Goal: Information Seeking & Learning: Learn about a topic

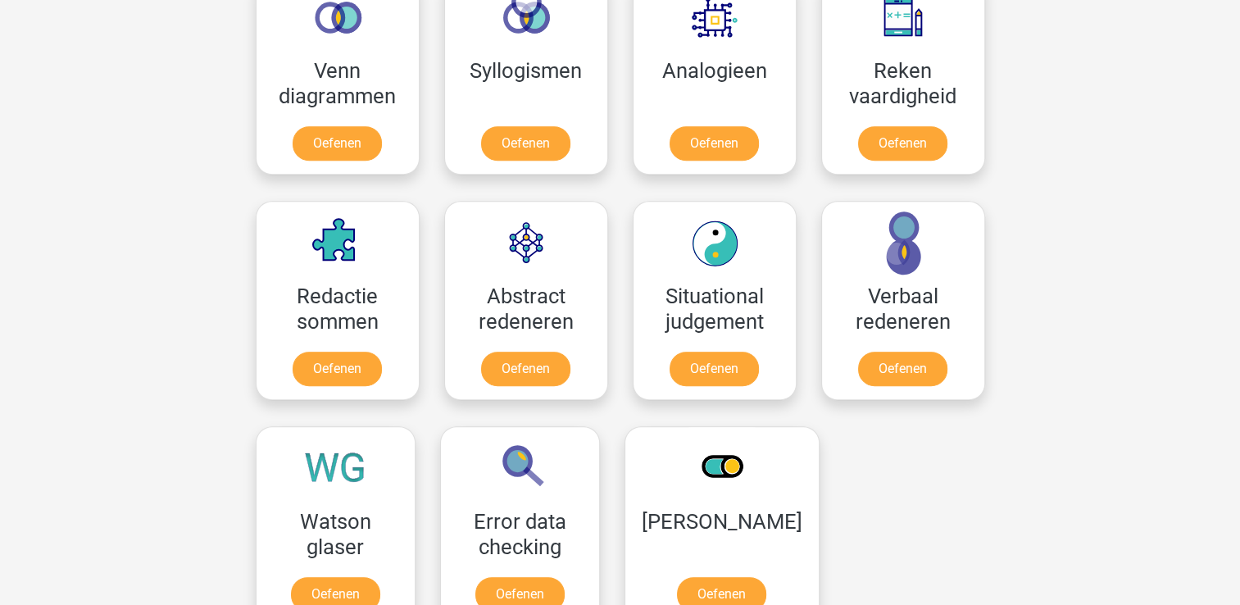
scroll to position [1148, 0]
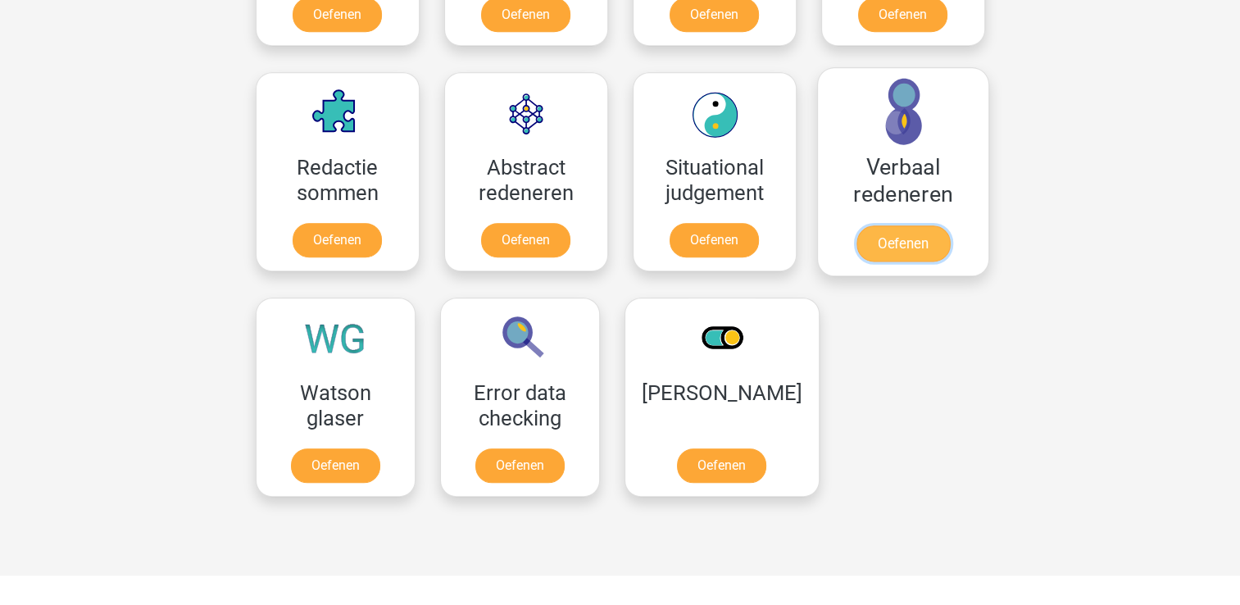
click at [878, 235] on link "Oefenen" at bounding box center [902, 243] width 93 height 36
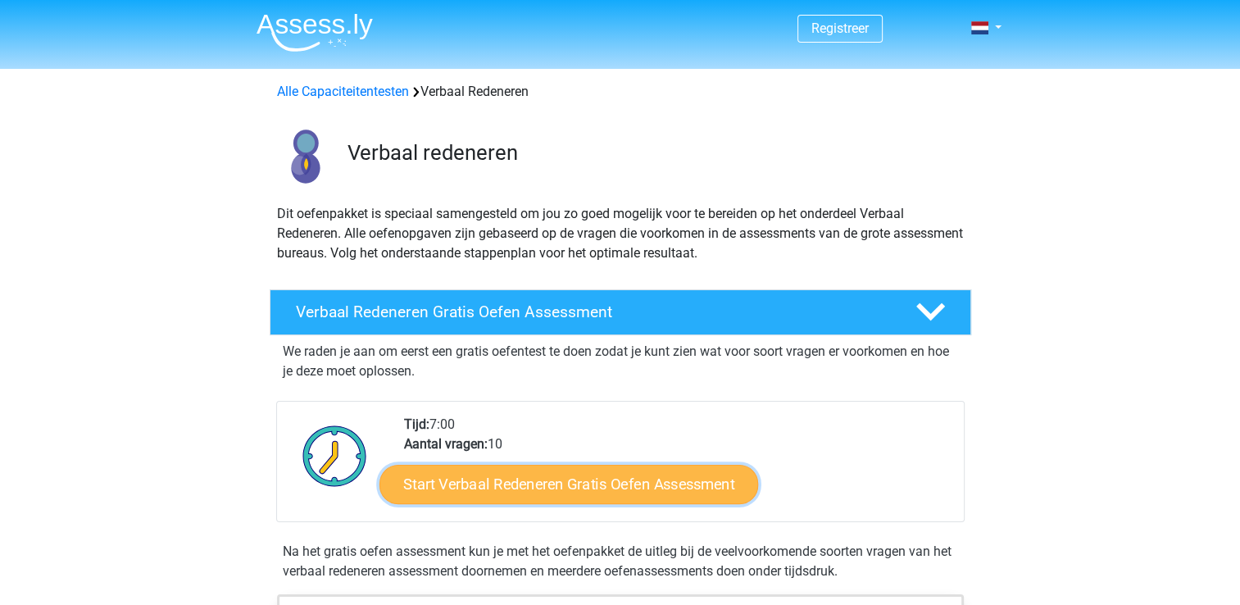
click at [554, 484] on link "Start Verbaal Redeneren Gratis Oefen Assessment" at bounding box center [569, 484] width 379 height 39
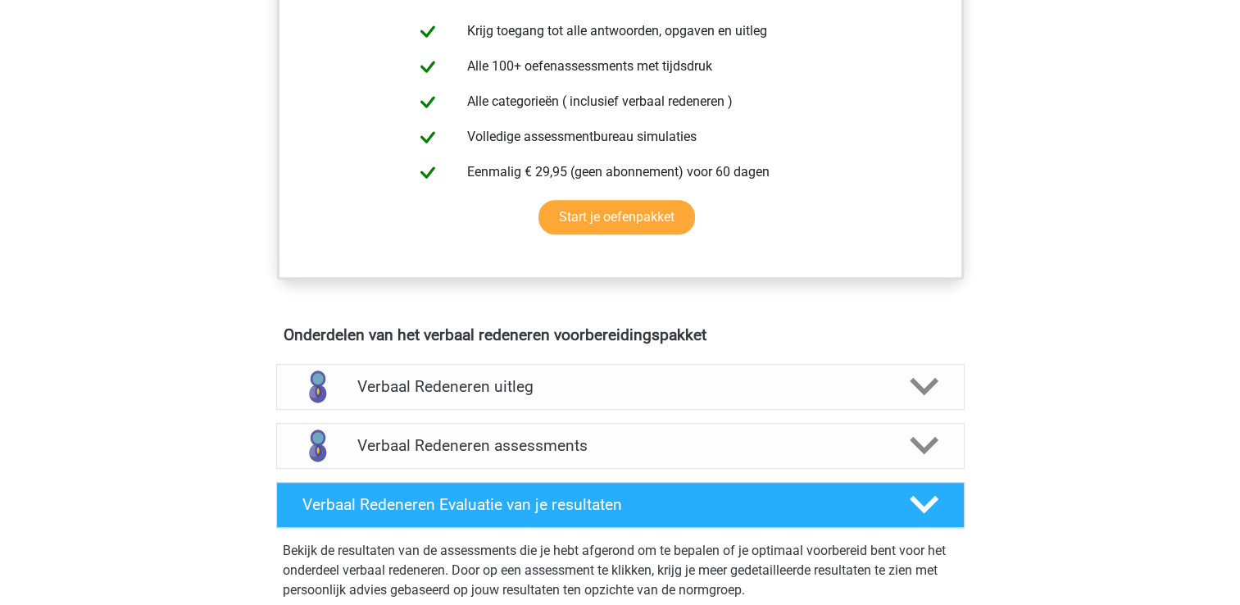
scroll to position [738, 0]
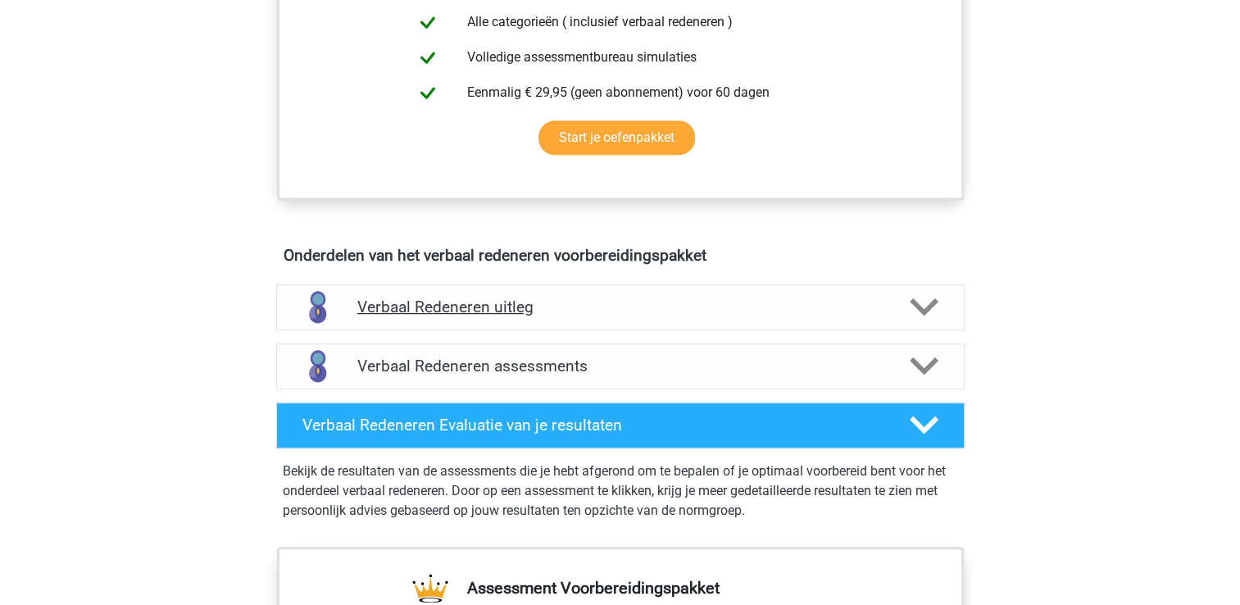
click at [921, 305] on icon at bounding box center [924, 307] width 29 height 29
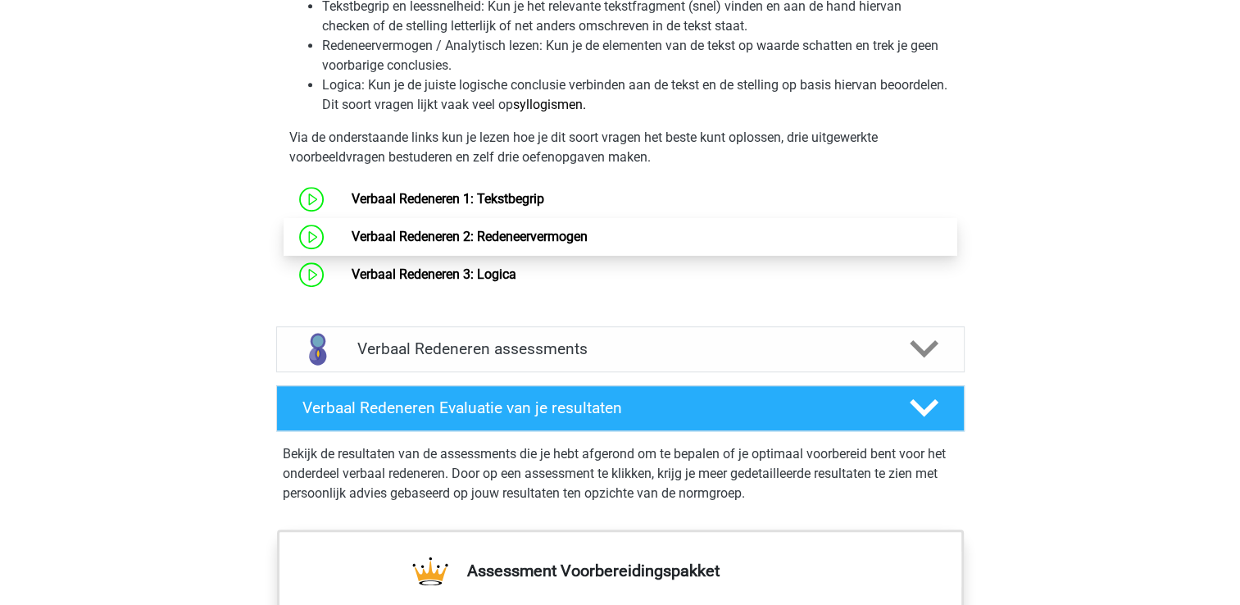
scroll to position [1312, 0]
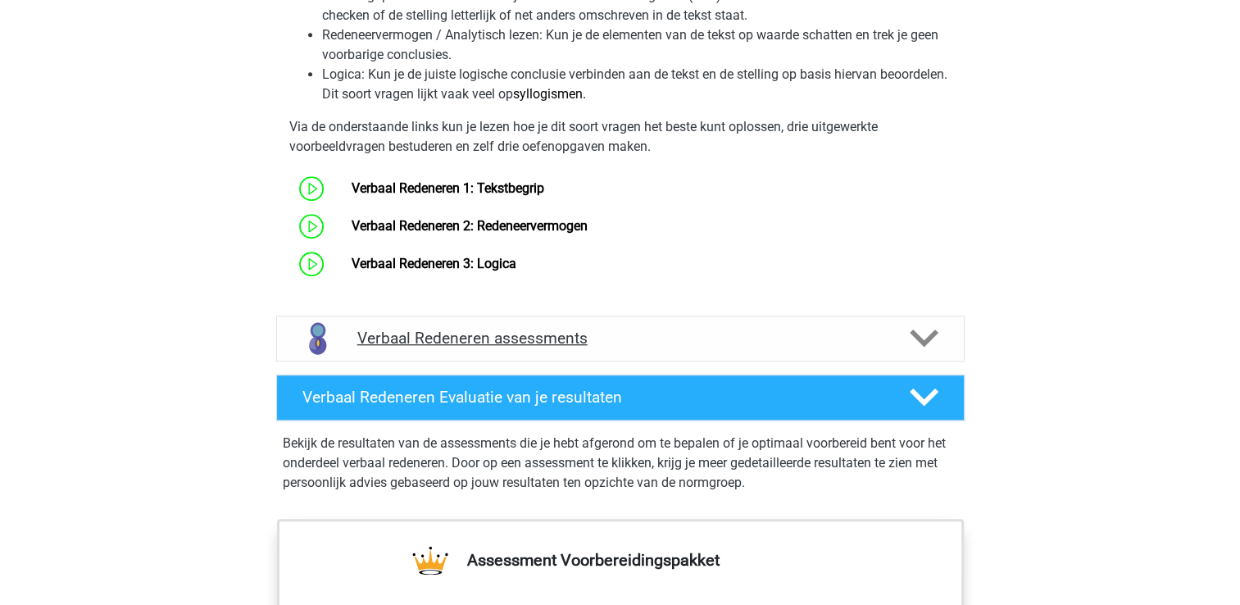
click at [921, 335] on icon at bounding box center [924, 338] width 29 height 29
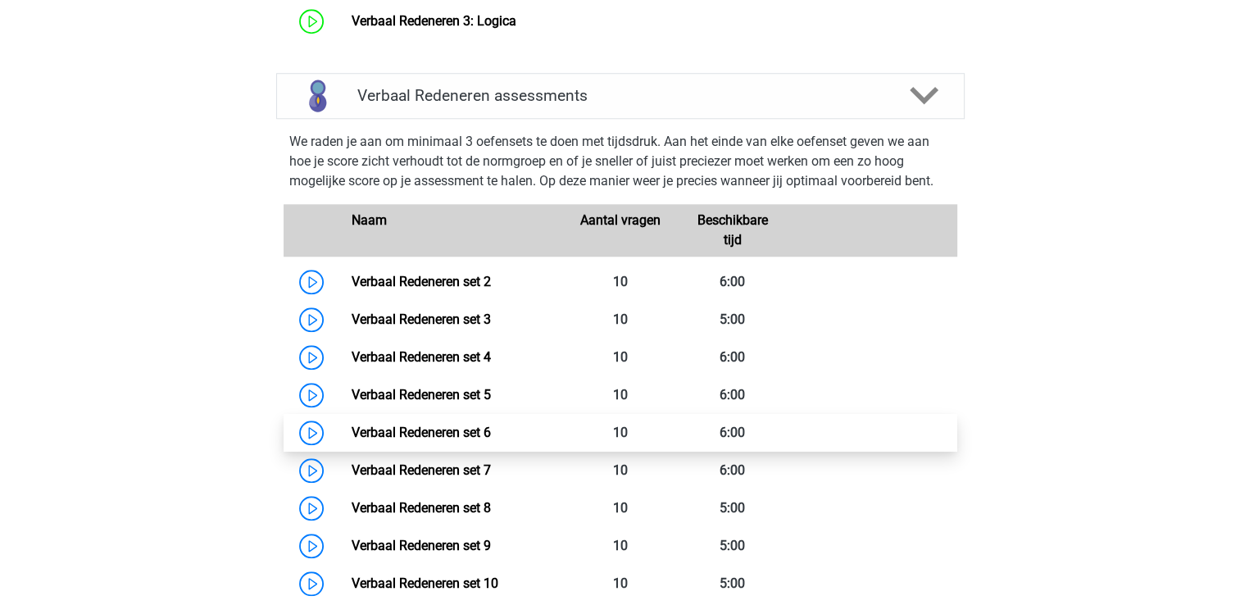
scroll to position [1558, 0]
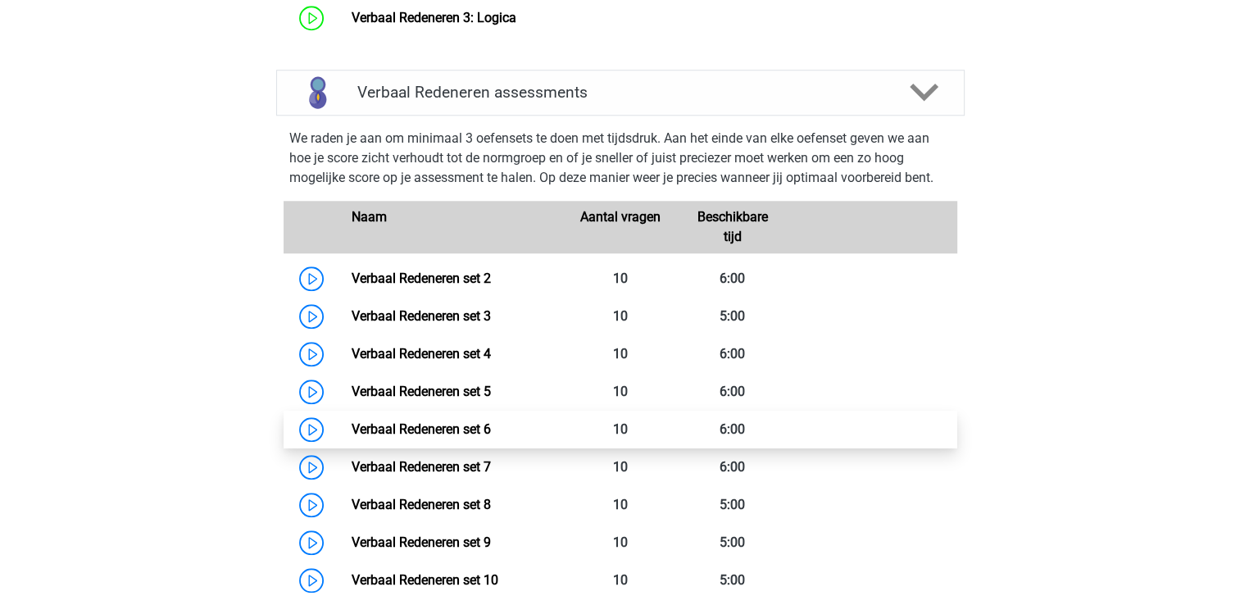
click at [444, 424] on link "Verbaal Redeneren set 6" at bounding box center [421, 429] width 139 height 16
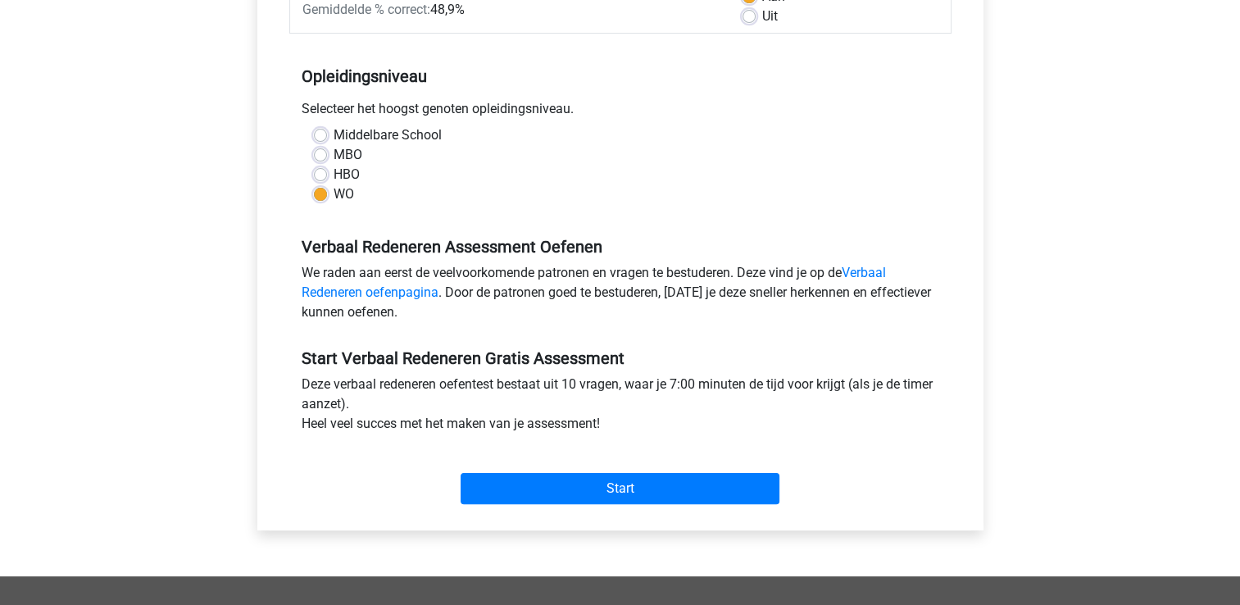
scroll to position [328, 0]
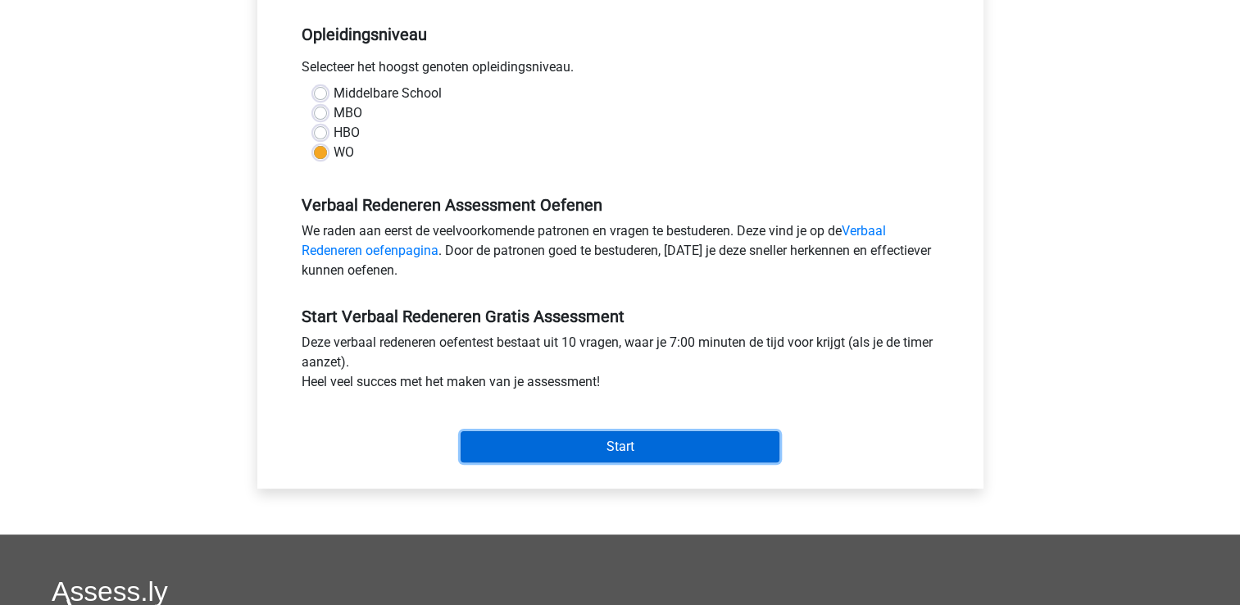
click at [587, 448] on input "Start" at bounding box center [620, 446] width 319 height 31
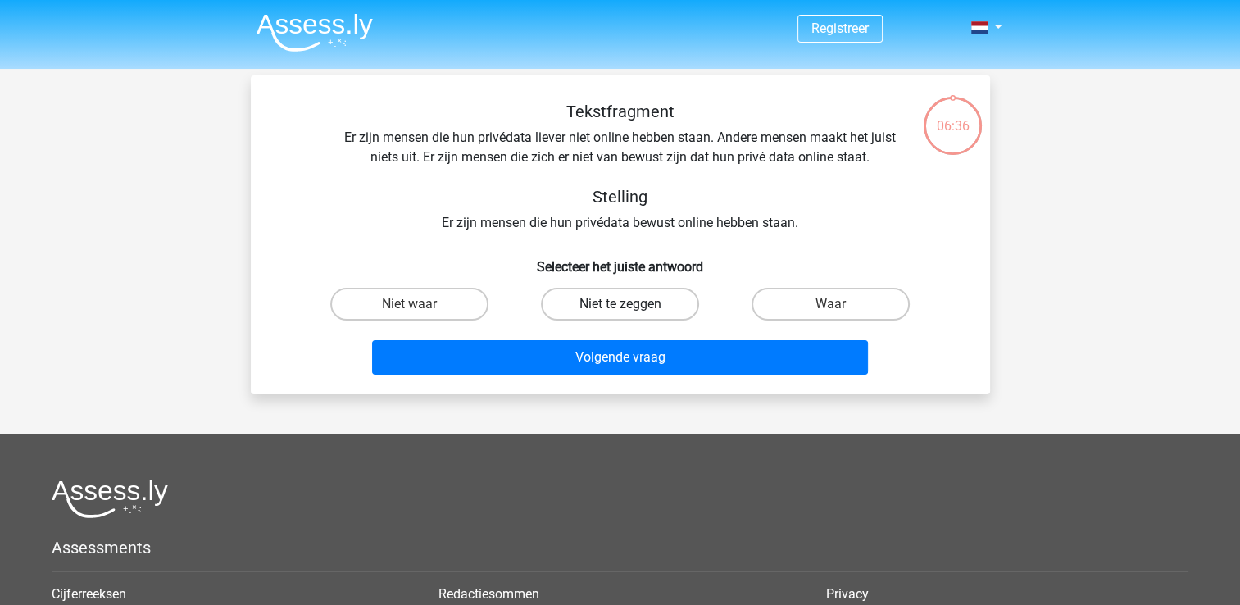
click at [640, 304] on label "Niet te zeggen" at bounding box center [620, 304] width 158 height 33
click at [630, 304] on input "Niet te zeggen" at bounding box center [625, 309] width 11 height 11
radio input "true"
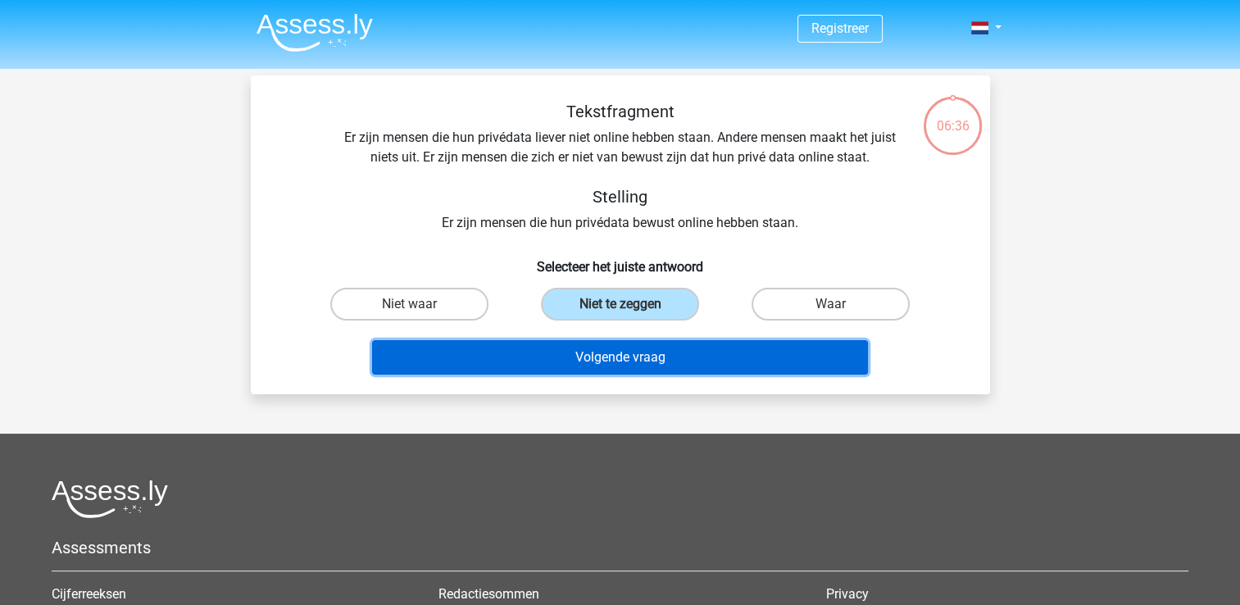
click at [651, 355] on button "Volgende vraag" at bounding box center [620, 357] width 496 height 34
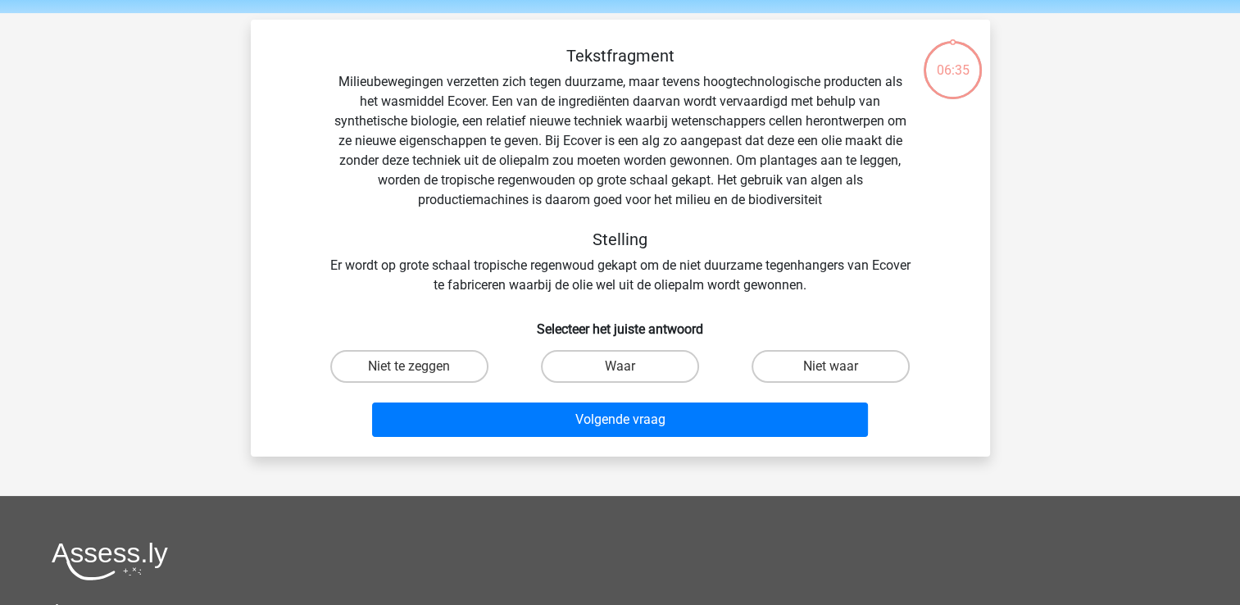
scroll to position [75, 0]
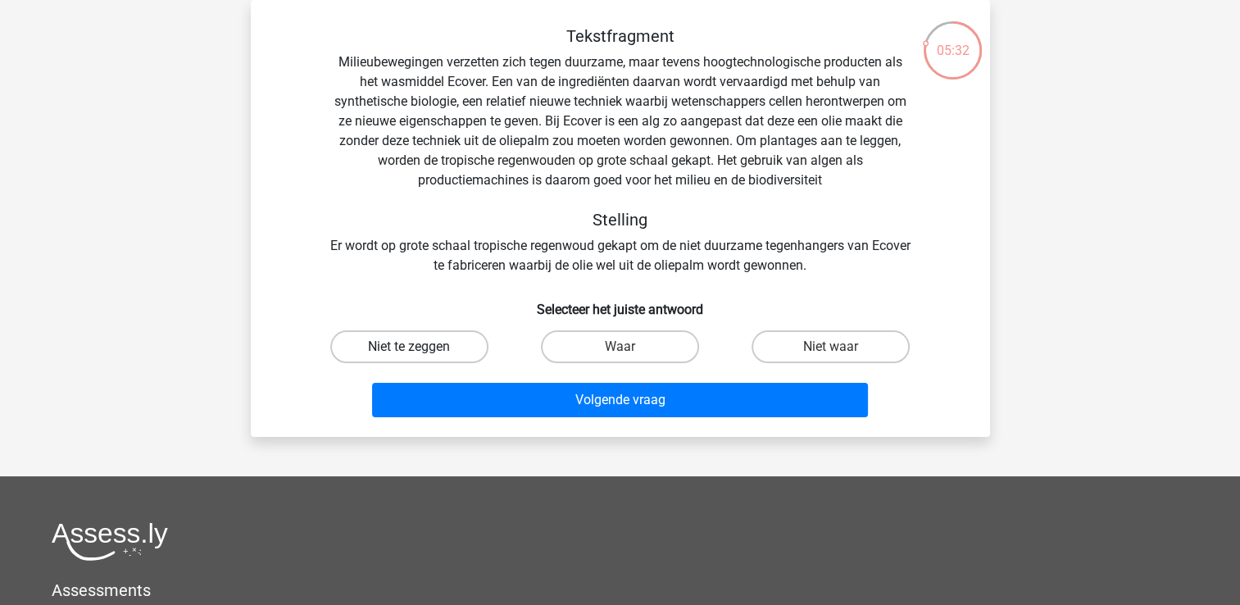
click at [452, 347] on label "Niet te zeggen" at bounding box center [409, 346] width 158 height 33
click at [420, 347] on input "Niet te zeggen" at bounding box center [414, 352] width 11 height 11
radio input "true"
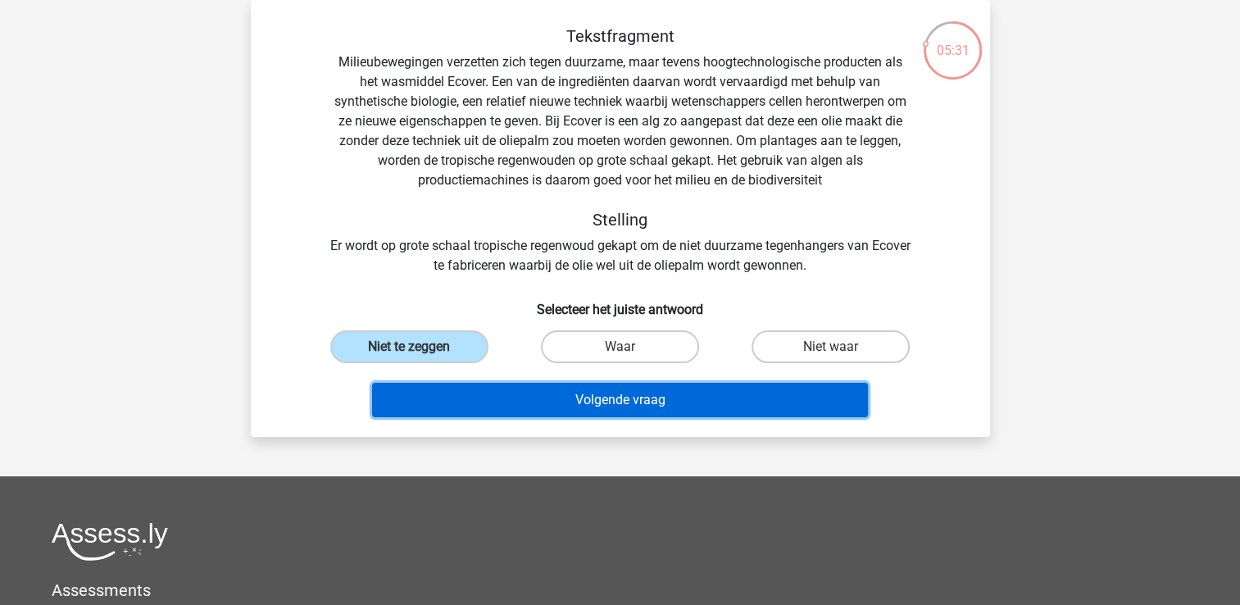
click at [572, 389] on button "Volgende vraag" at bounding box center [620, 400] width 496 height 34
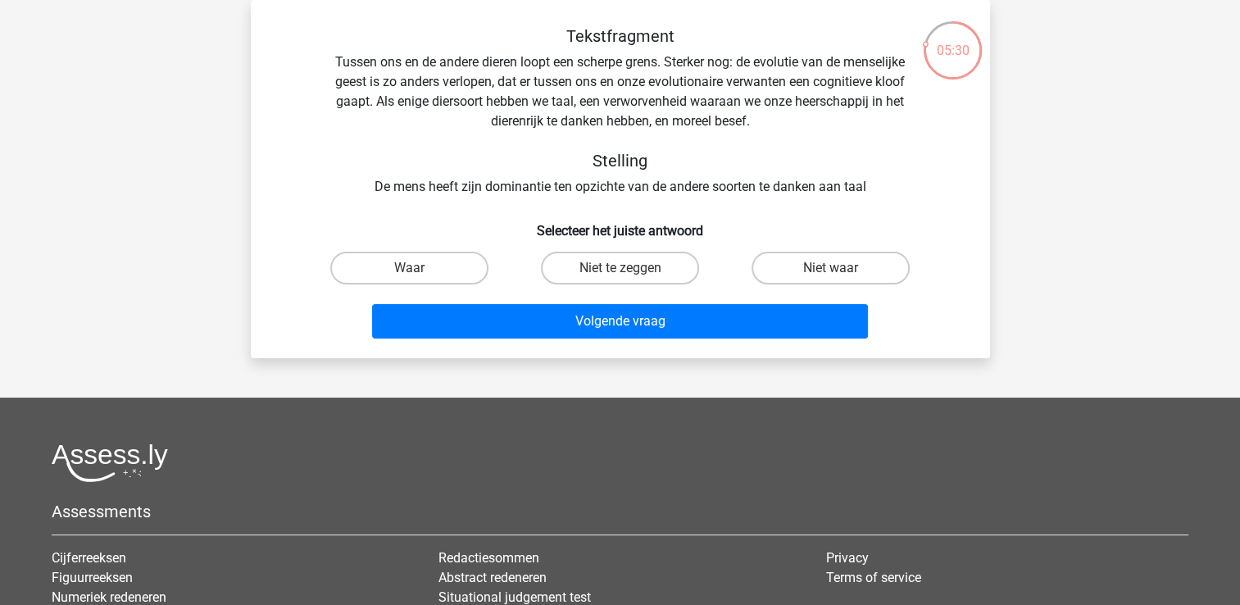
scroll to position [0, 0]
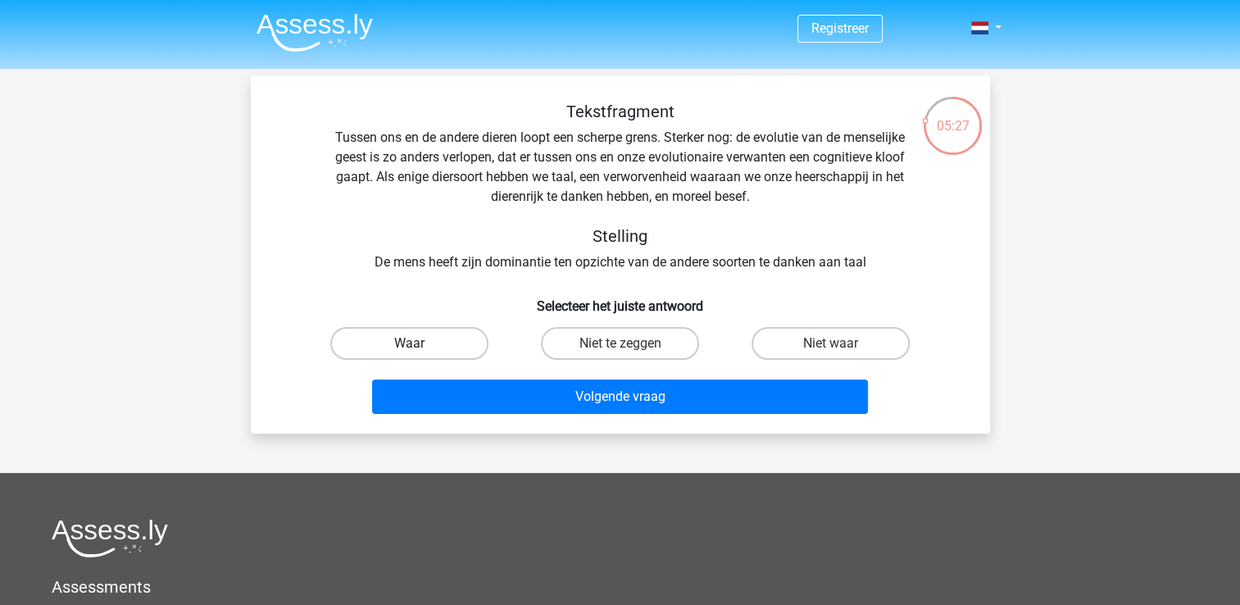
click at [450, 352] on label "Waar" at bounding box center [409, 343] width 158 height 33
click at [420, 352] on input "Waar" at bounding box center [414, 348] width 11 height 11
radio input "true"
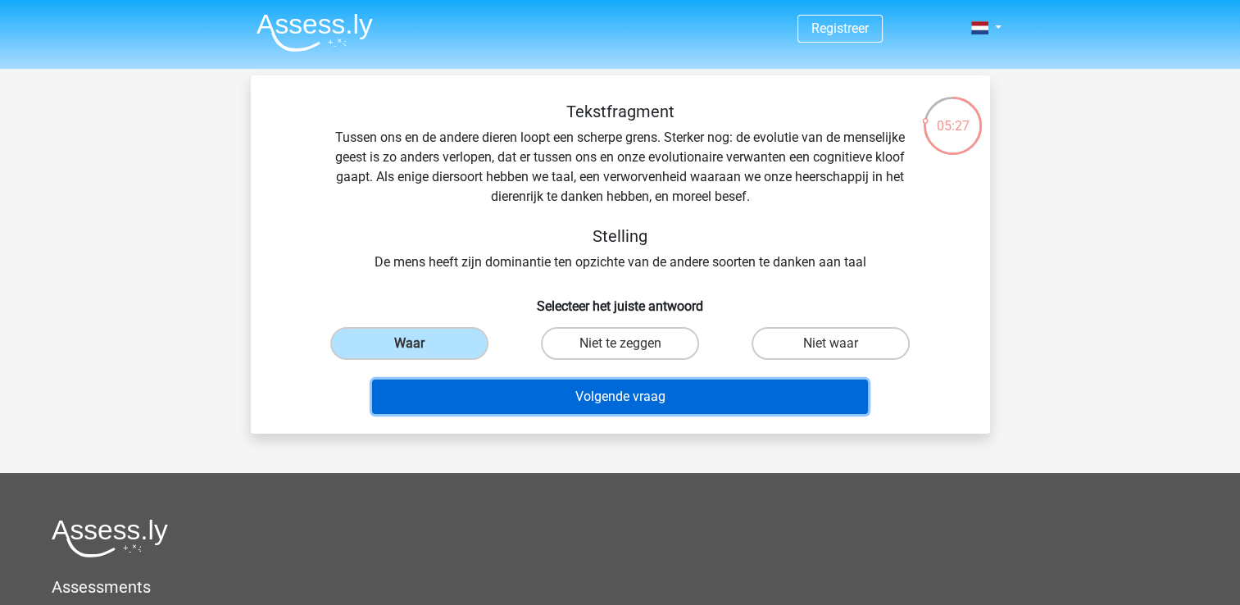
click at [537, 394] on button "Volgende vraag" at bounding box center [620, 397] width 496 height 34
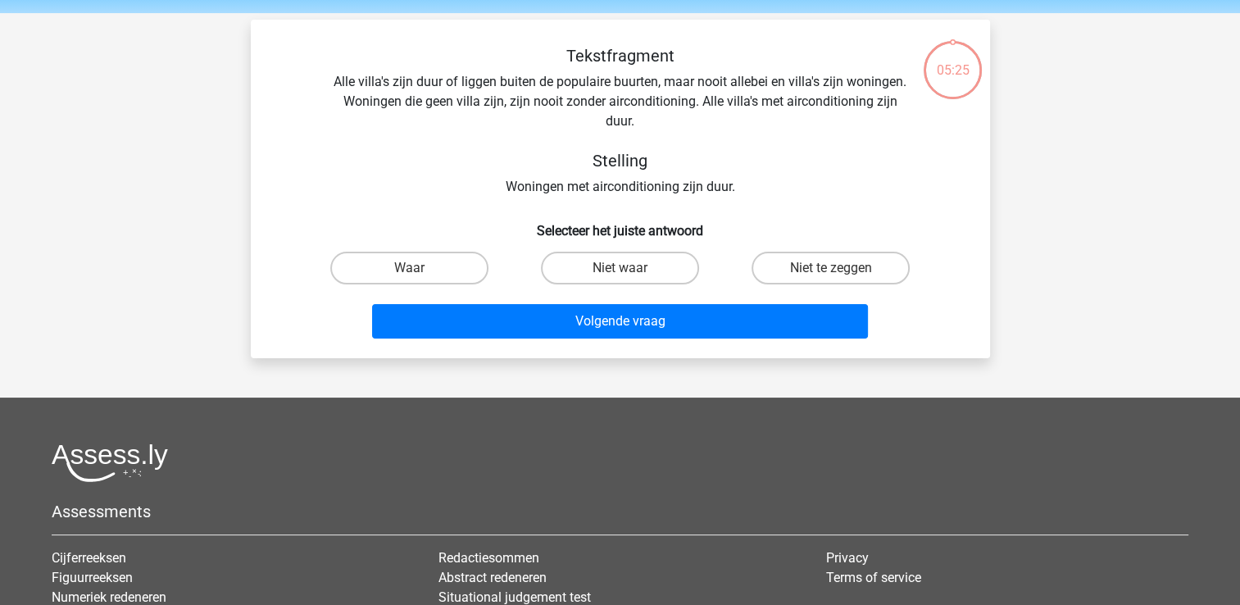
scroll to position [75, 0]
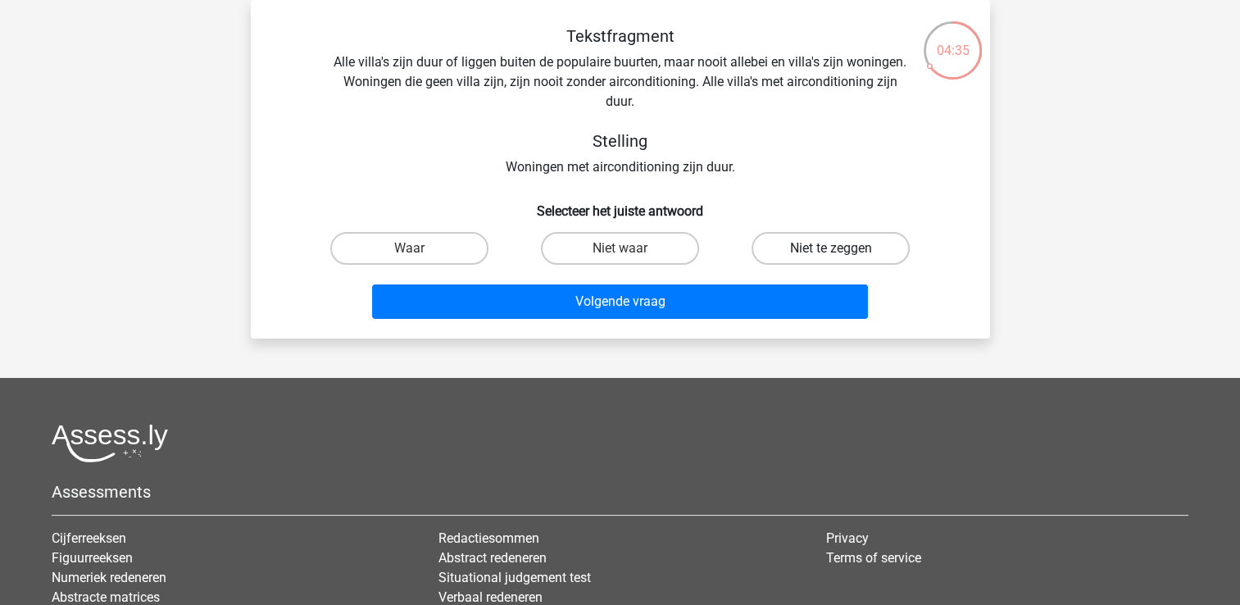
click at [798, 249] on label "Niet te zeggen" at bounding box center [831, 248] width 158 height 33
click at [831, 249] on input "Niet te zeggen" at bounding box center [836, 253] width 11 height 11
radio input "true"
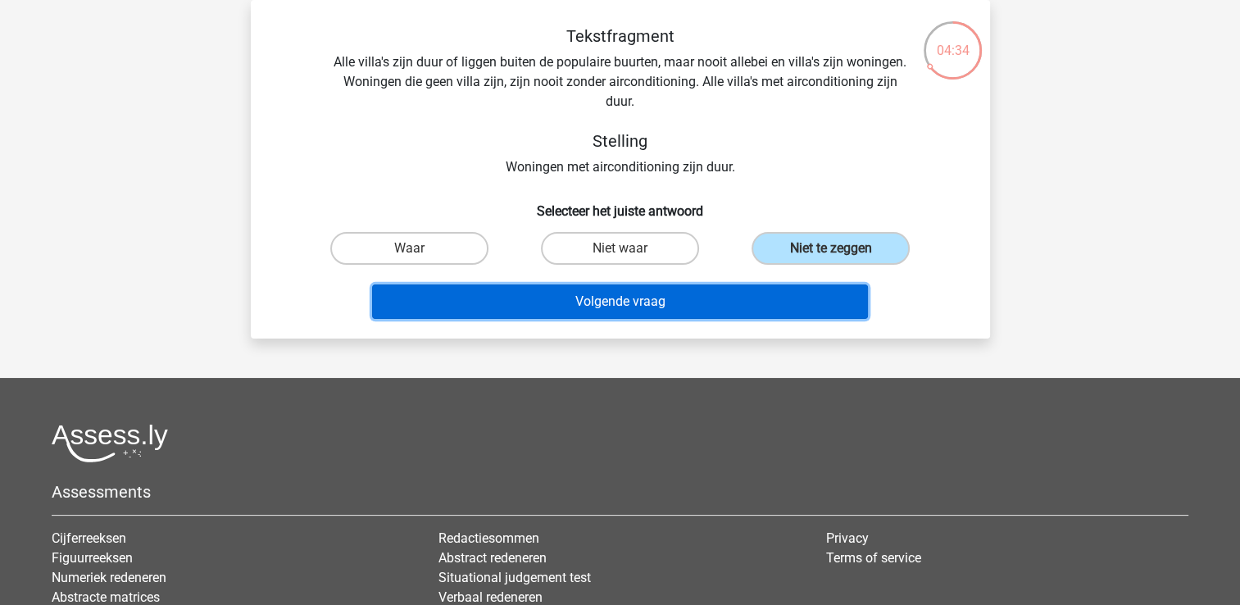
click at [643, 305] on button "Volgende vraag" at bounding box center [620, 301] width 496 height 34
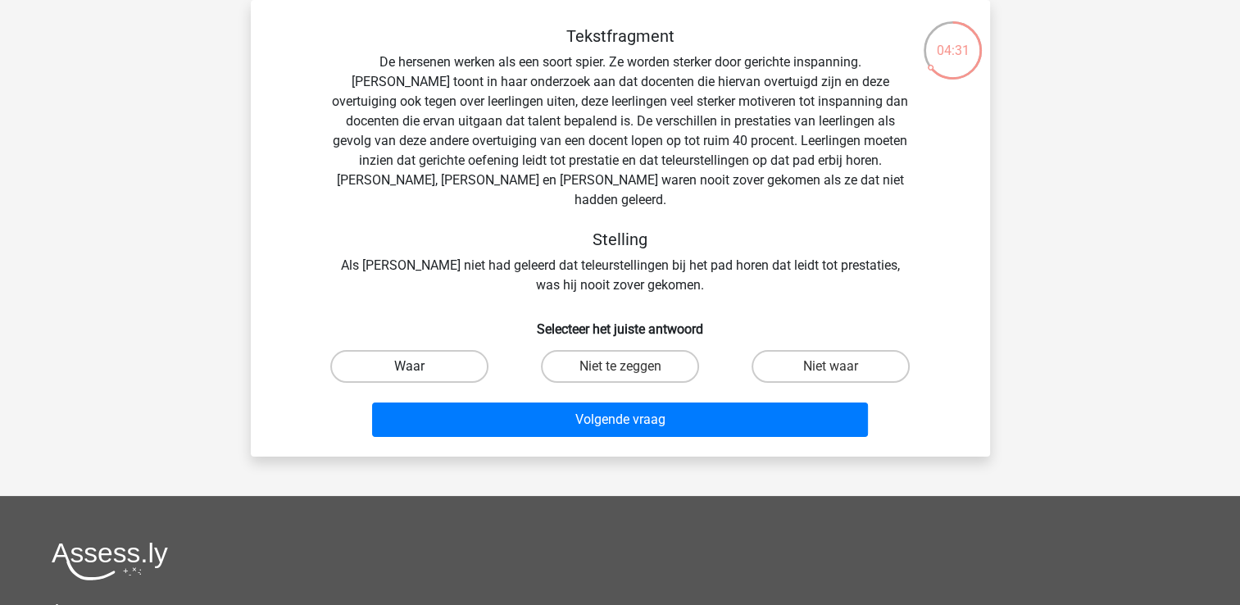
click at [404, 350] on label "Waar" at bounding box center [409, 366] width 158 height 33
click at [409, 366] on input "Waar" at bounding box center [414, 371] width 11 height 11
radio input "true"
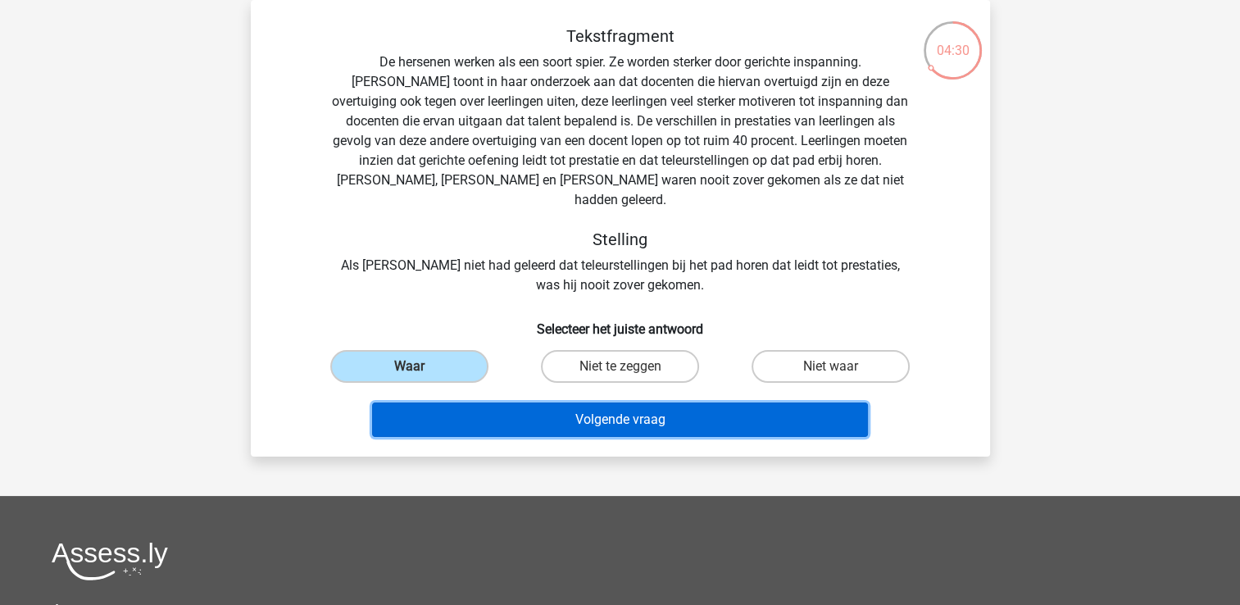
click at [589, 402] on button "Volgende vraag" at bounding box center [620, 419] width 496 height 34
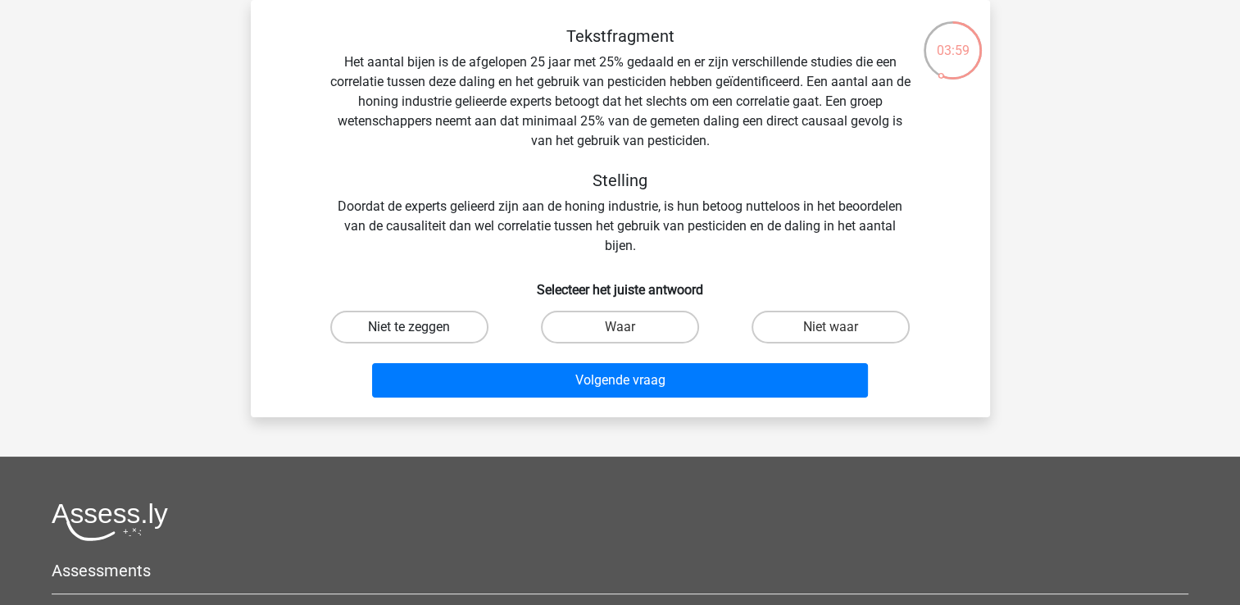
click at [414, 325] on label "Niet te zeggen" at bounding box center [409, 327] width 158 height 33
click at [414, 327] on input "Niet te zeggen" at bounding box center [414, 332] width 11 height 11
radio input "true"
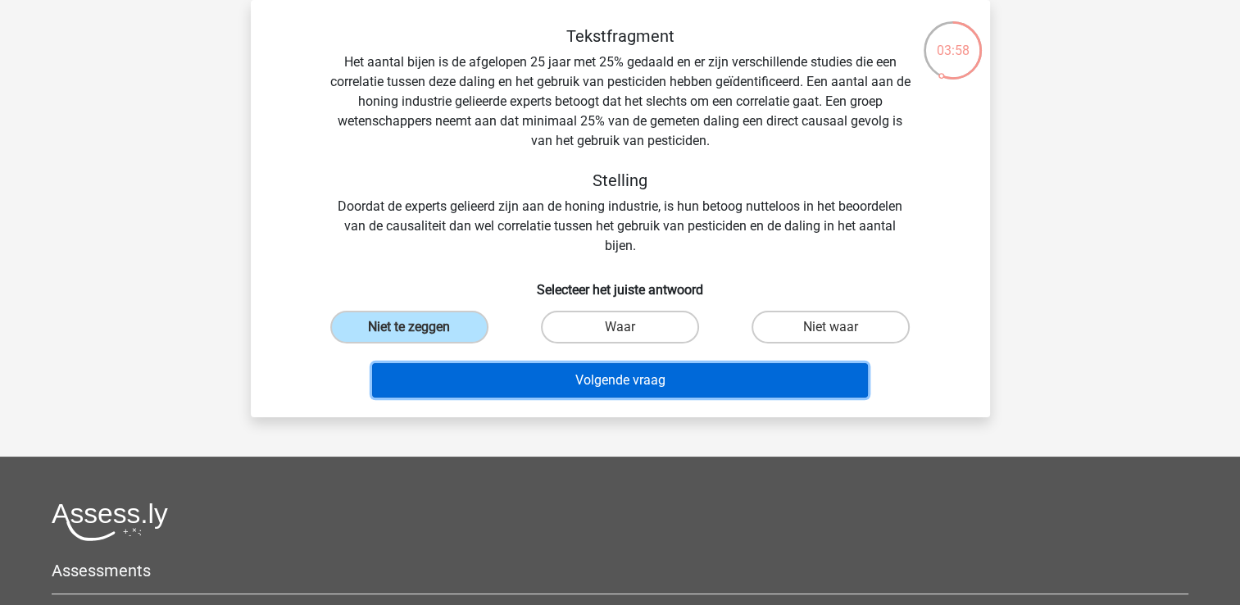
click at [518, 375] on button "Volgende vraag" at bounding box center [620, 380] width 496 height 34
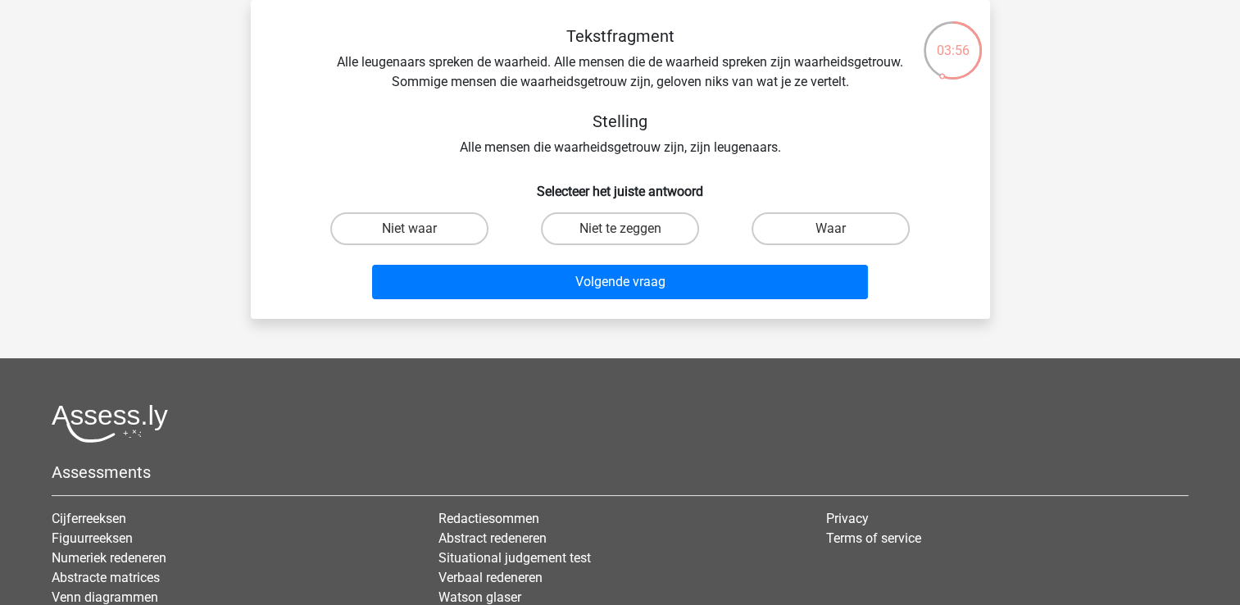
scroll to position [0, 0]
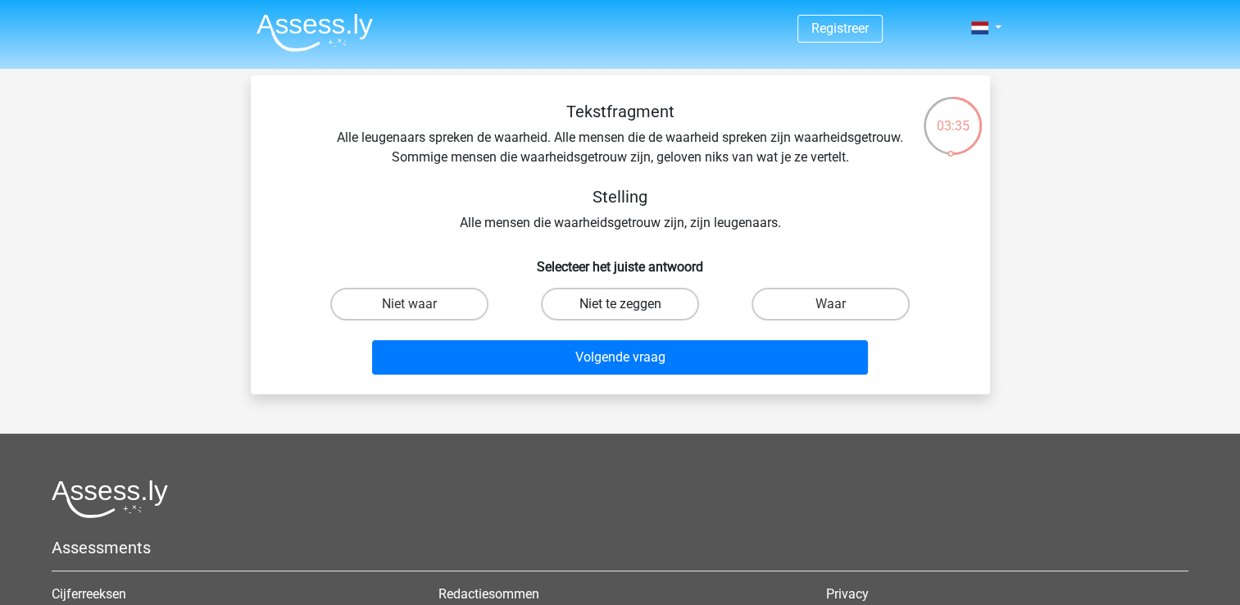
click at [617, 303] on label "Niet te zeggen" at bounding box center [620, 304] width 158 height 33
click at [620, 304] on input "Niet te zeggen" at bounding box center [625, 309] width 11 height 11
radio input "true"
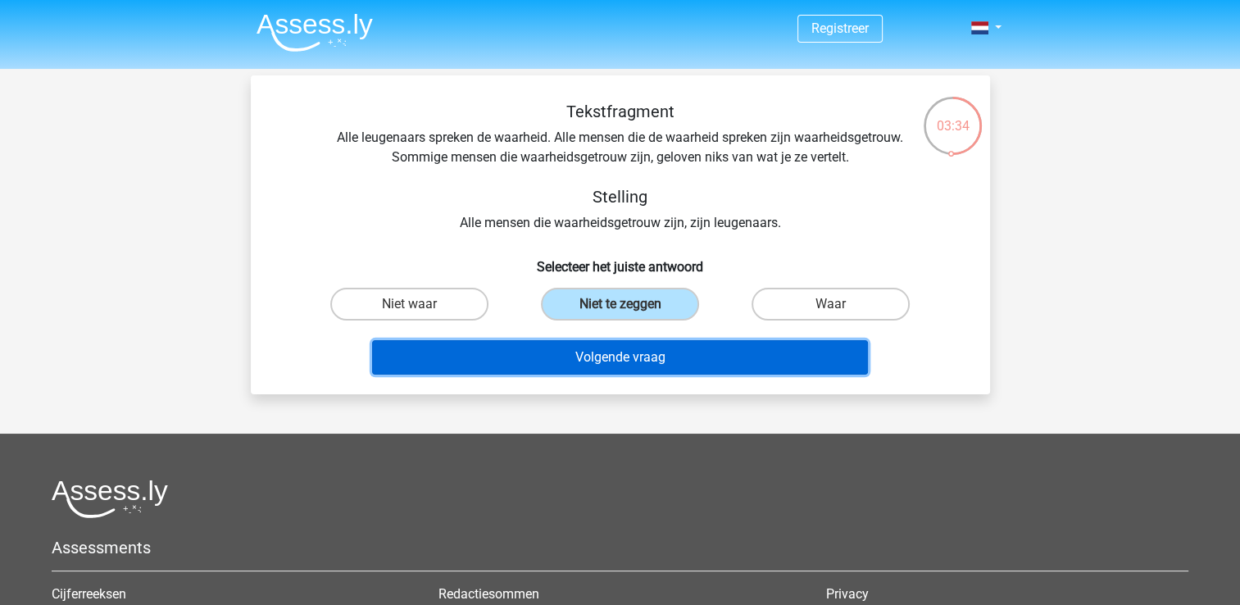
click at [631, 352] on button "Volgende vraag" at bounding box center [620, 357] width 496 height 34
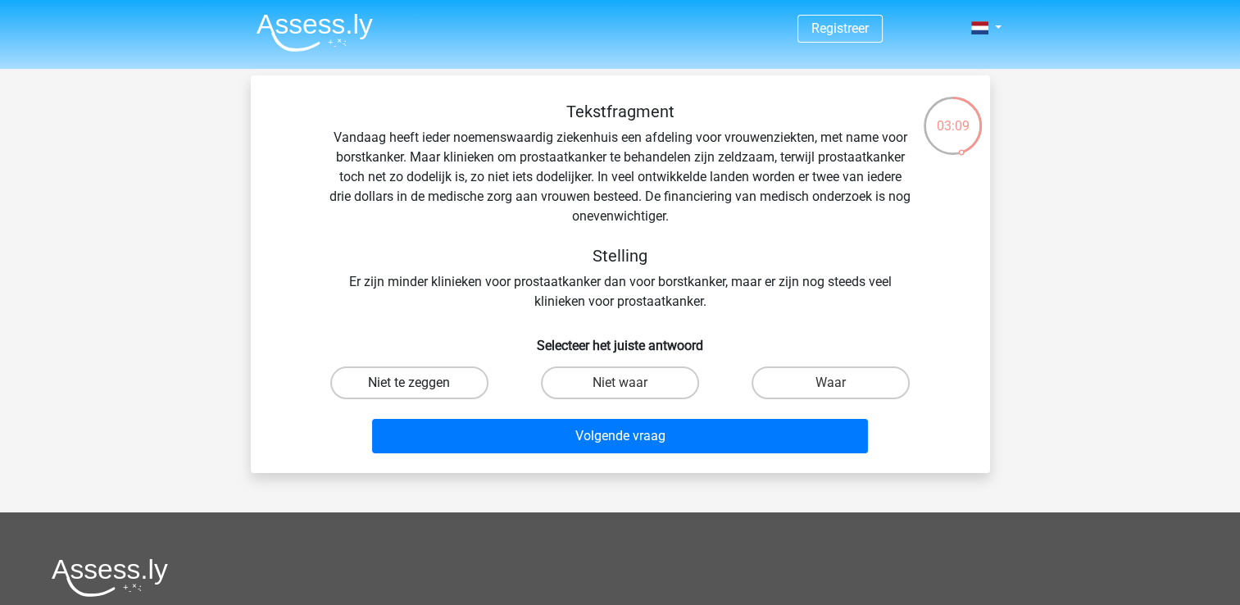
click at [460, 382] on label "Niet te zeggen" at bounding box center [409, 382] width 158 height 33
click at [420, 383] on input "Niet te zeggen" at bounding box center [414, 388] width 11 height 11
radio input "true"
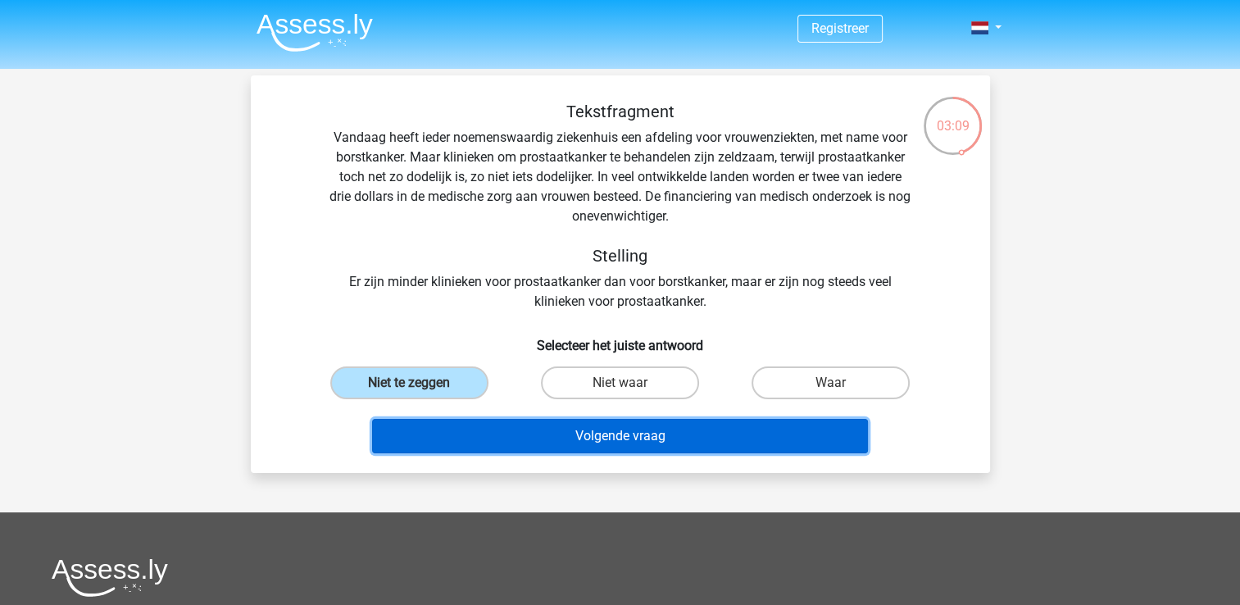
click at [544, 433] on button "Volgende vraag" at bounding box center [620, 436] width 496 height 34
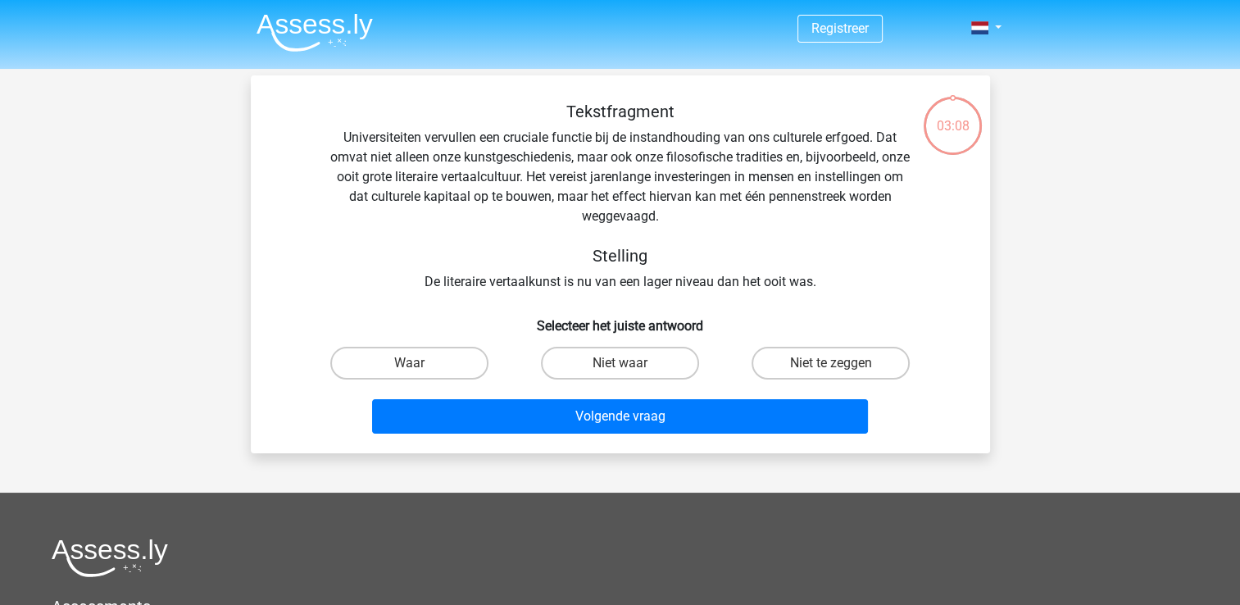
scroll to position [75, 0]
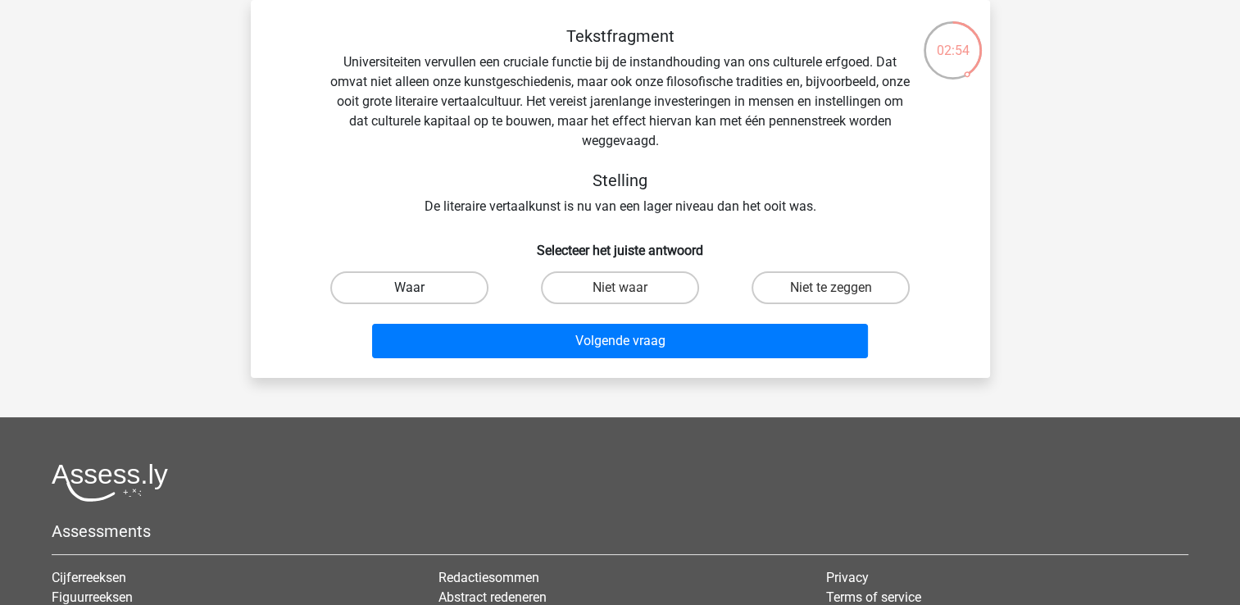
click at [440, 296] on label "Waar" at bounding box center [409, 287] width 158 height 33
click at [420, 296] on input "Waar" at bounding box center [414, 293] width 11 height 11
radio input "true"
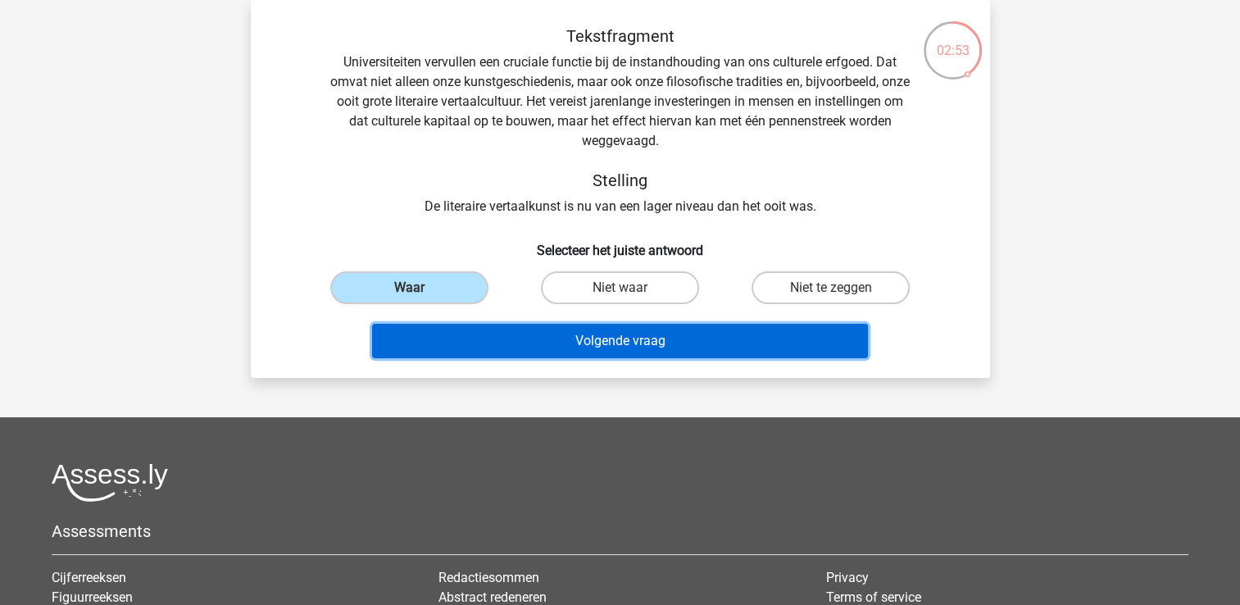
click at [564, 347] on button "Volgende vraag" at bounding box center [620, 341] width 496 height 34
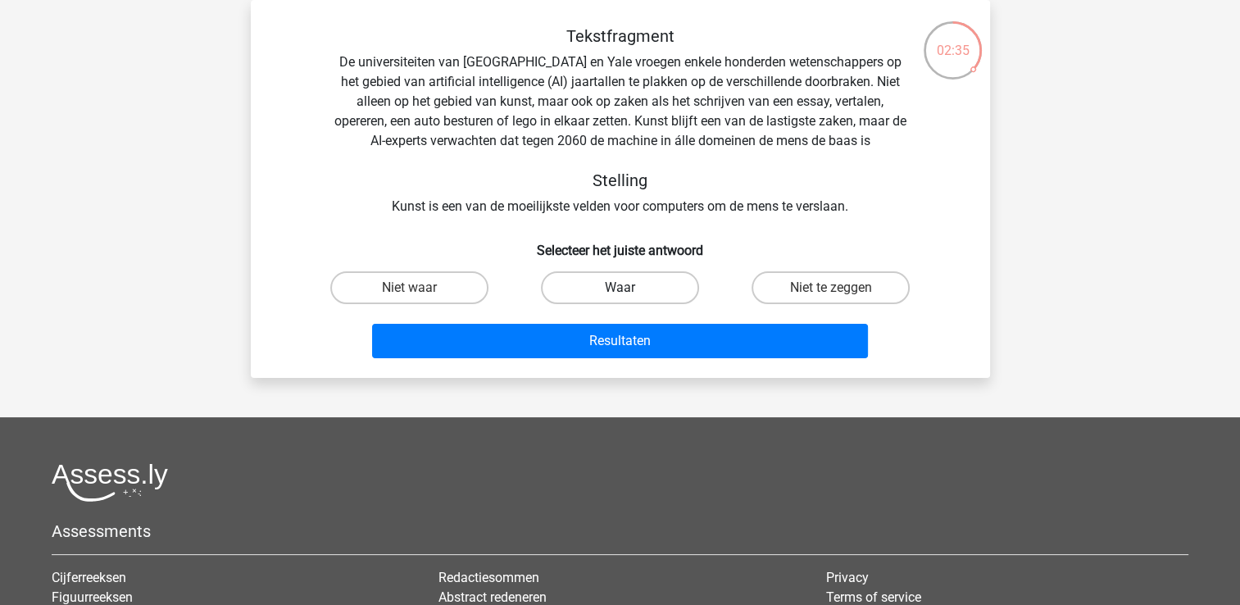
click at [571, 288] on label "Waar" at bounding box center [620, 287] width 158 height 33
click at [620, 288] on input "Waar" at bounding box center [625, 293] width 11 height 11
radio input "true"
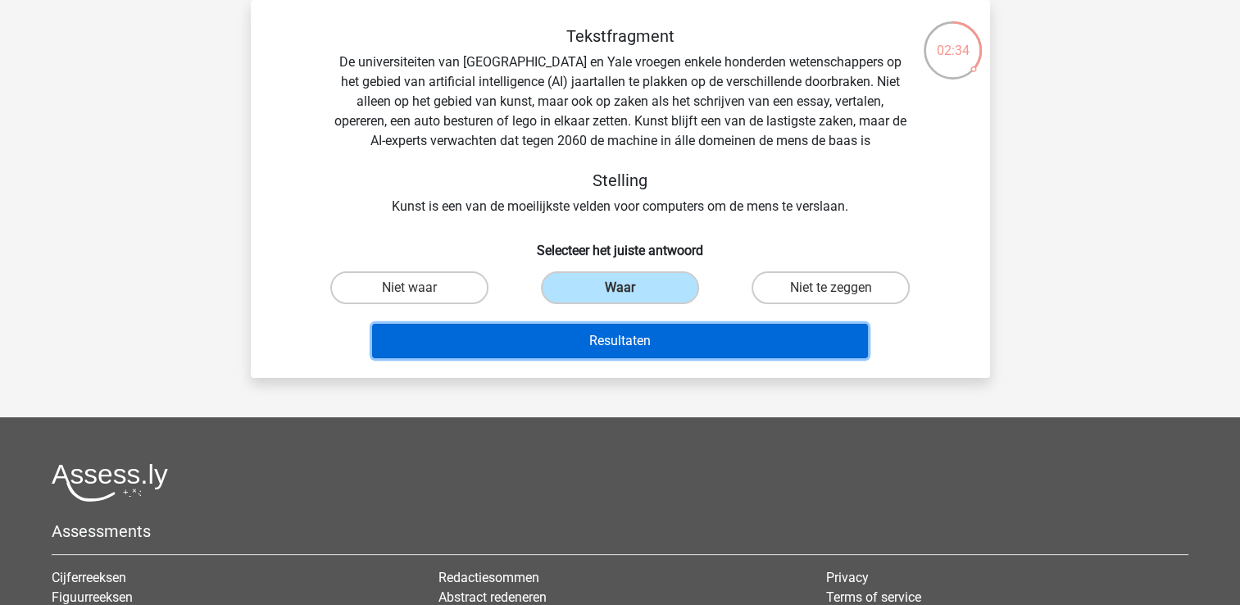
click at [649, 344] on button "Resultaten" at bounding box center [620, 341] width 496 height 34
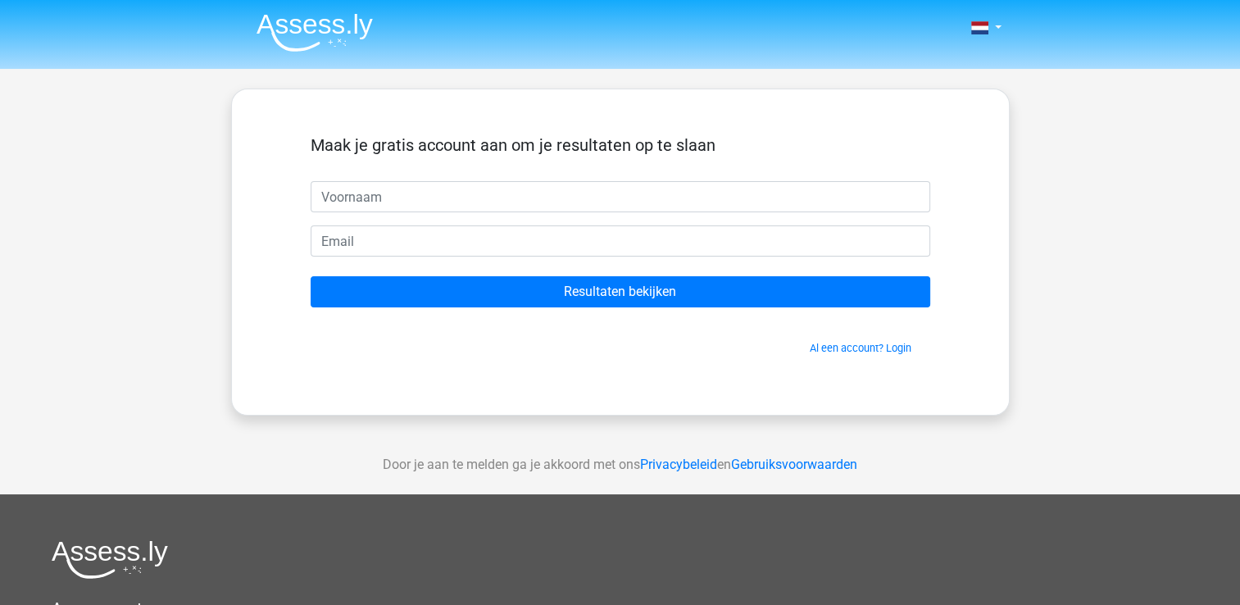
click at [375, 198] on input "text" at bounding box center [621, 196] width 620 height 31
type input "filip"
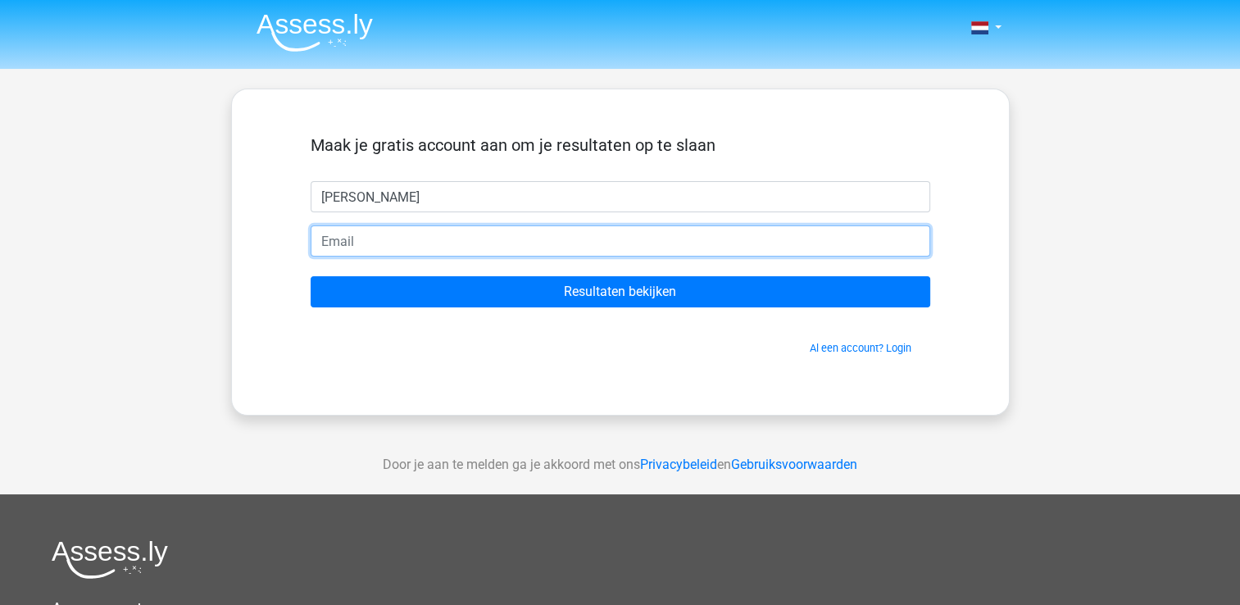
type input "[EMAIL_ADDRESS][DOMAIN_NAME]"
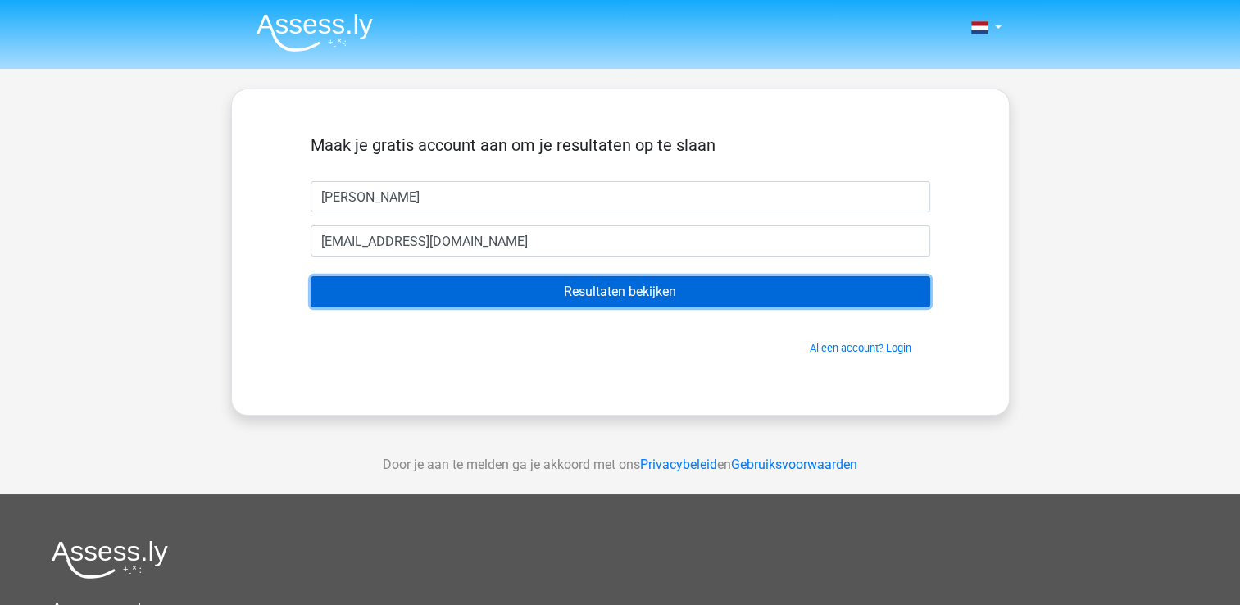
click at [577, 296] on input "Resultaten bekijken" at bounding box center [621, 291] width 620 height 31
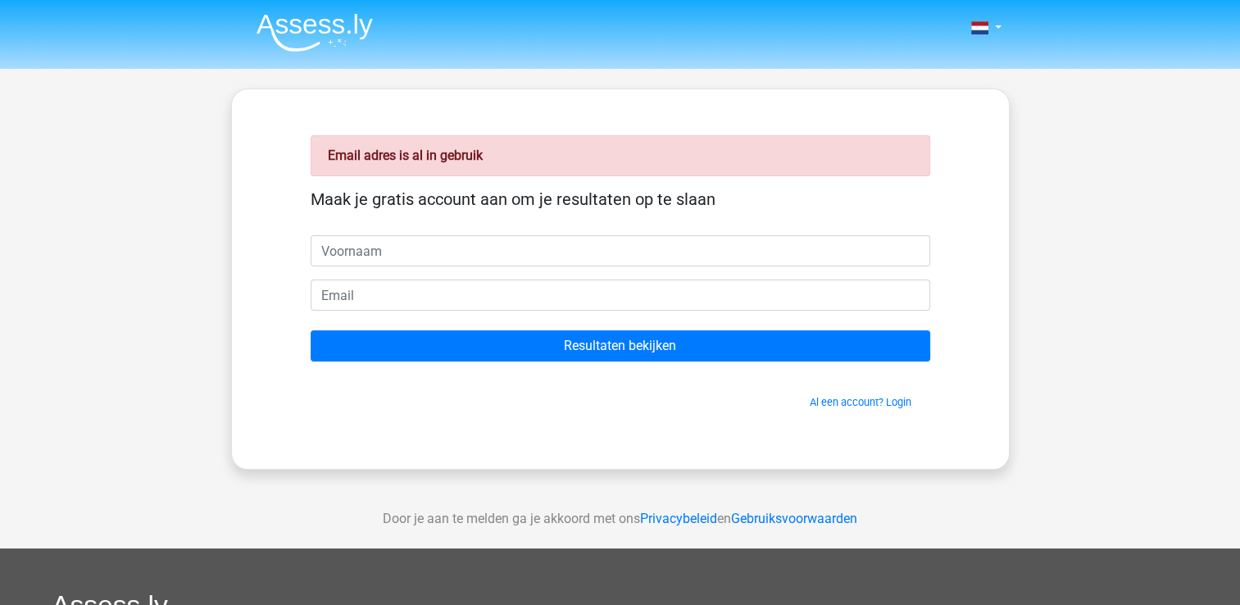
click at [439, 246] on input "text" at bounding box center [621, 250] width 620 height 31
click at [850, 398] on link "Al een account? Login" at bounding box center [861, 402] width 102 height 12
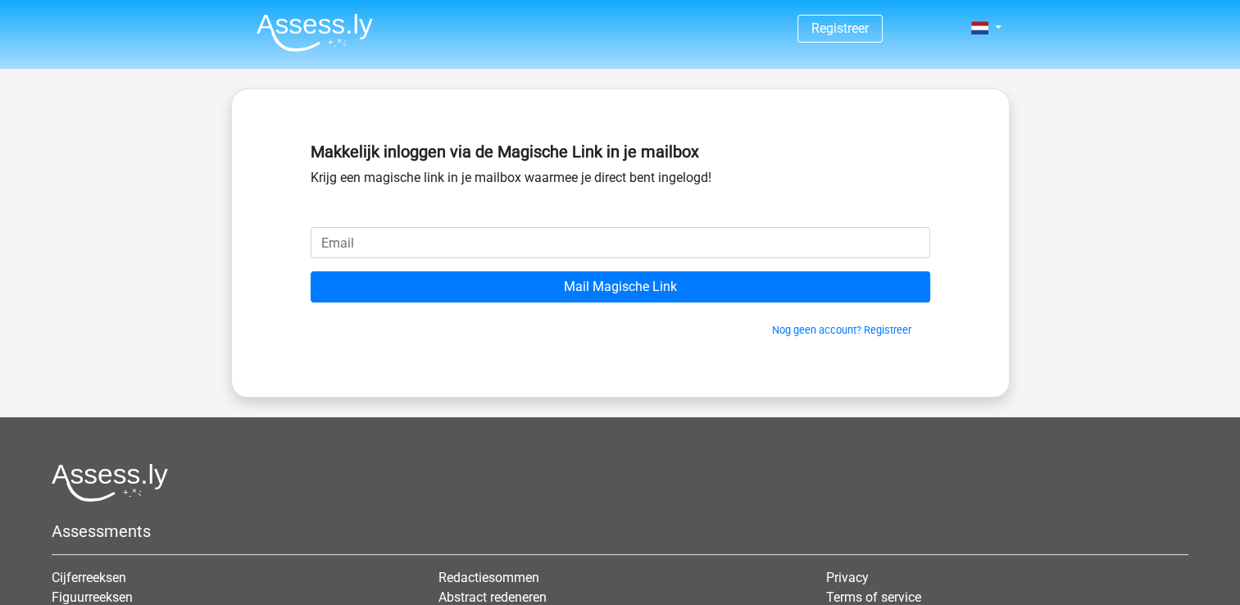
click at [408, 243] on input "email" at bounding box center [621, 242] width 620 height 31
type input "[EMAIL_ADDRESS][DOMAIN_NAME]"
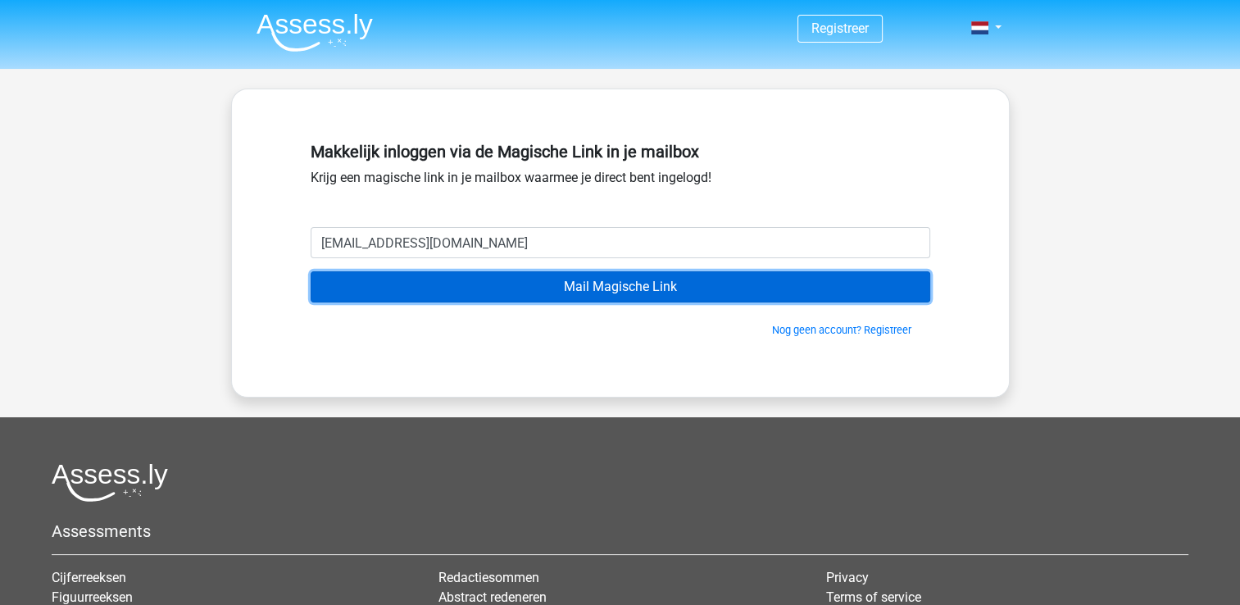
click at [547, 292] on input "Mail Magische Link" at bounding box center [621, 286] width 620 height 31
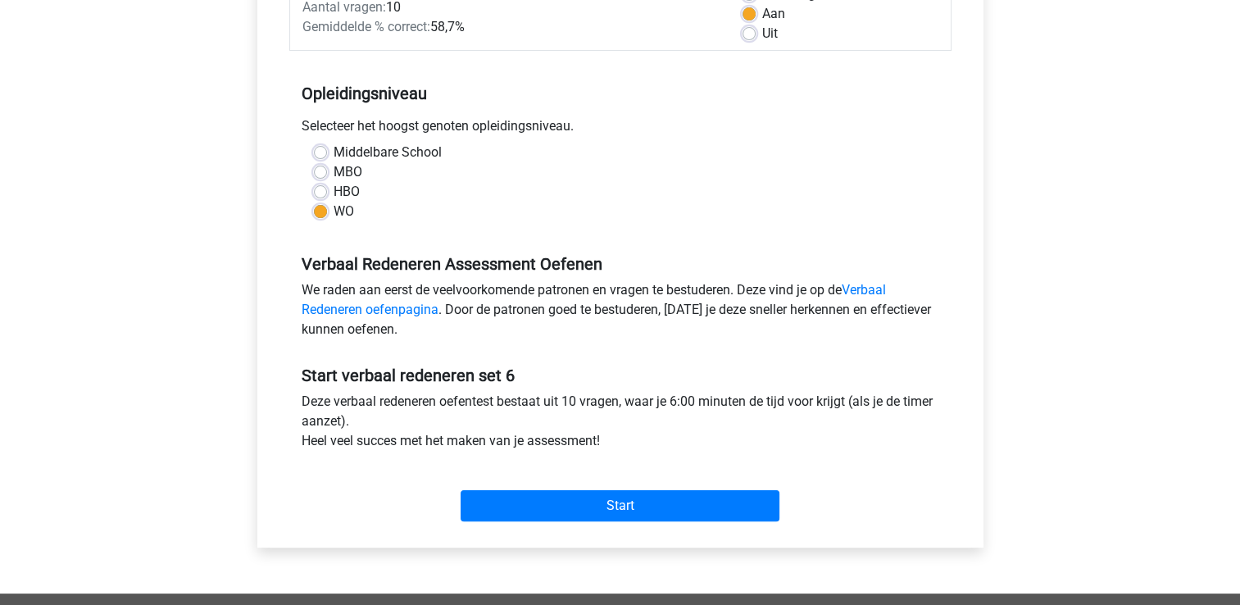
scroll to position [328, 0]
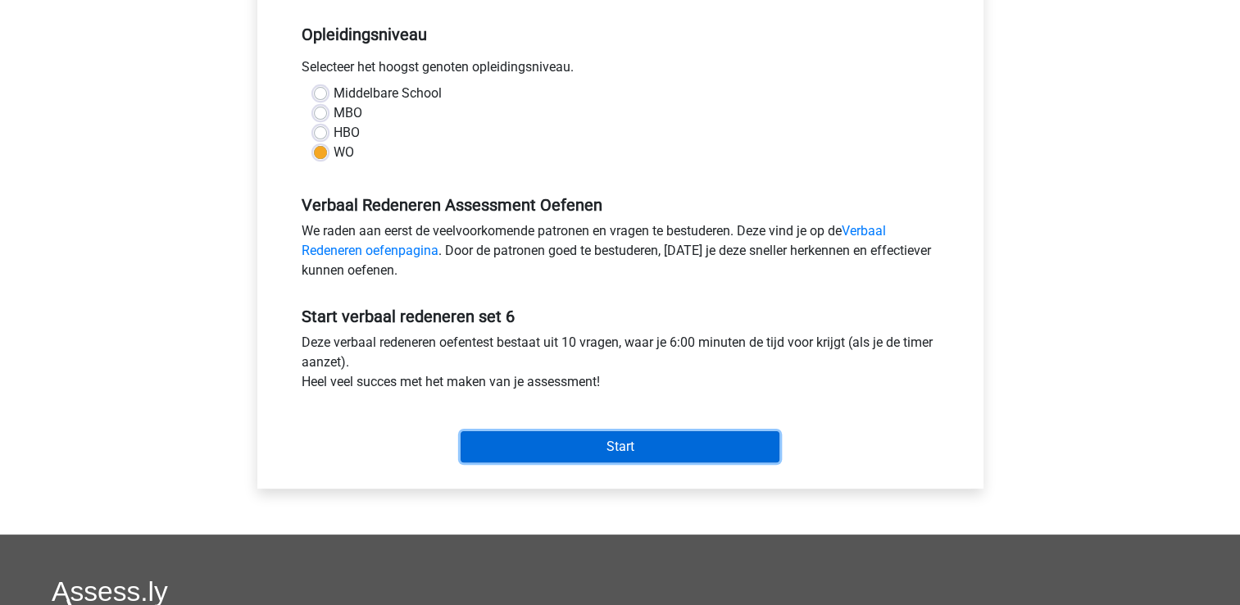
click at [549, 442] on input "Start" at bounding box center [620, 446] width 319 height 31
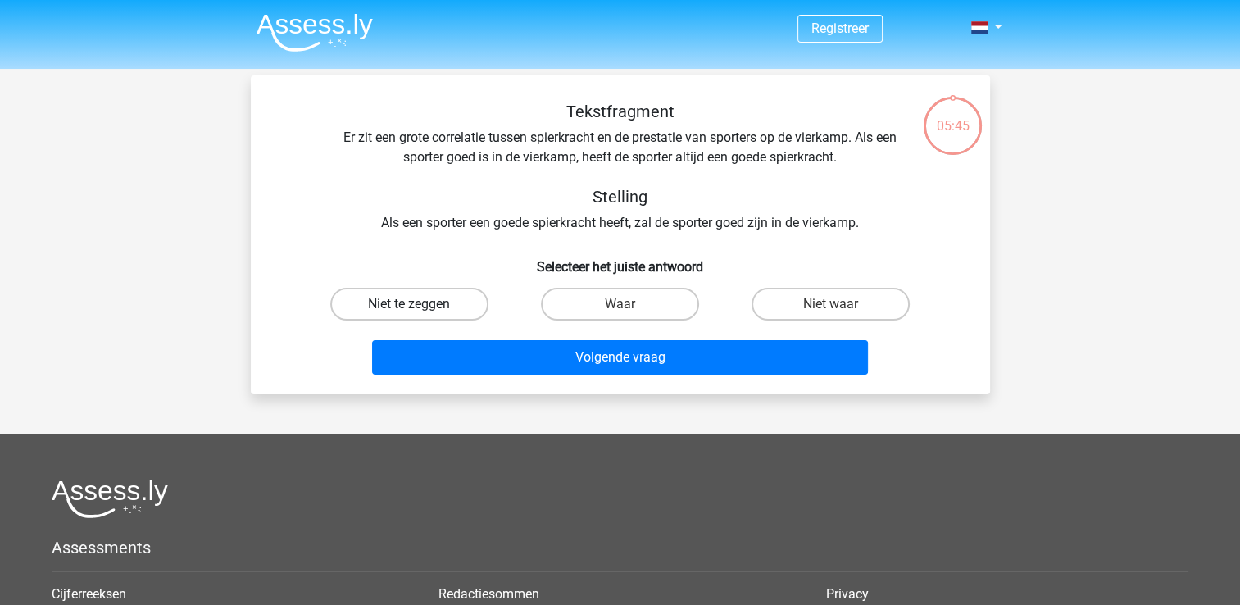
click at [419, 297] on label "Niet te zeggen" at bounding box center [409, 304] width 158 height 33
click at [419, 304] on input "Niet te zeggen" at bounding box center [414, 309] width 11 height 11
radio input "true"
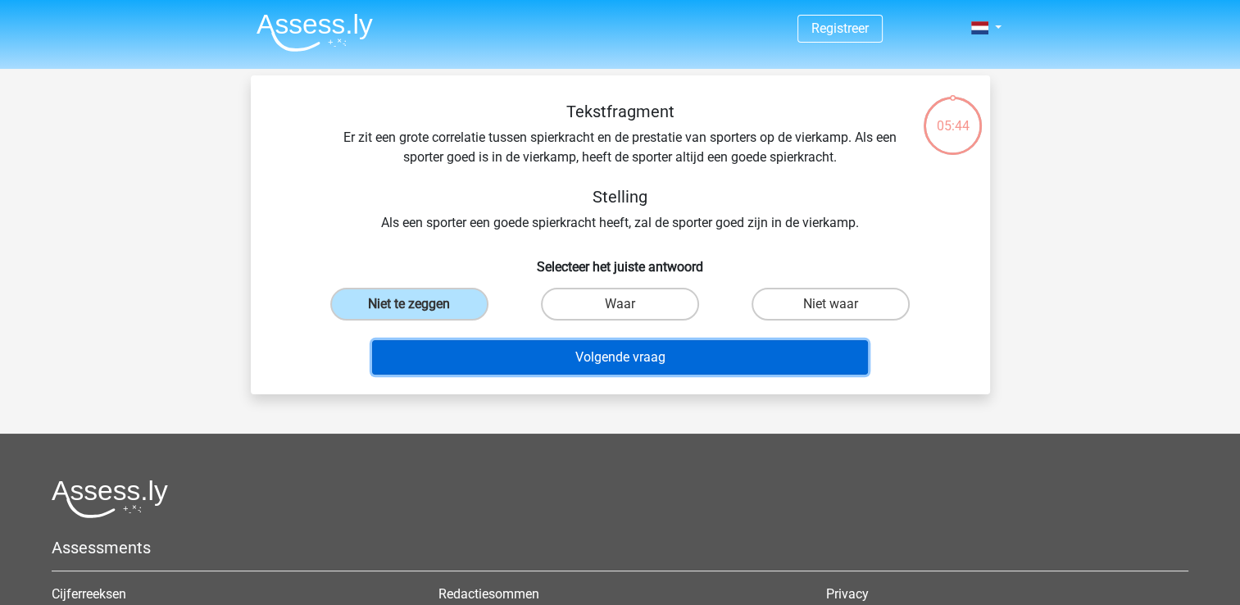
click at [575, 353] on button "Volgende vraag" at bounding box center [620, 357] width 496 height 34
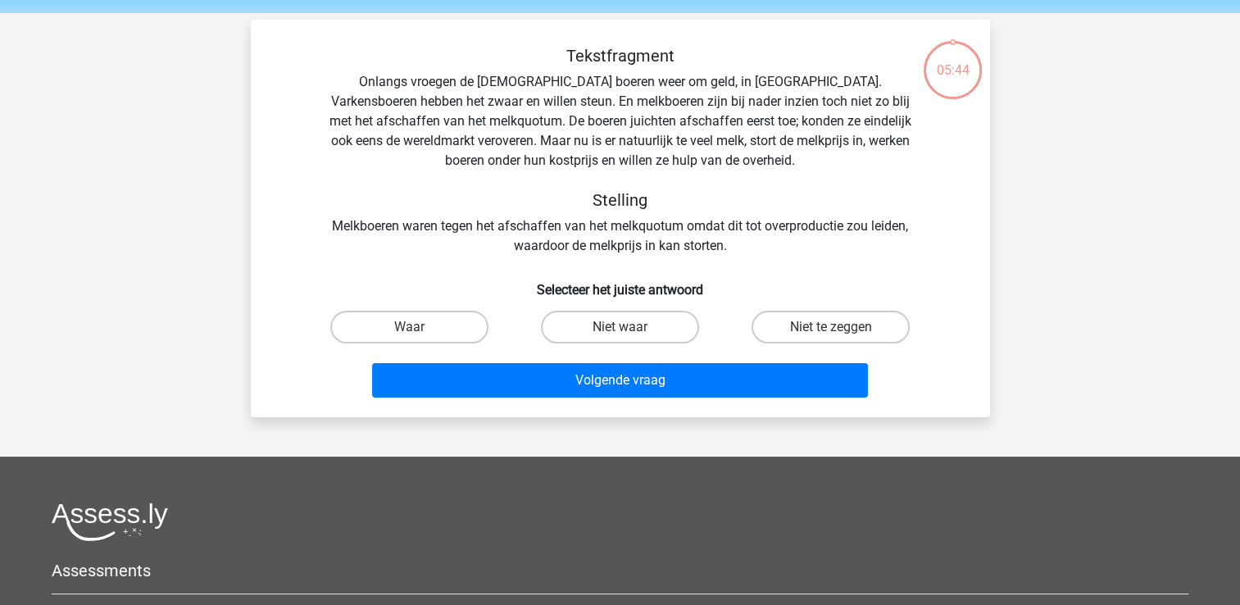
scroll to position [75, 0]
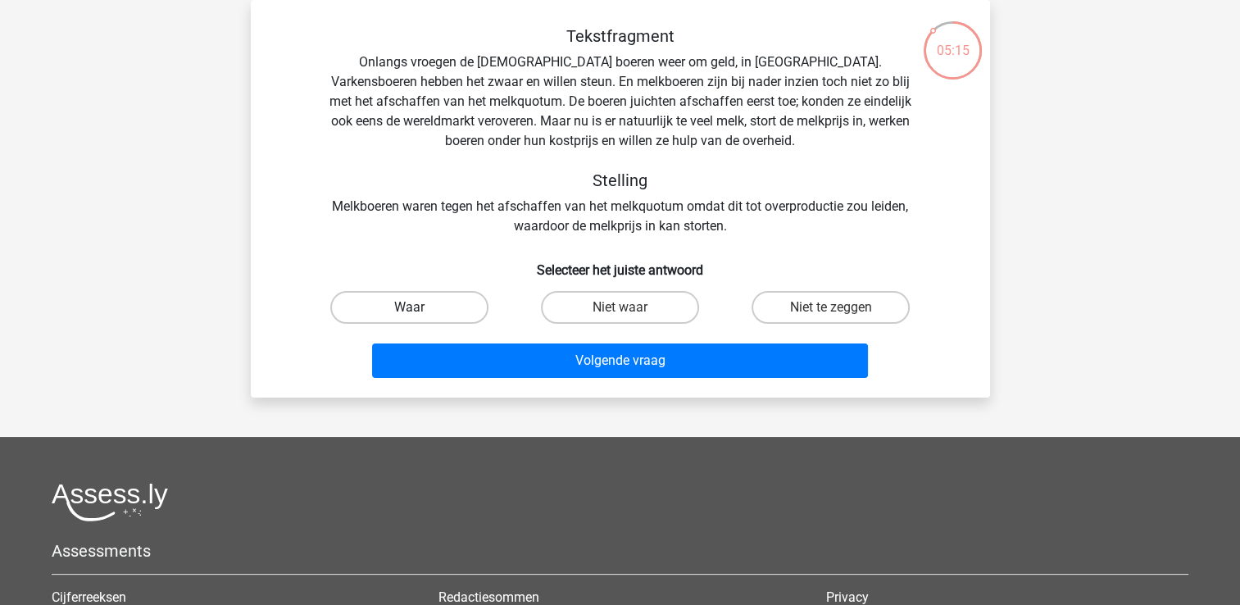
click at [432, 293] on label "Waar" at bounding box center [409, 307] width 158 height 33
click at [420, 307] on input "Waar" at bounding box center [414, 312] width 11 height 11
radio input "true"
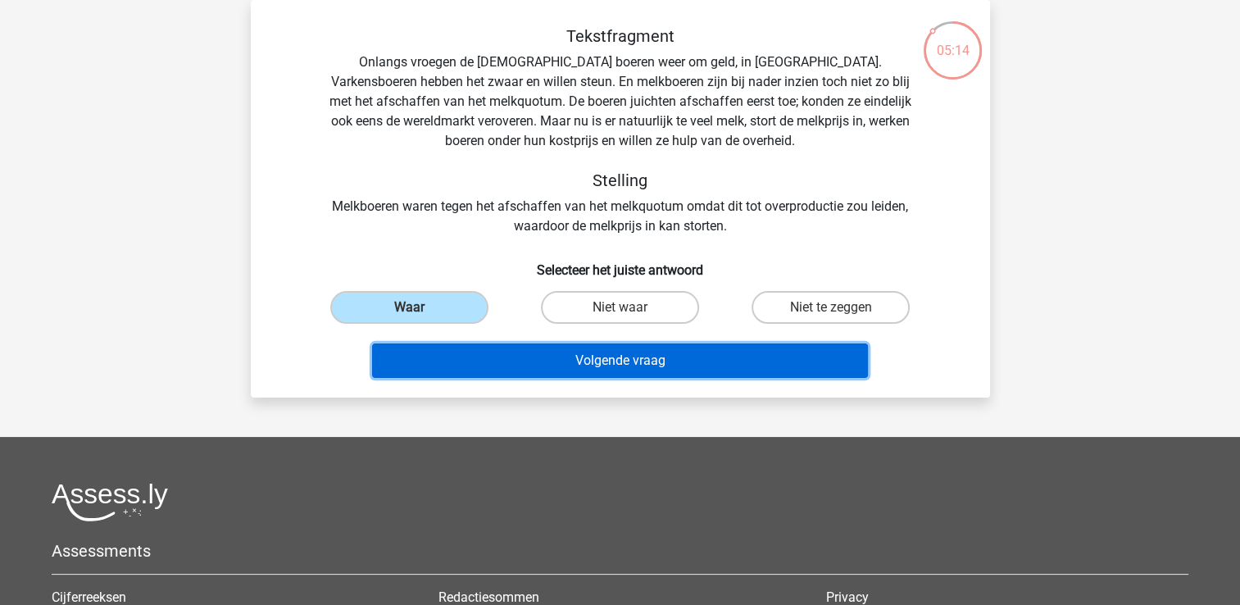
click at [617, 359] on button "Volgende vraag" at bounding box center [620, 360] width 496 height 34
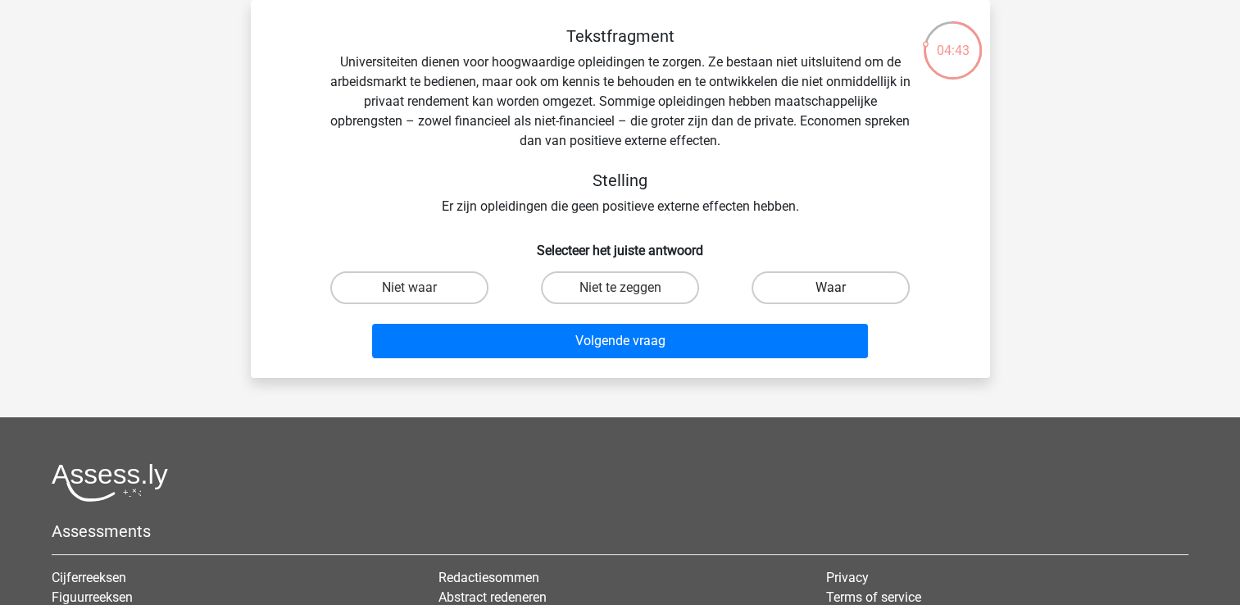
click at [784, 280] on label "Waar" at bounding box center [831, 287] width 158 height 33
click at [831, 288] on input "Waar" at bounding box center [836, 293] width 11 height 11
radio input "true"
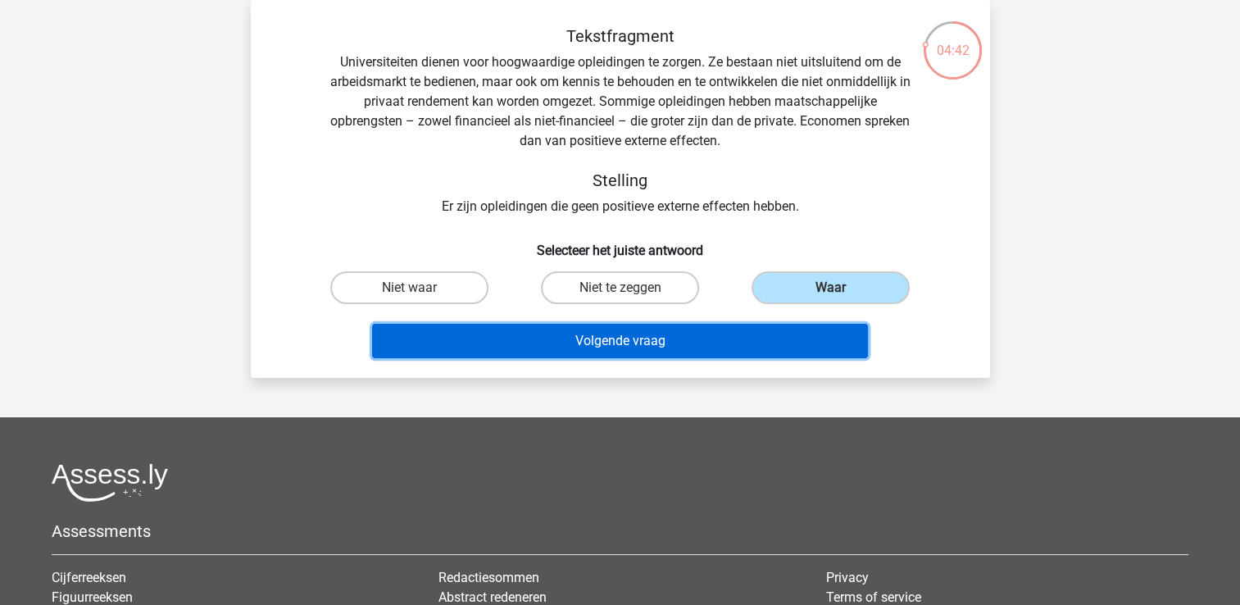
click at [694, 351] on button "Volgende vraag" at bounding box center [620, 341] width 496 height 34
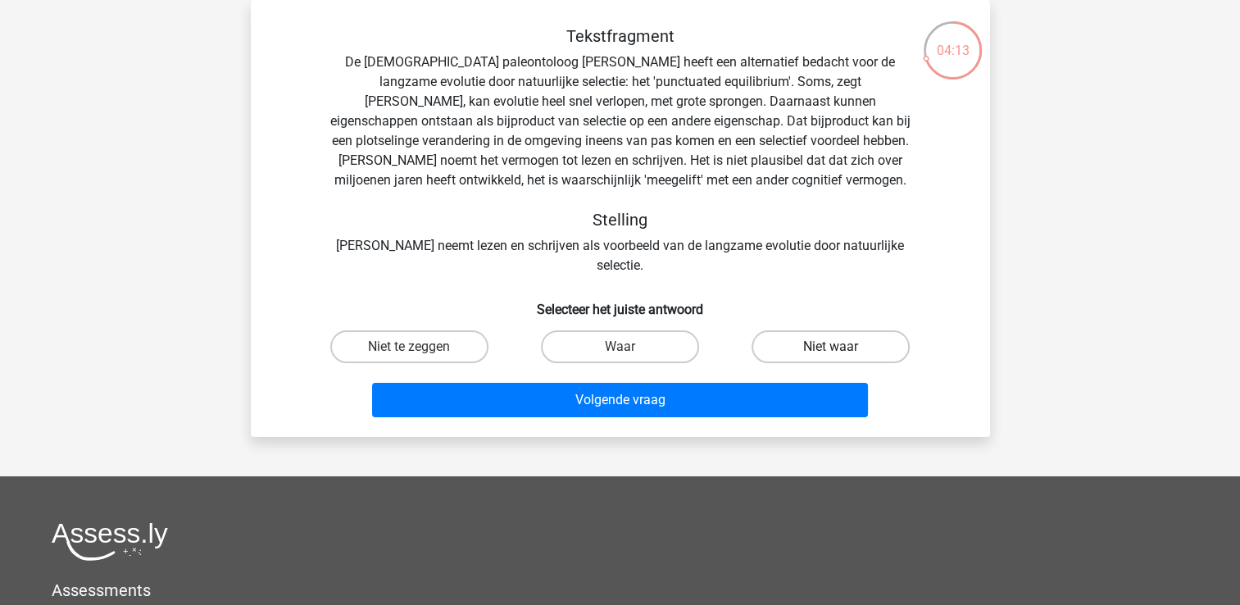
click at [792, 330] on label "Niet waar" at bounding box center [831, 346] width 158 height 33
click at [831, 347] on input "Niet waar" at bounding box center [836, 352] width 11 height 11
radio input "true"
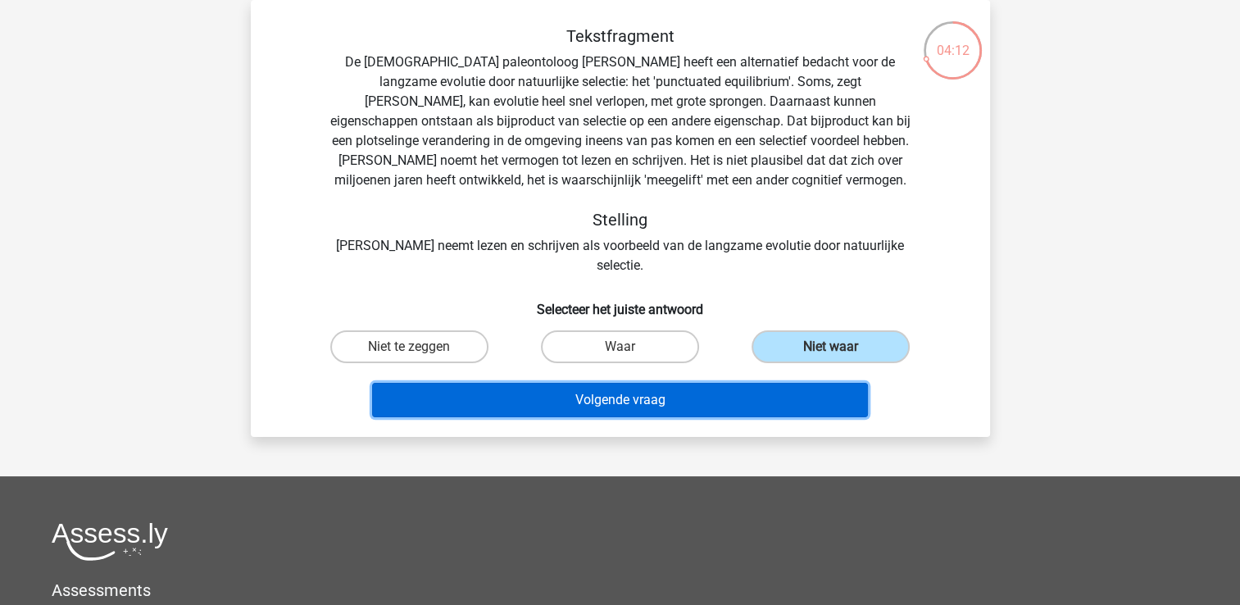
click at [649, 383] on button "Volgende vraag" at bounding box center [620, 400] width 496 height 34
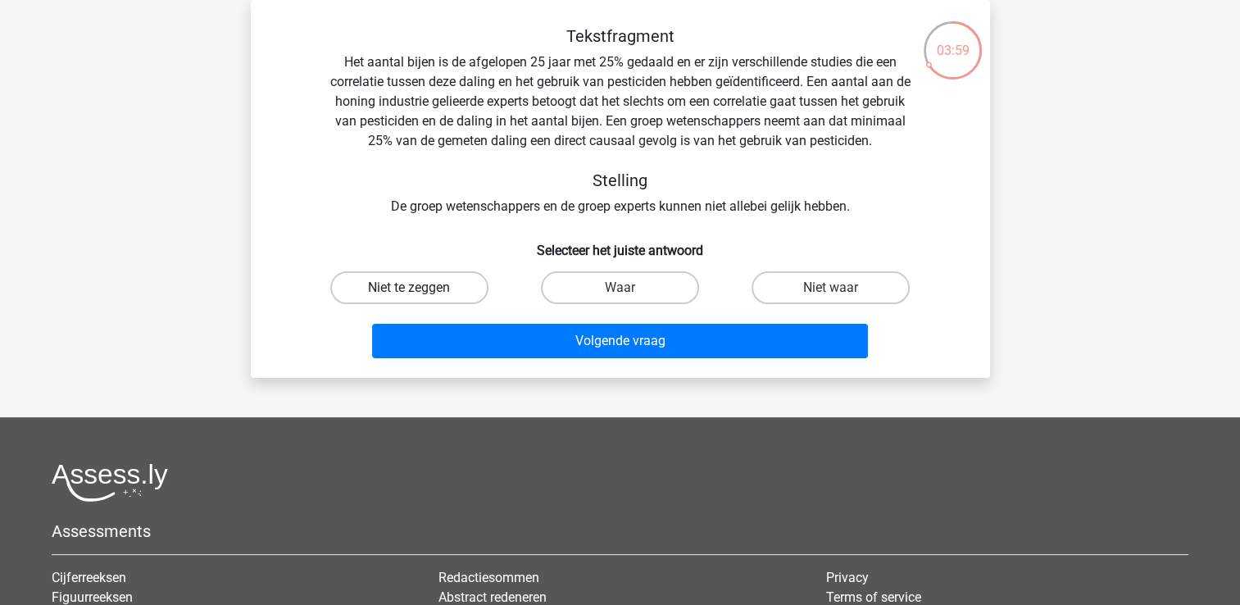
click at [430, 285] on label "Niet te zeggen" at bounding box center [409, 287] width 158 height 33
click at [420, 288] on input "Niet te zeggen" at bounding box center [414, 293] width 11 height 11
radio input "true"
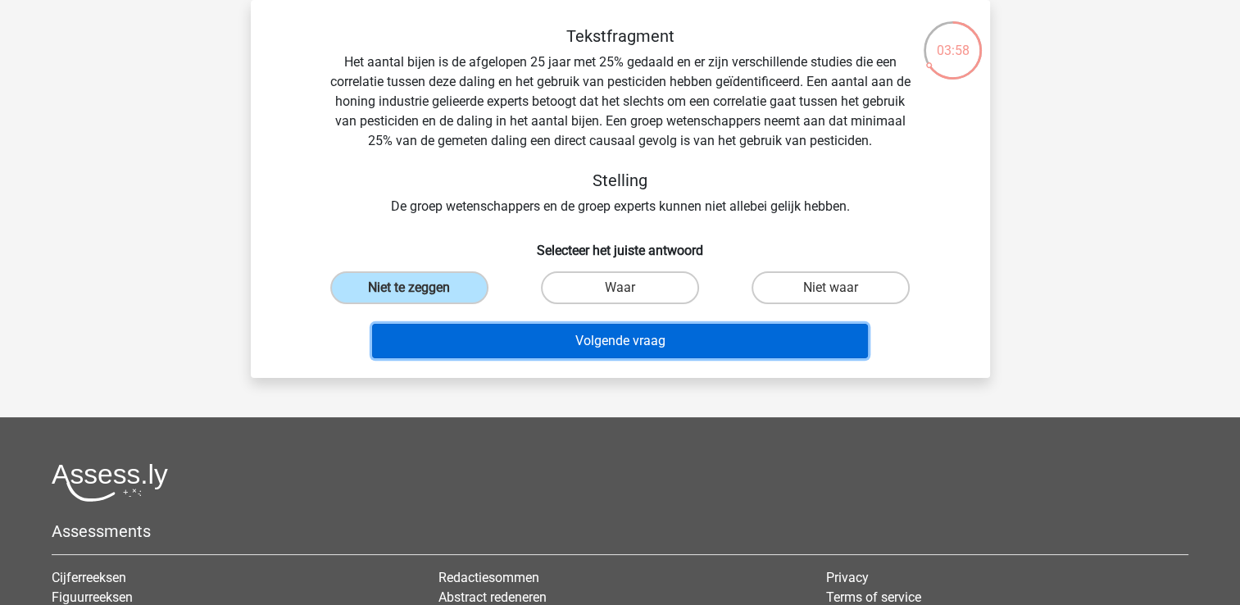
click at [538, 339] on button "Volgende vraag" at bounding box center [620, 341] width 496 height 34
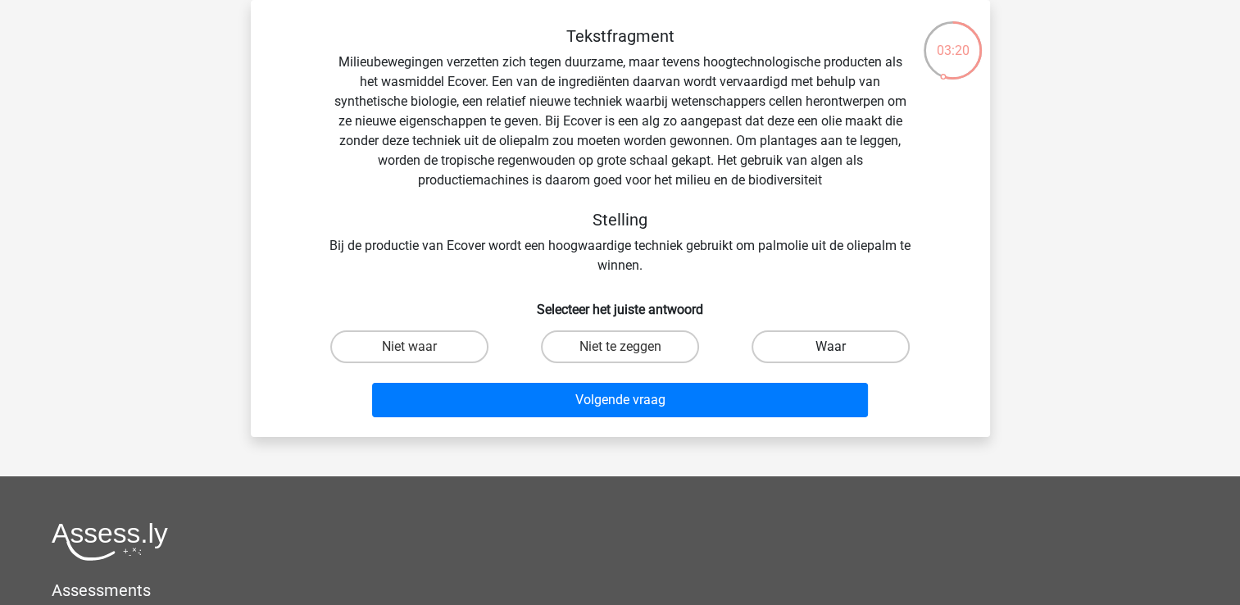
click at [814, 352] on label "Waar" at bounding box center [831, 346] width 158 height 33
click at [831, 352] on input "Waar" at bounding box center [836, 352] width 11 height 11
radio input "true"
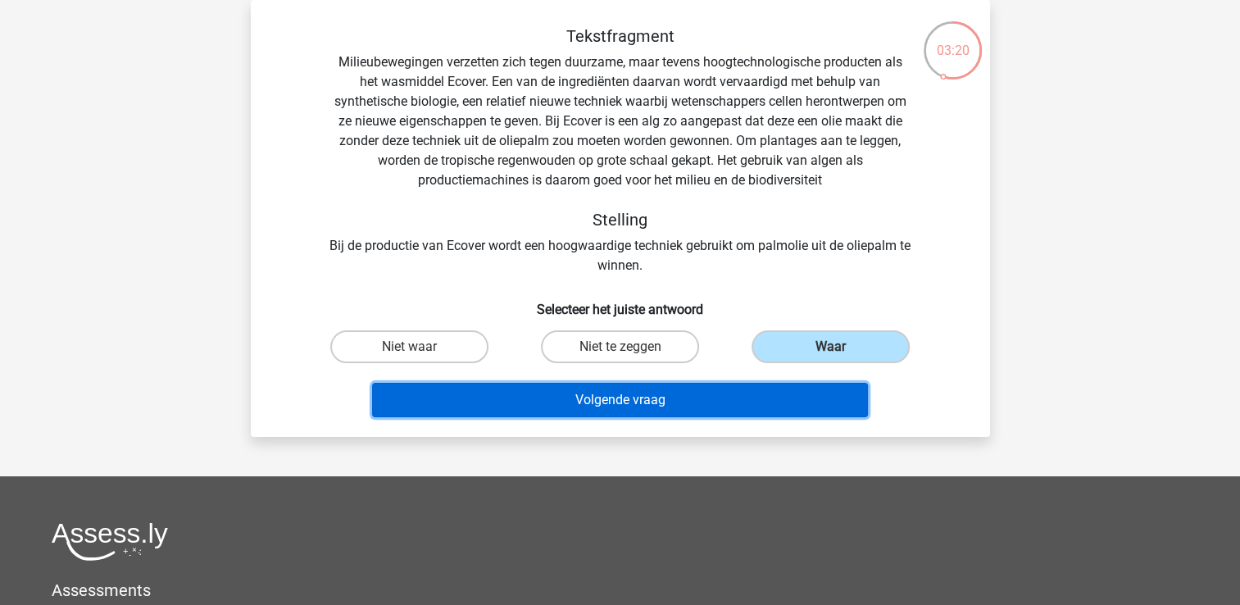
click at [653, 395] on button "Volgende vraag" at bounding box center [620, 400] width 496 height 34
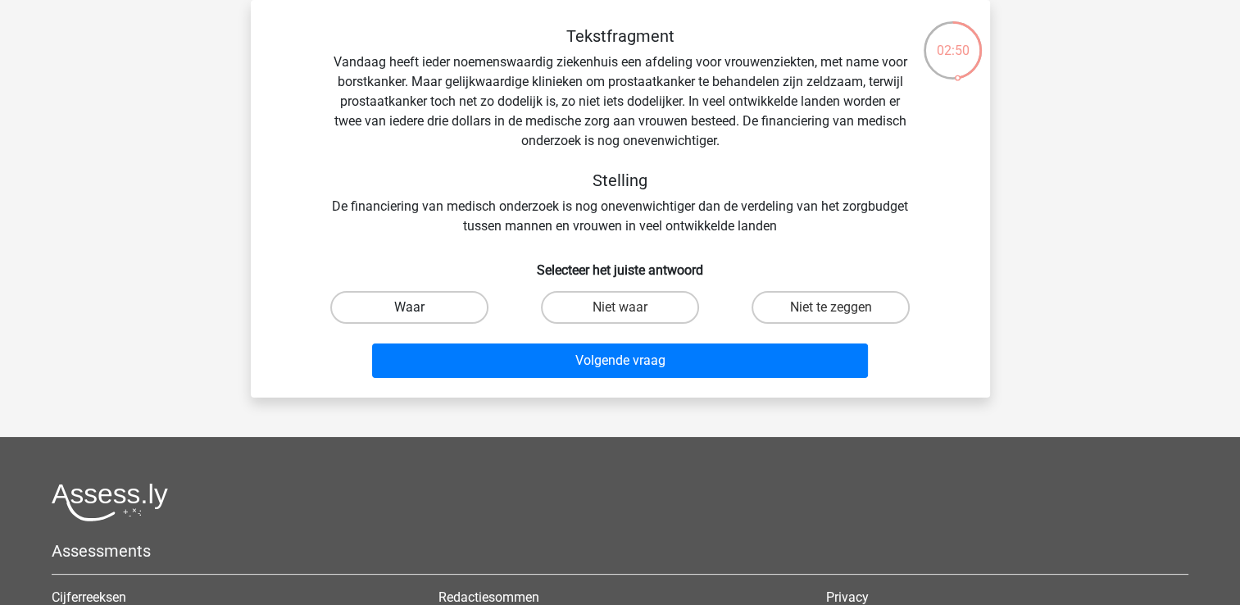
click at [427, 302] on label "Waar" at bounding box center [409, 307] width 158 height 33
click at [420, 307] on input "Waar" at bounding box center [414, 312] width 11 height 11
radio input "true"
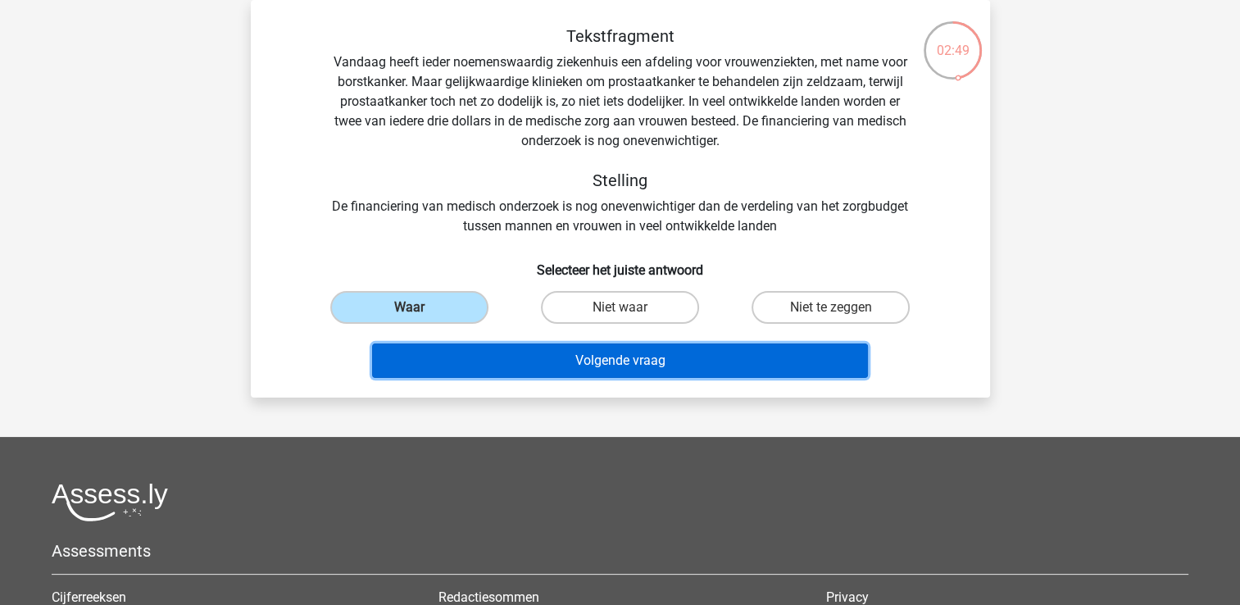
click at [572, 362] on button "Volgende vraag" at bounding box center [620, 360] width 496 height 34
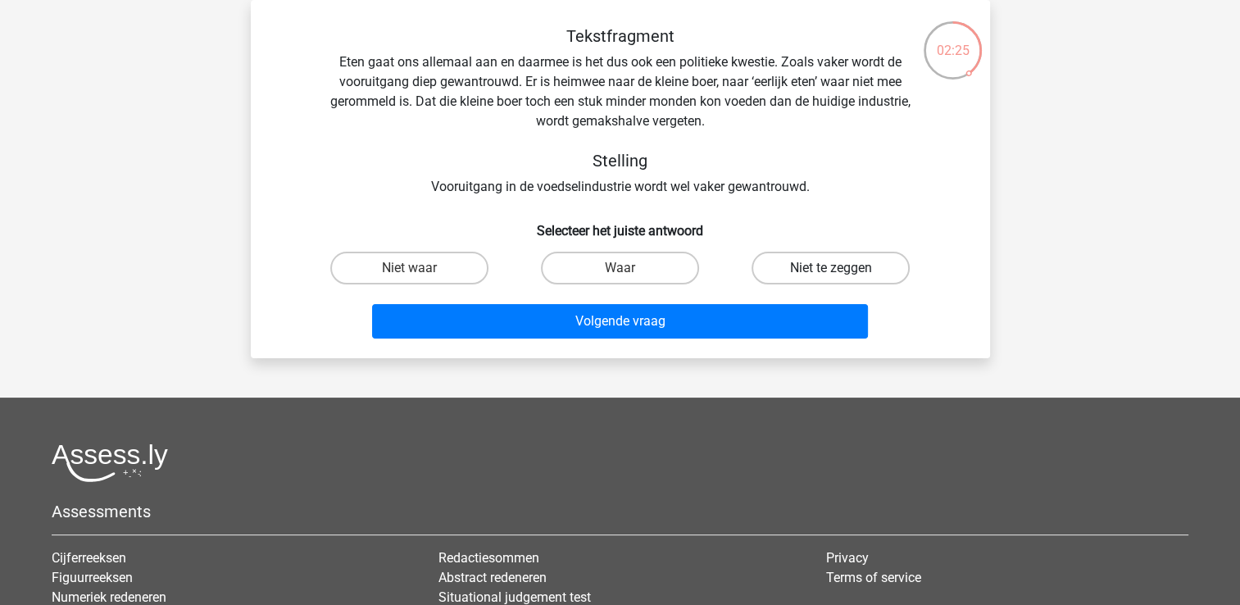
click at [789, 260] on label "Niet te zeggen" at bounding box center [831, 268] width 158 height 33
click at [831, 268] on input "Niet te zeggen" at bounding box center [836, 273] width 11 height 11
radio input "true"
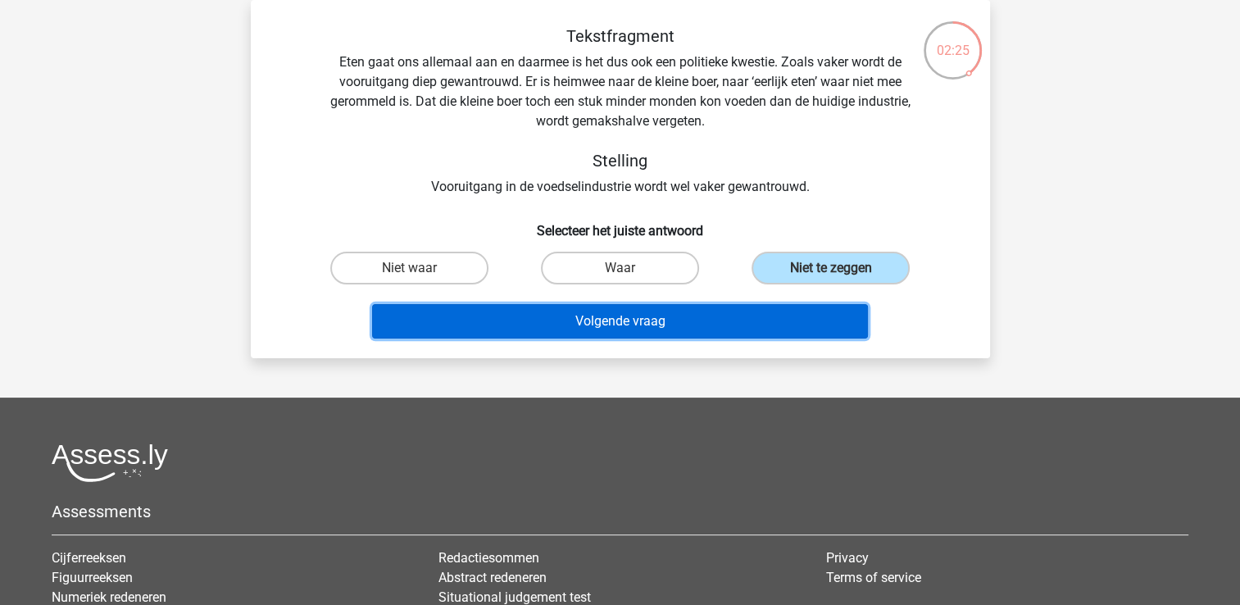
click at [661, 321] on button "Volgende vraag" at bounding box center [620, 321] width 496 height 34
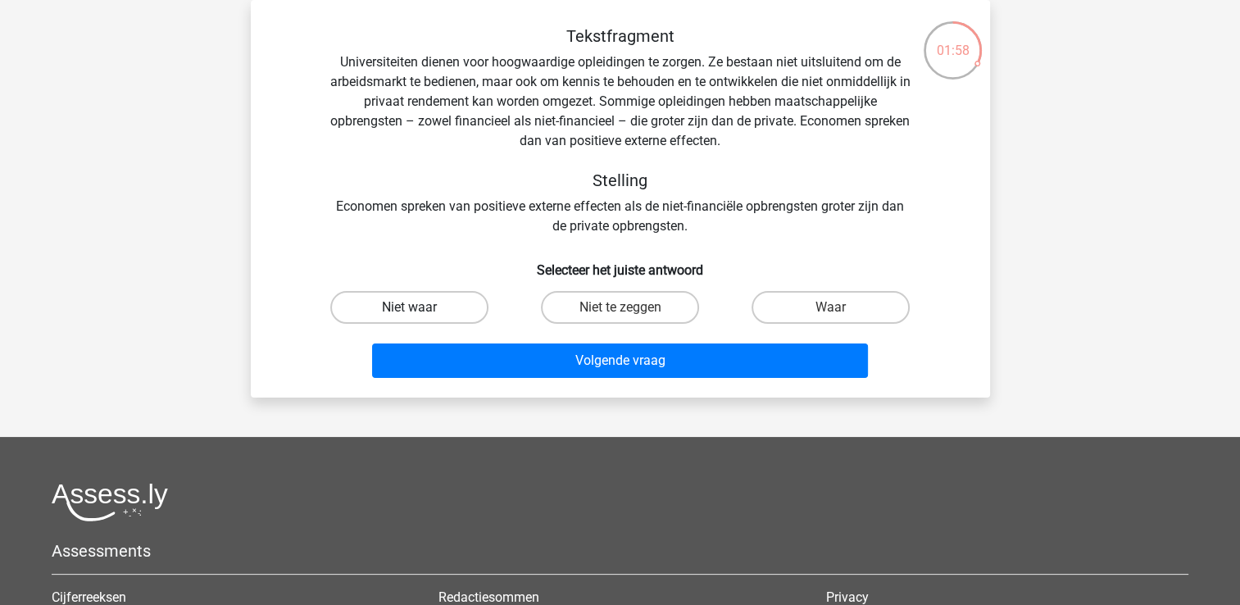
click at [357, 312] on label "Niet waar" at bounding box center [409, 307] width 158 height 33
click at [409, 312] on input "Niet waar" at bounding box center [414, 312] width 11 height 11
radio input "true"
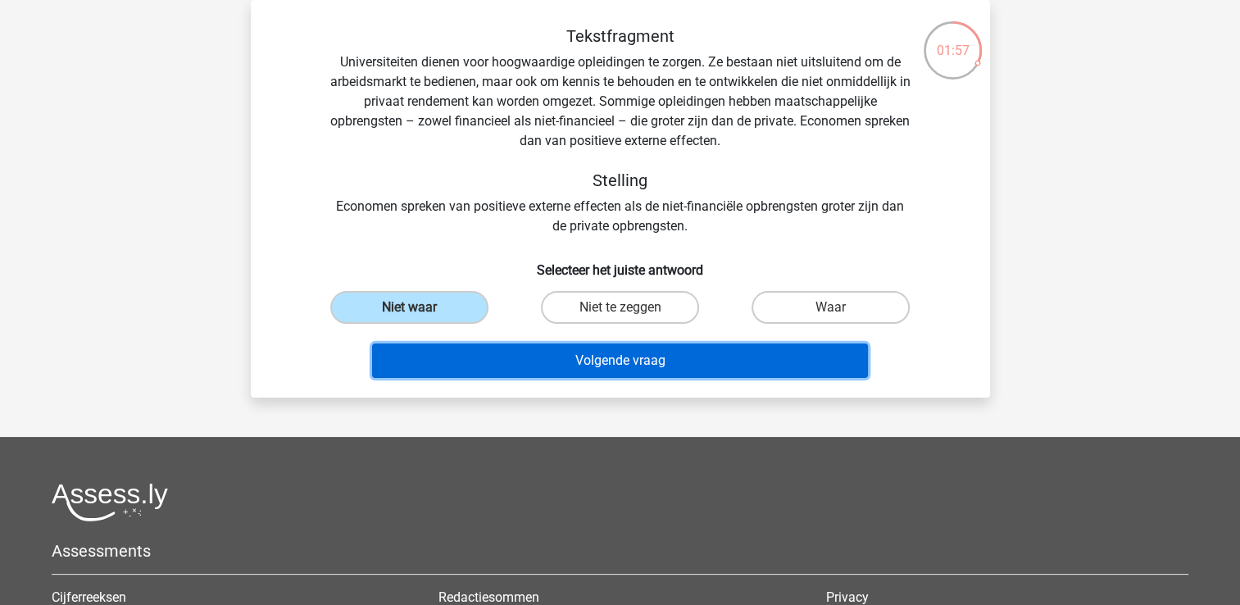
click at [560, 350] on button "Volgende vraag" at bounding box center [620, 360] width 496 height 34
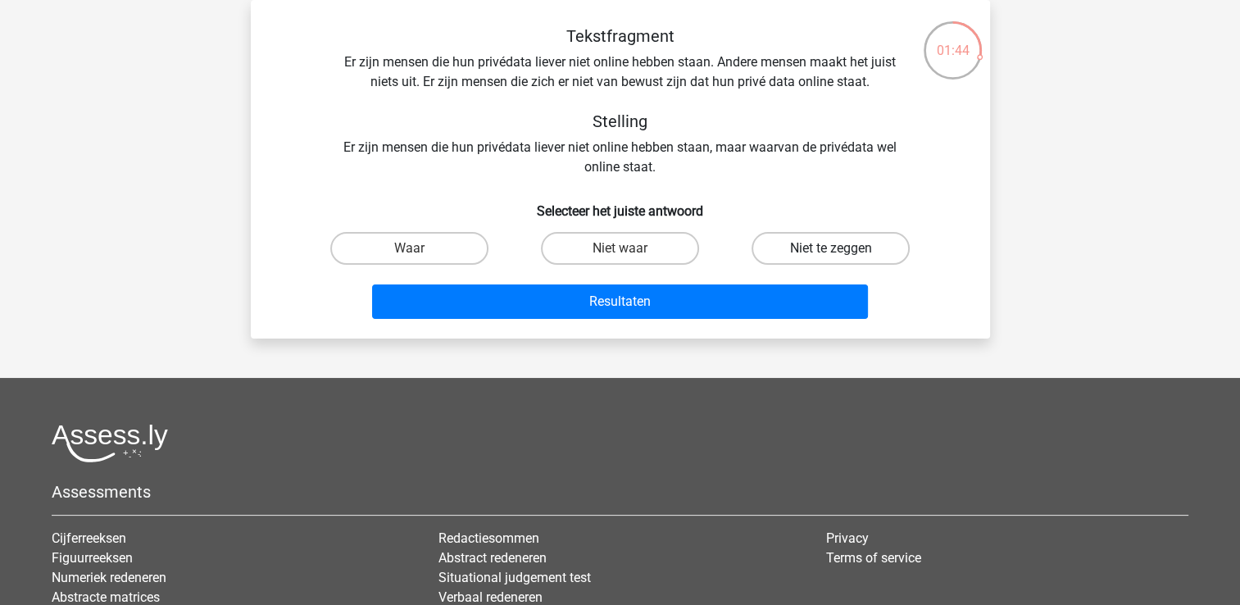
click at [836, 248] on label "Niet te zeggen" at bounding box center [831, 248] width 158 height 33
click at [836, 248] on input "Niet te zeggen" at bounding box center [836, 253] width 11 height 11
radio input "true"
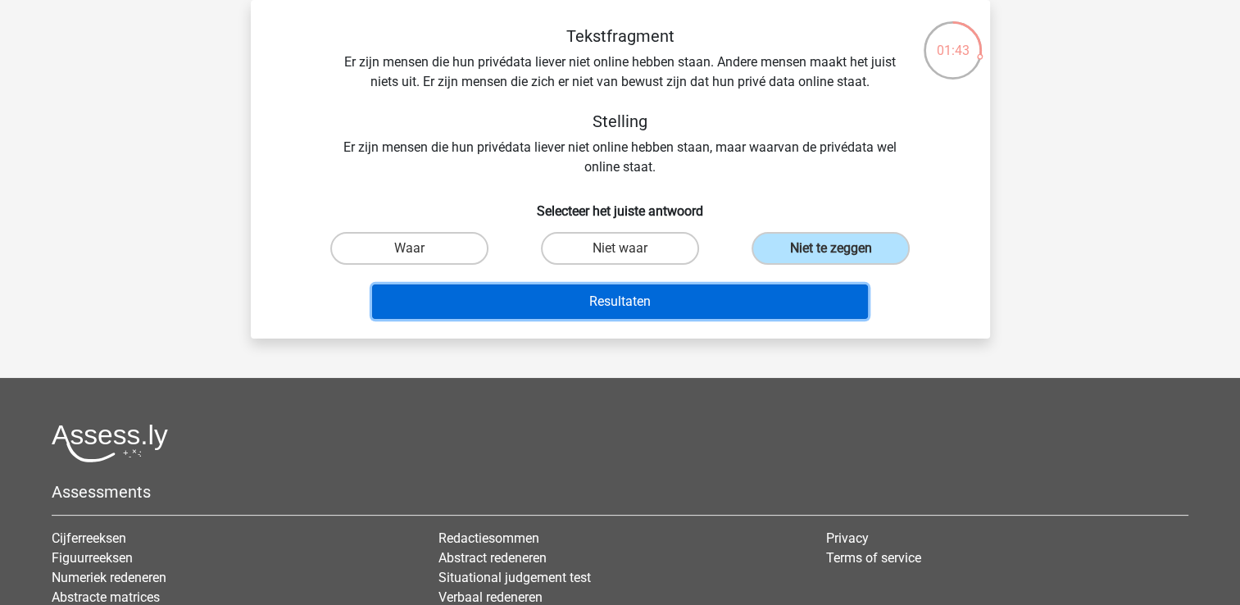
click at [692, 313] on button "Resultaten" at bounding box center [620, 301] width 496 height 34
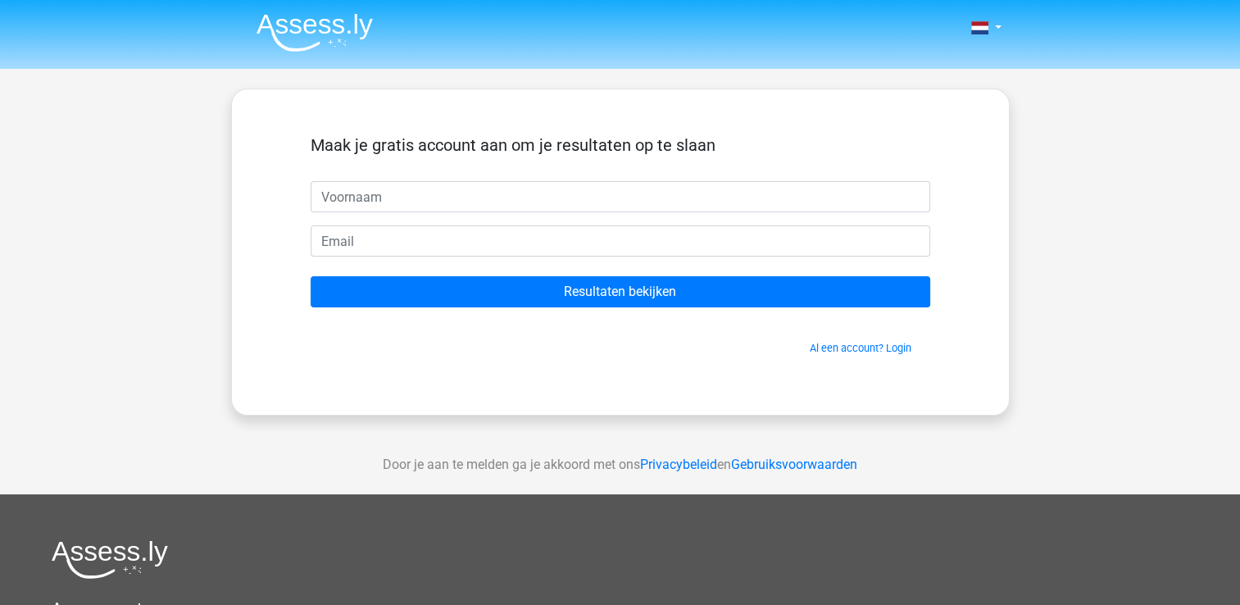
click at [387, 193] on input "text" at bounding box center [621, 196] width 620 height 31
type input "[PERSON_NAME]"
type input "[EMAIL_ADDRESS][DOMAIN_NAME]"
click at [855, 351] on link "Al een account? Login" at bounding box center [861, 348] width 102 height 12
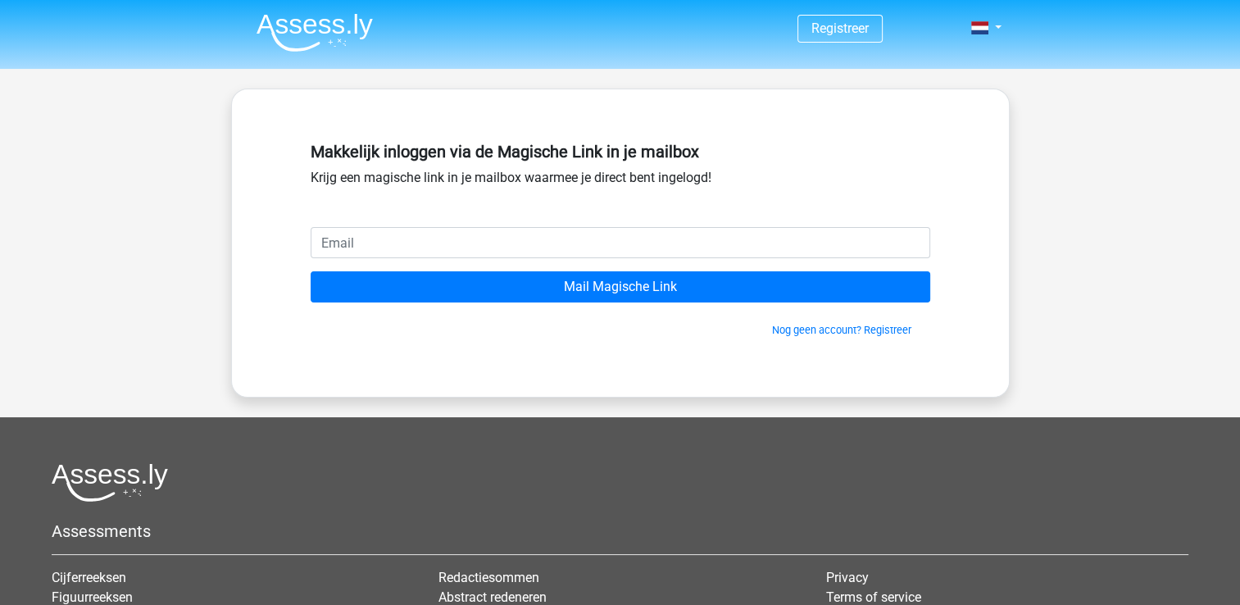
click at [465, 243] on input "email" at bounding box center [621, 242] width 620 height 31
type input "[EMAIL_ADDRESS][DOMAIN_NAME]"
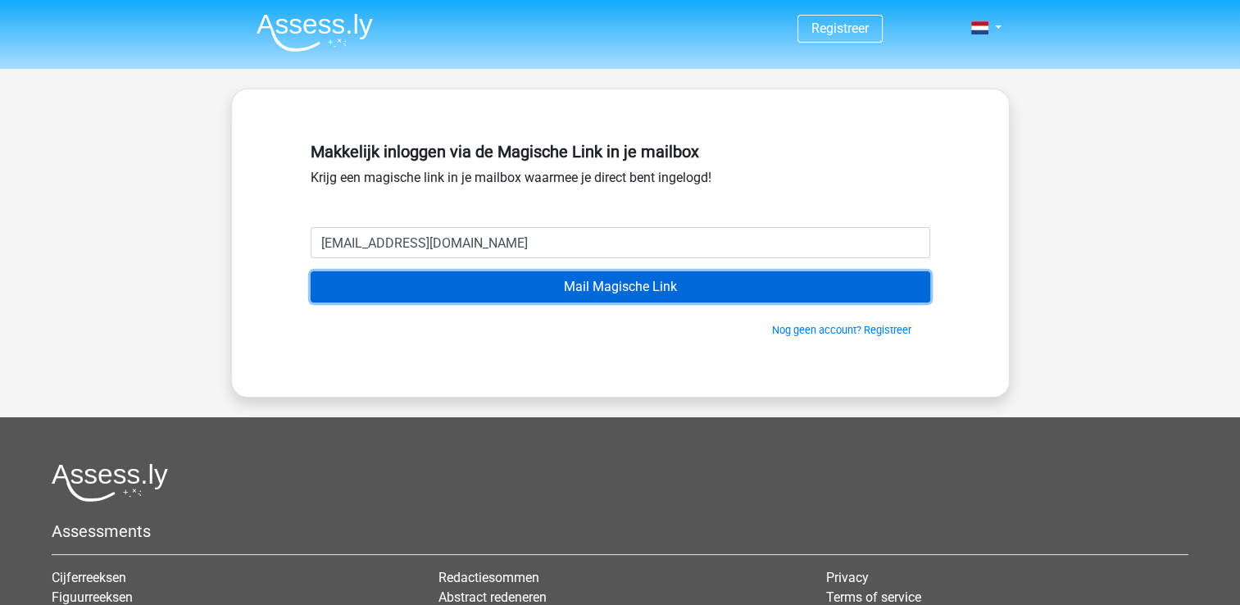
click at [509, 295] on input "Mail Magische Link" at bounding box center [621, 286] width 620 height 31
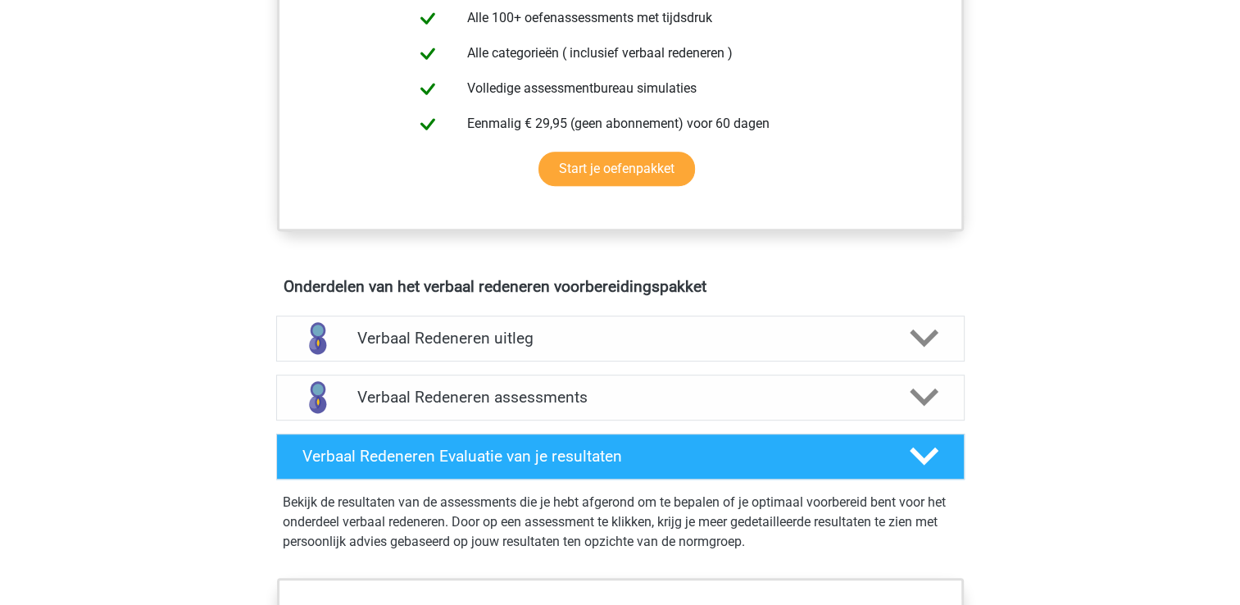
scroll to position [917, 0]
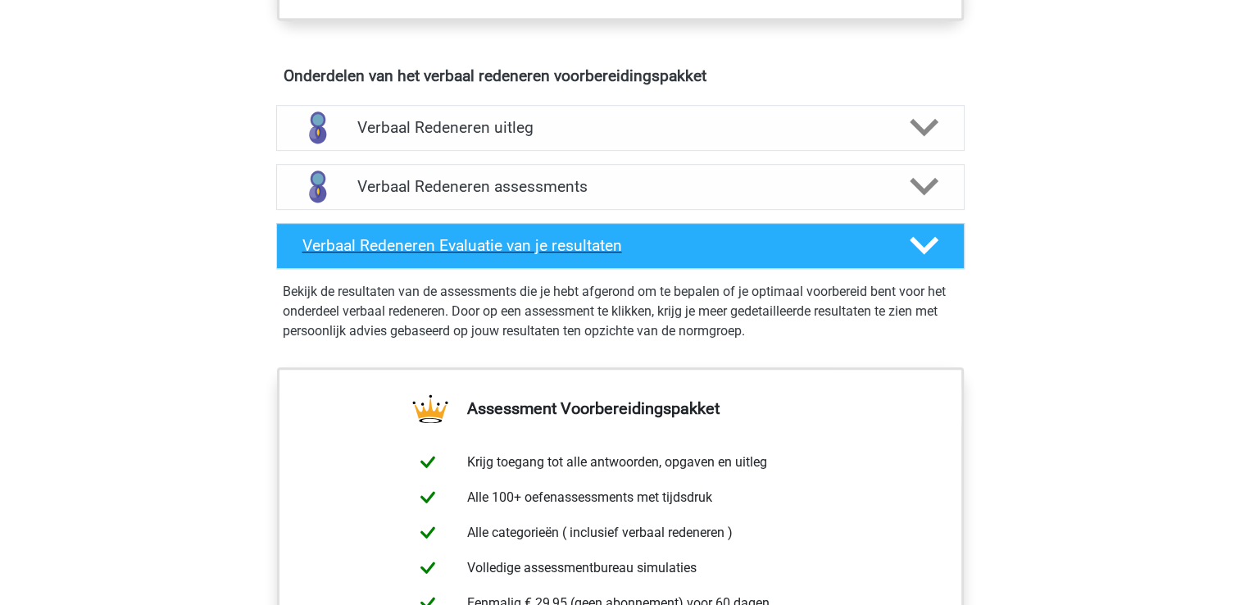
click at [934, 243] on icon at bounding box center [924, 245] width 29 height 29
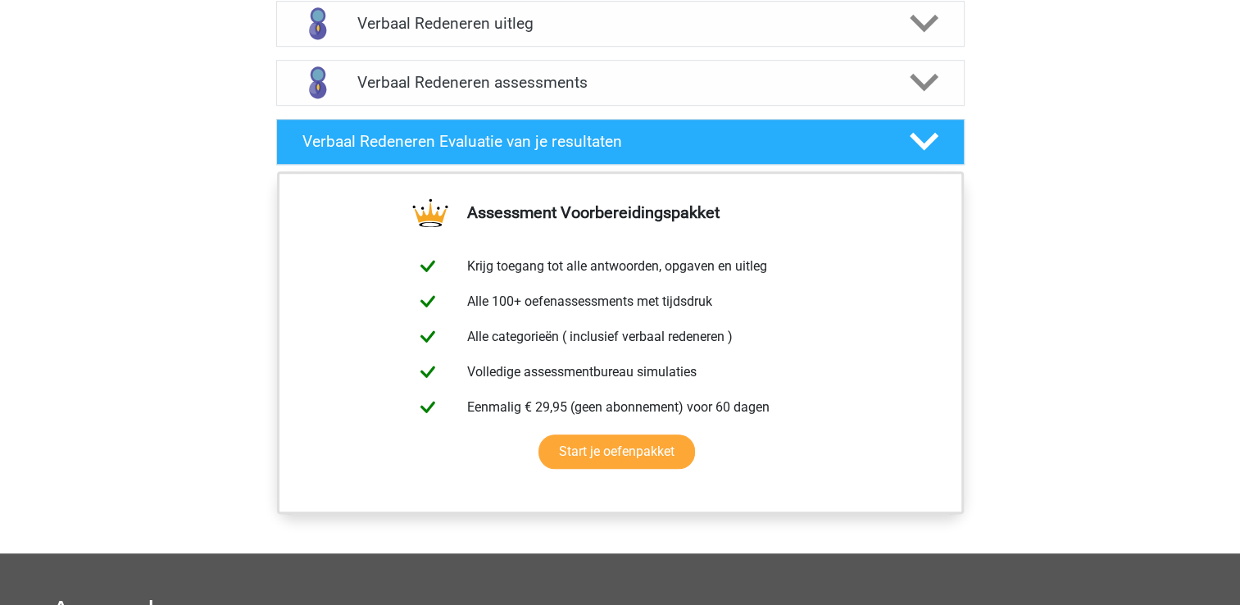
scroll to position [753, 0]
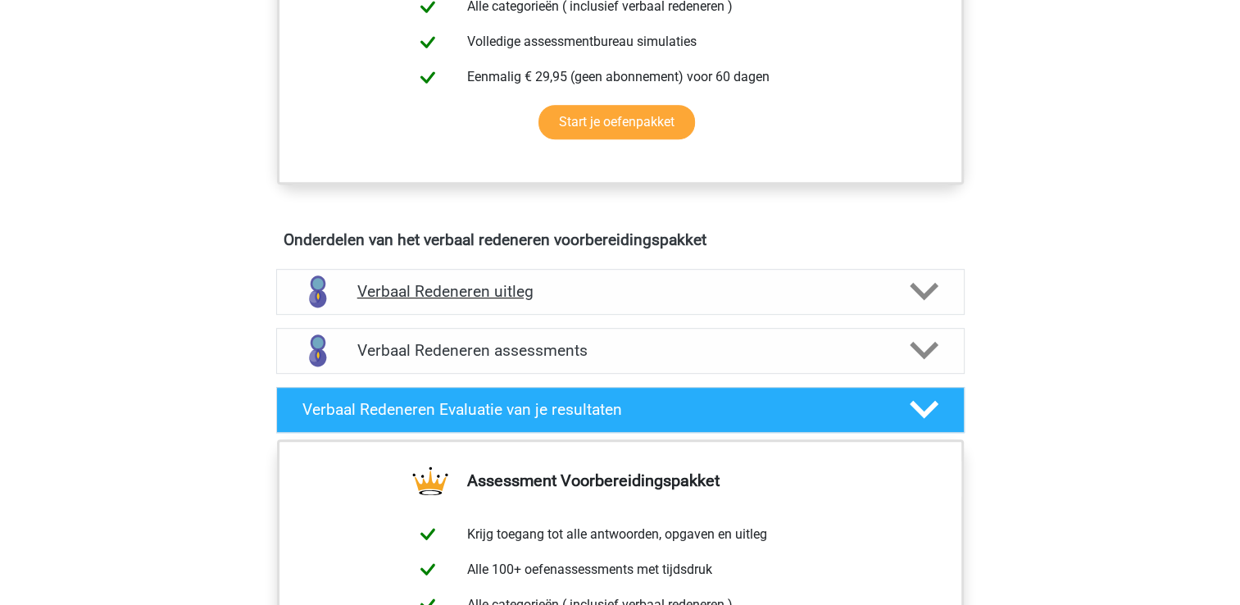
click at [913, 283] on polygon at bounding box center [924, 292] width 29 height 18
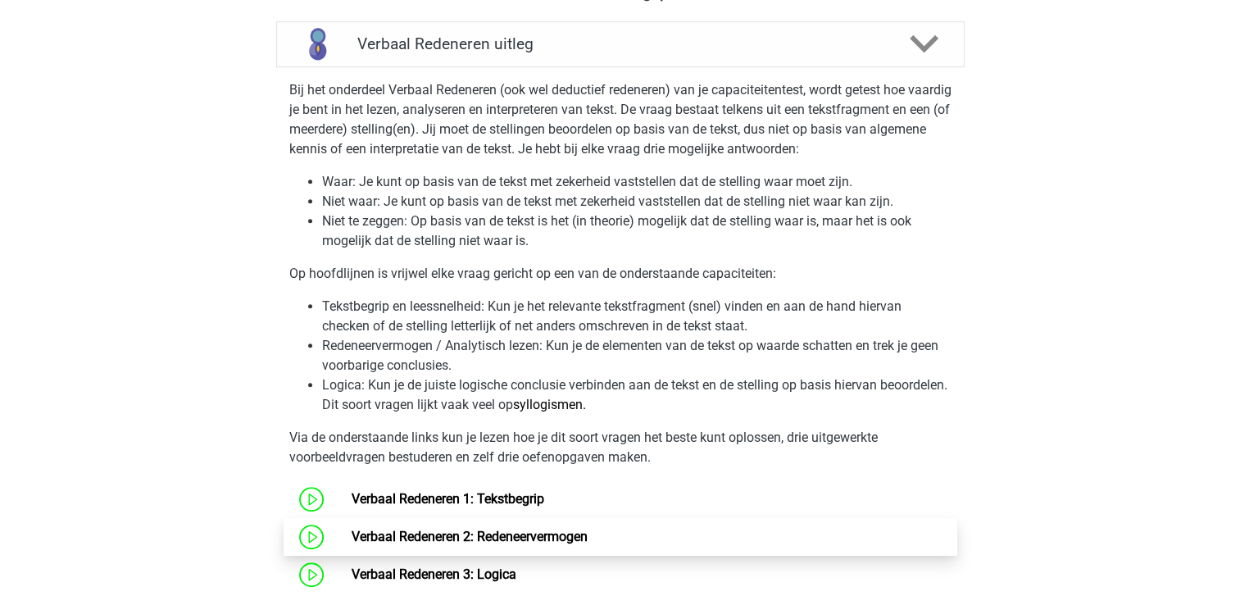
scroll to position [1163, 0]
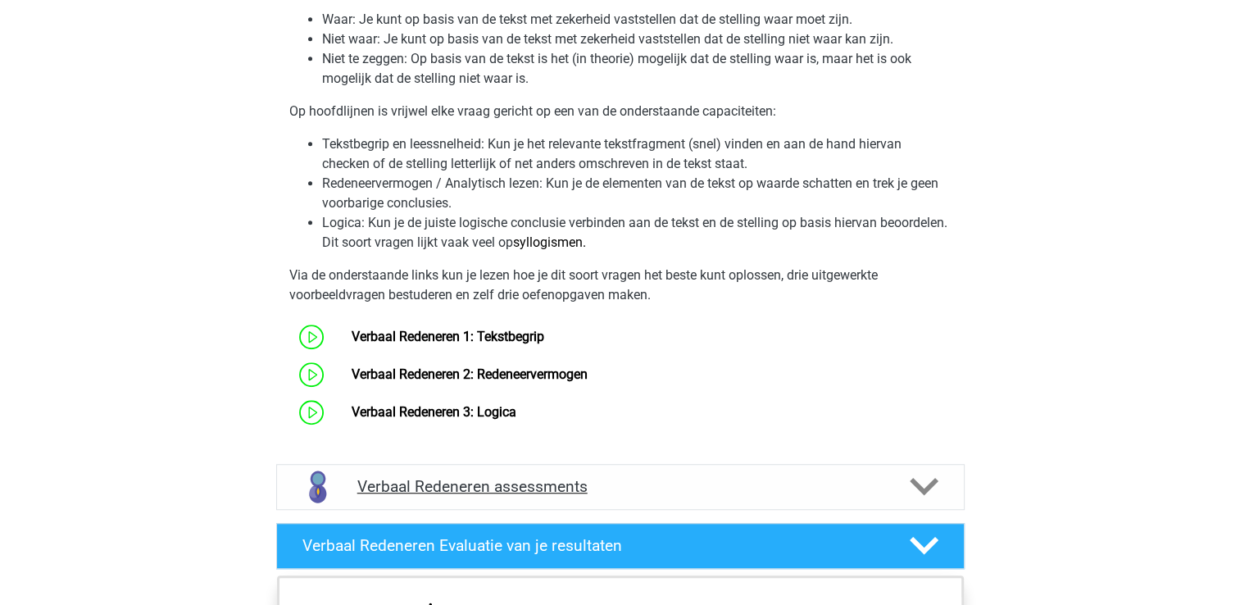
click at [928, 484] on polygon at bounding box center [924, 487] width 29 height 18
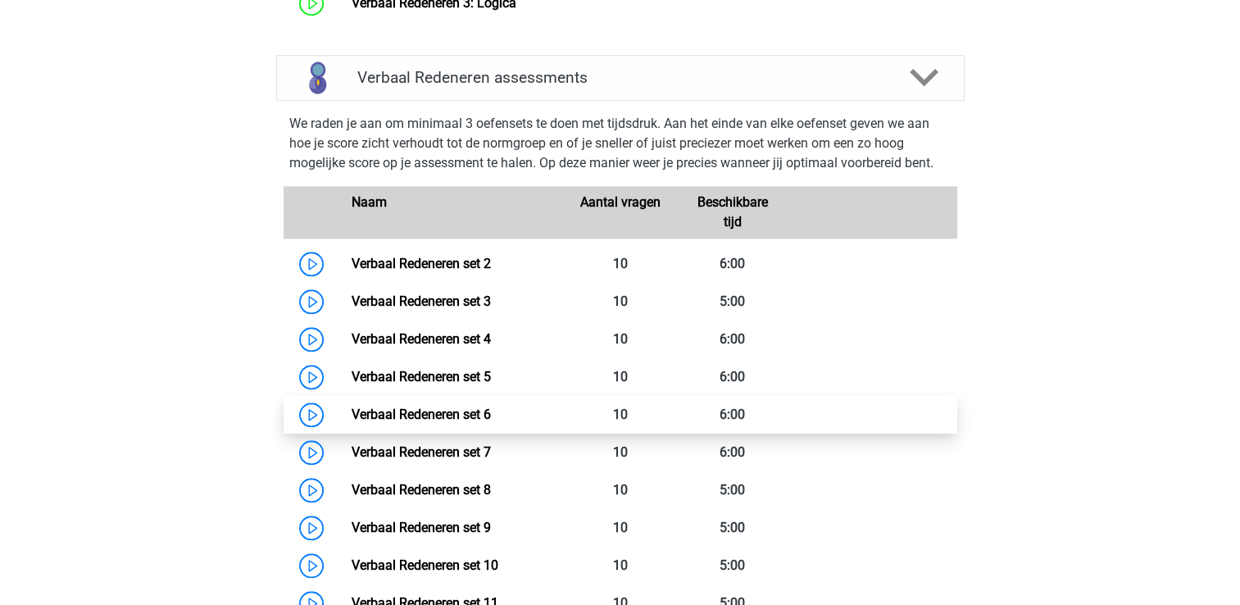
scroll to position [1573, 0]
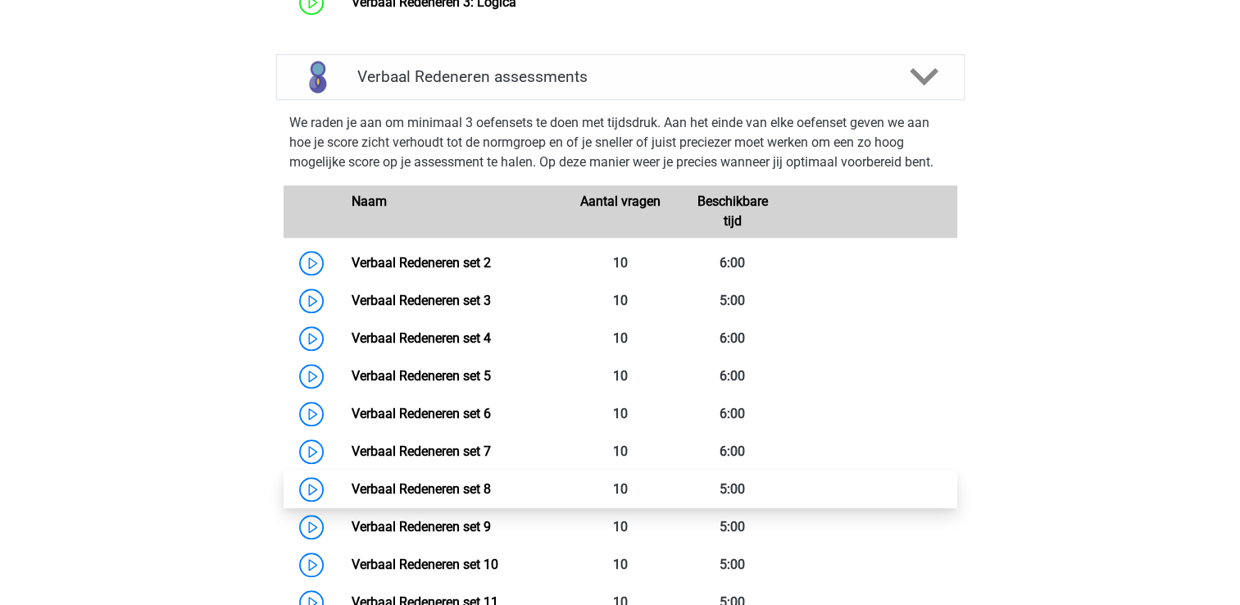
click at [401, 489] on link "Verbaal Redeneren set 8" at bounding box center [421, 489] width 139 height 16
click at [420, 487] on link "Verbaal Redeneren set 8" at bounding box center [421, 489] width 139 height 16
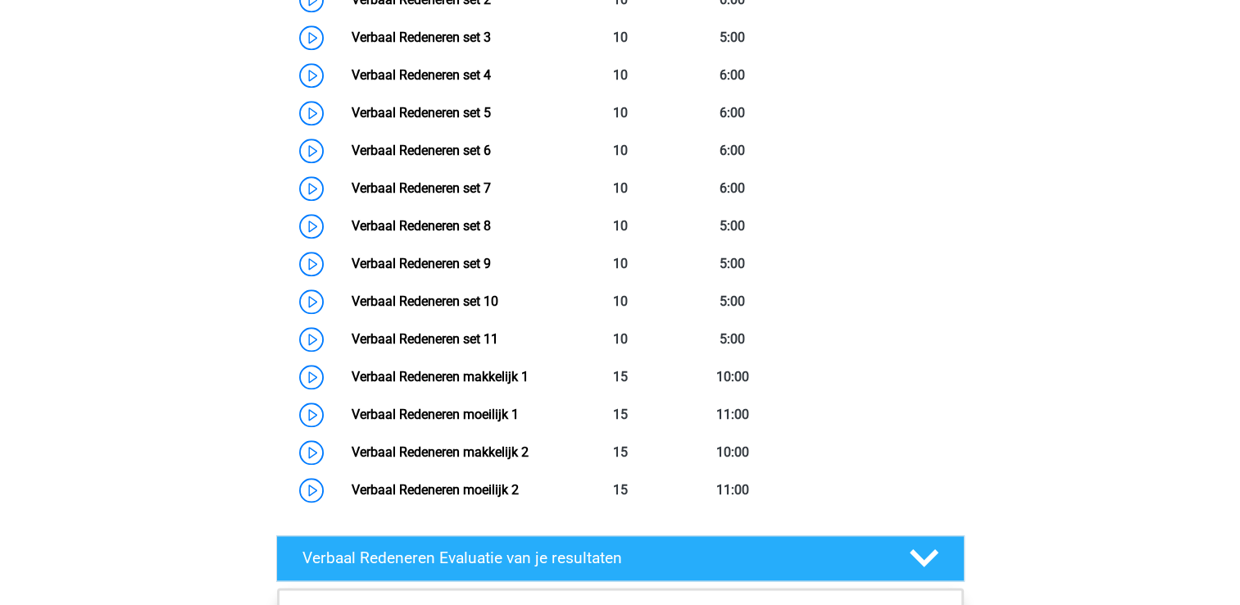
scroll to position [1901, 0]
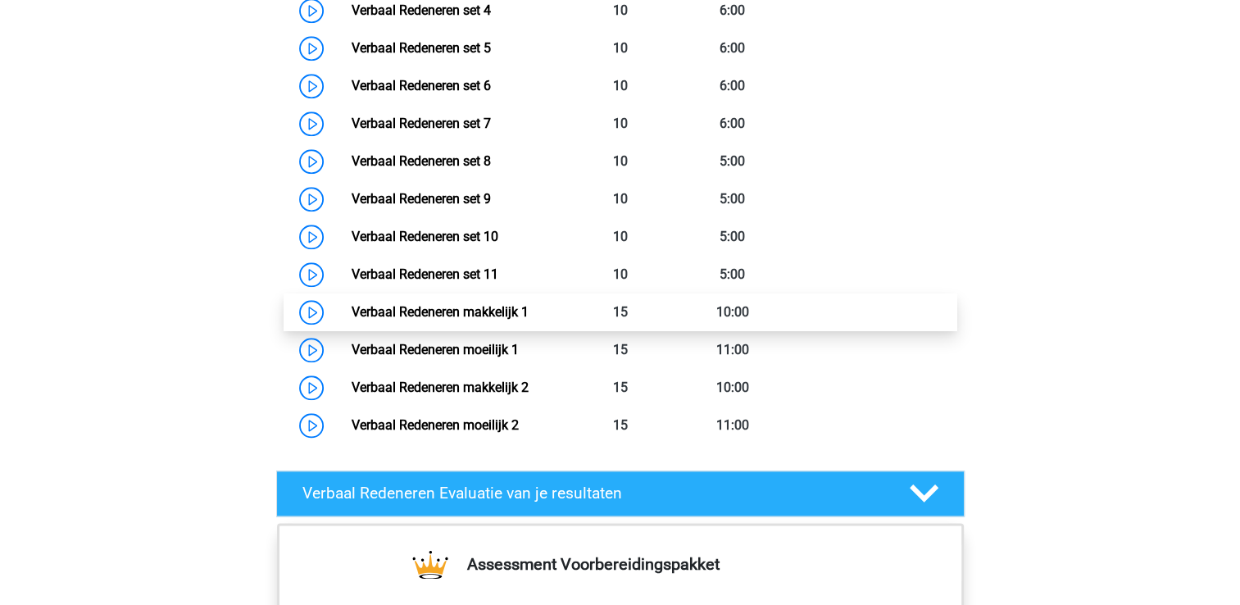
click at [446, 304] on link "Verbaal Redeneren makkelijk 1" at bounding box center [440, 312] width 177 height 16
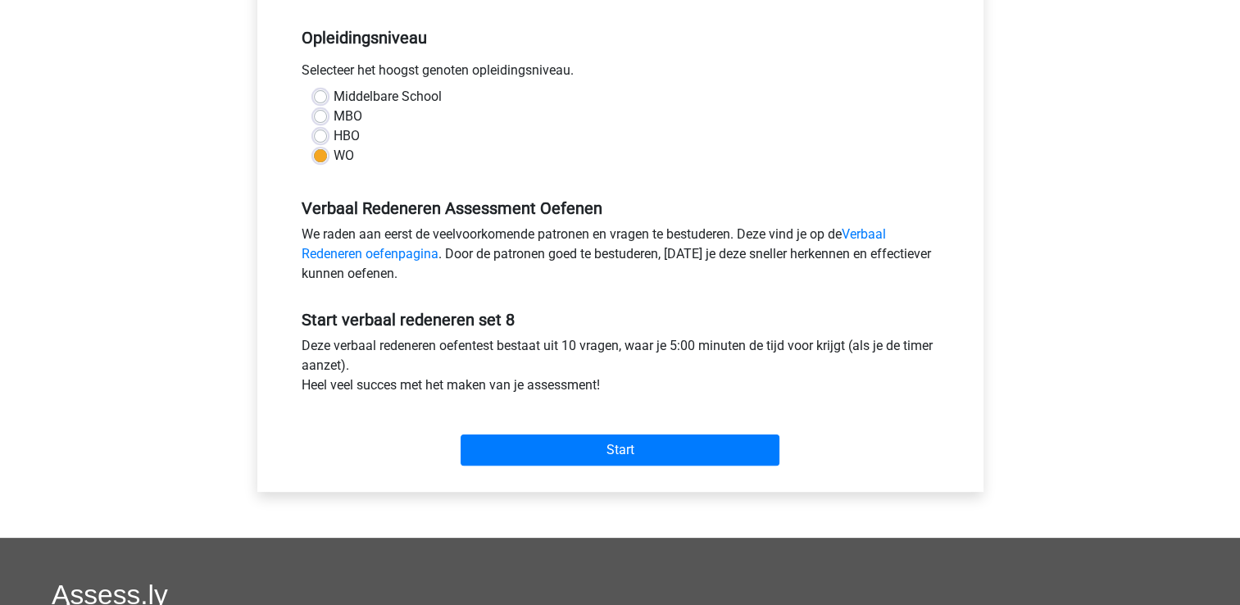
scroll to position [328, 0]
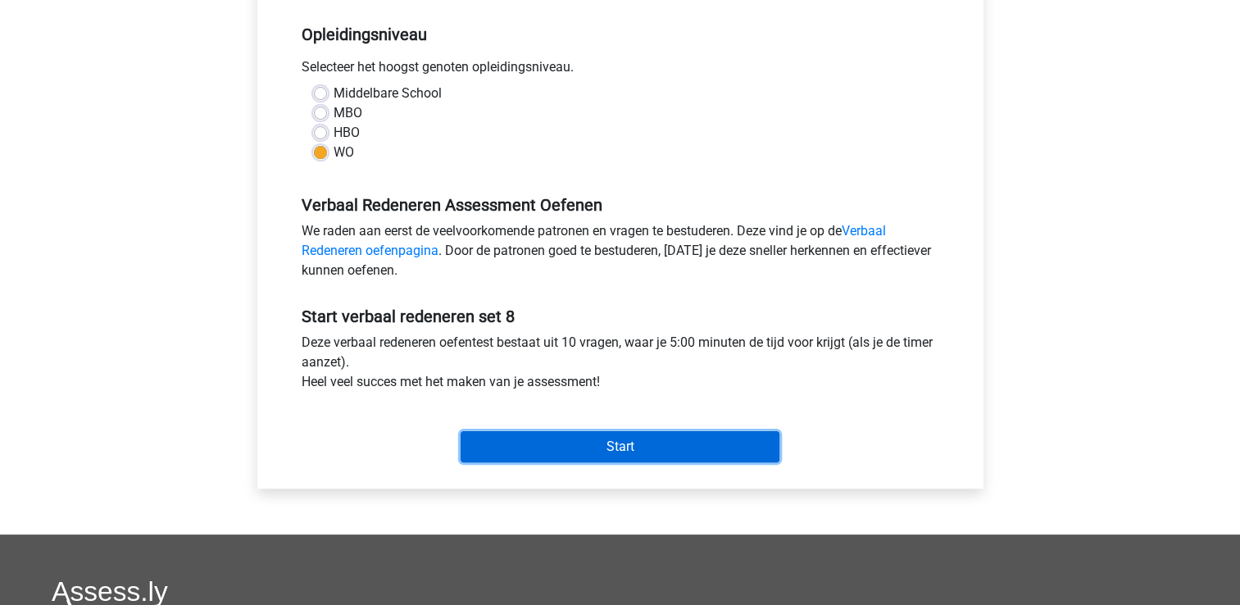
click at [653, 441] on input "Start" at bounding box center [620, 446] width 319 height 31
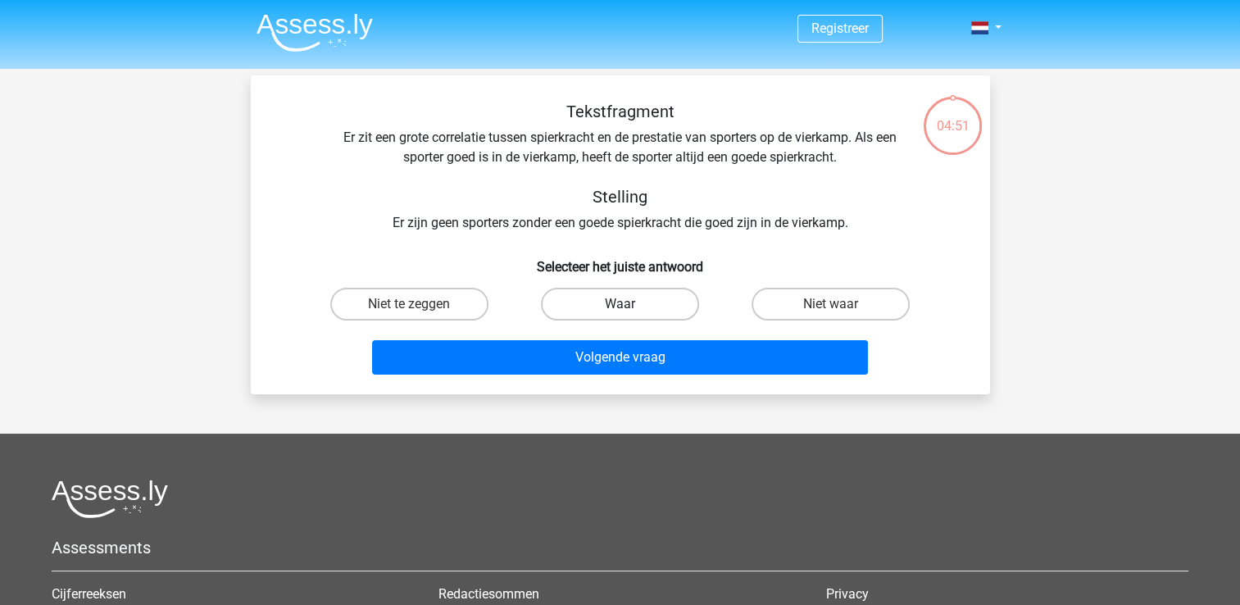
click at [585, 303] on label "Waar" at bounding box center [620, 304] width 158 height 33
click at [620, 304] on input "Waar" at bounding box center [625, 309] width 11 height 11
radio input "true"
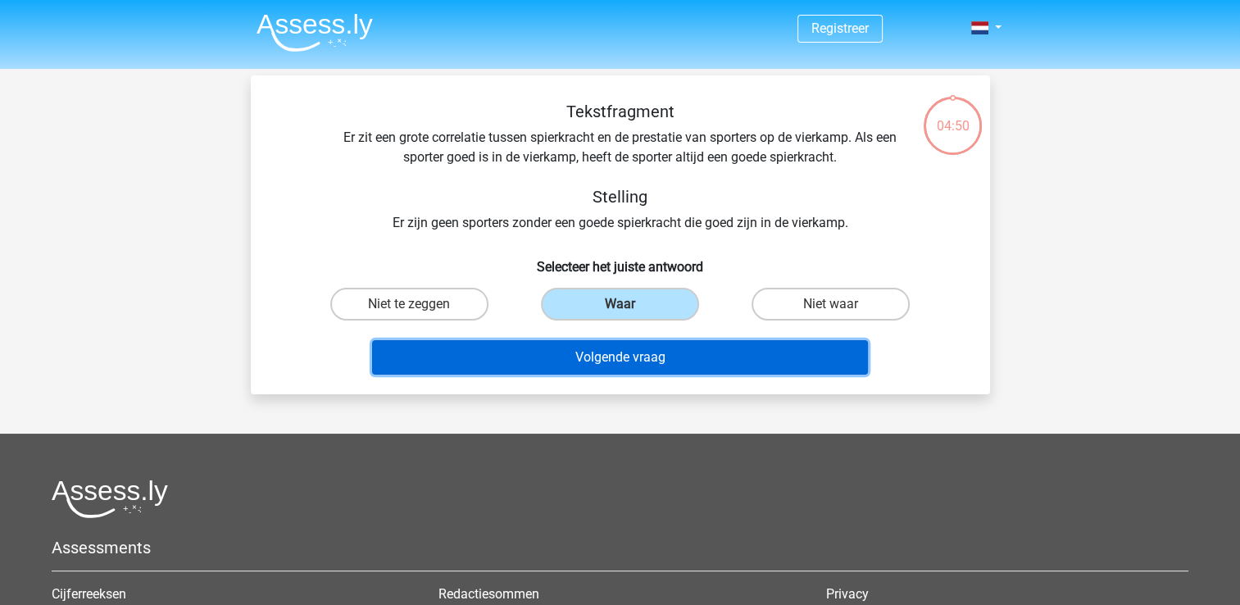
click at [598, 350] on button "Volgende vraag" at bounding box center [620, 357] width 496 height 34
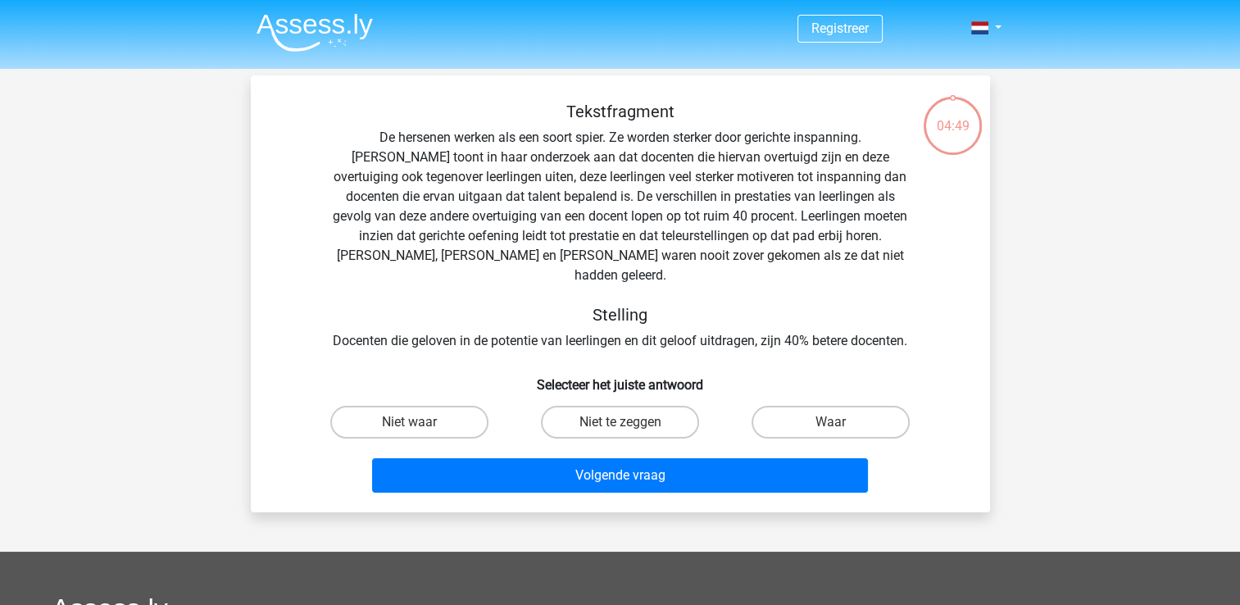
scroll to position [75, 0]
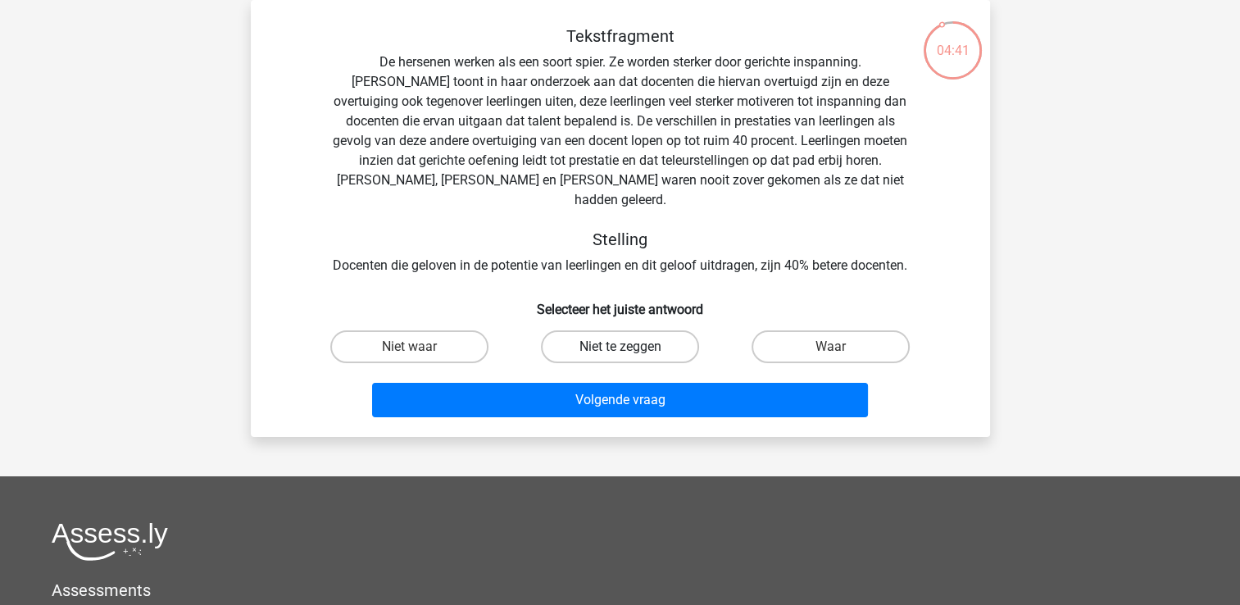
click at [633, 330] on label "Niet te zeggen" at bounding box center [620, 346] width 158 height 33
click at [630, 347] on input "Niet te zeggen" at bounding box center [625, 352] width 11 height 11
radio input "true"
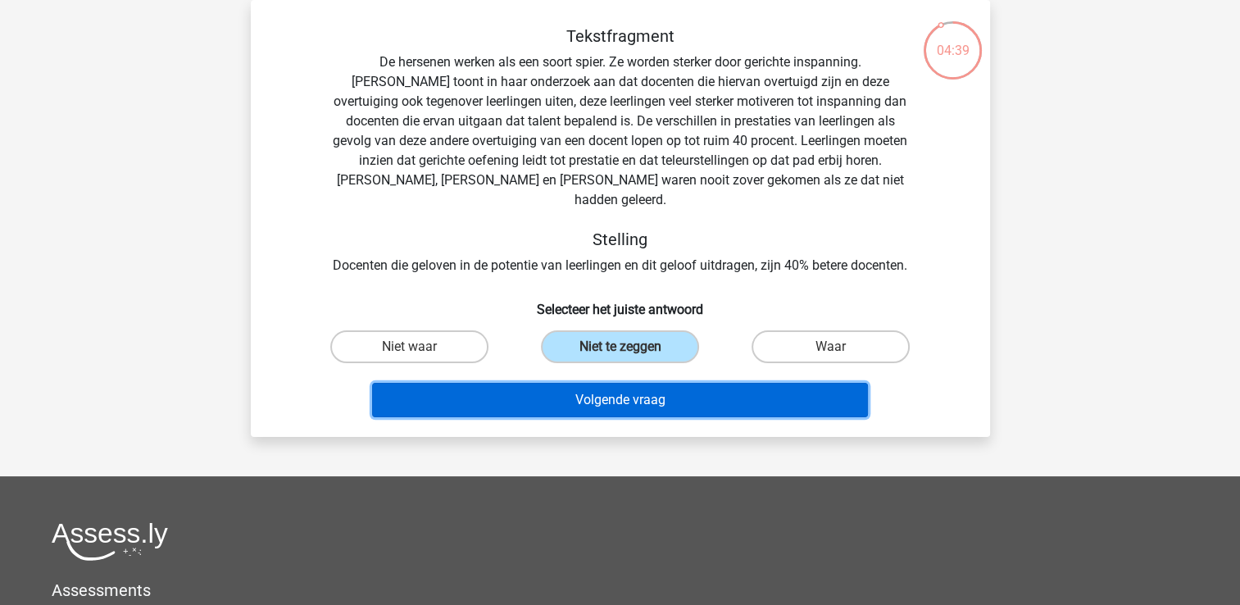
click at [650, 383] on button "Volgende vraag" at bounding box center [620, 400] width 496 height 34
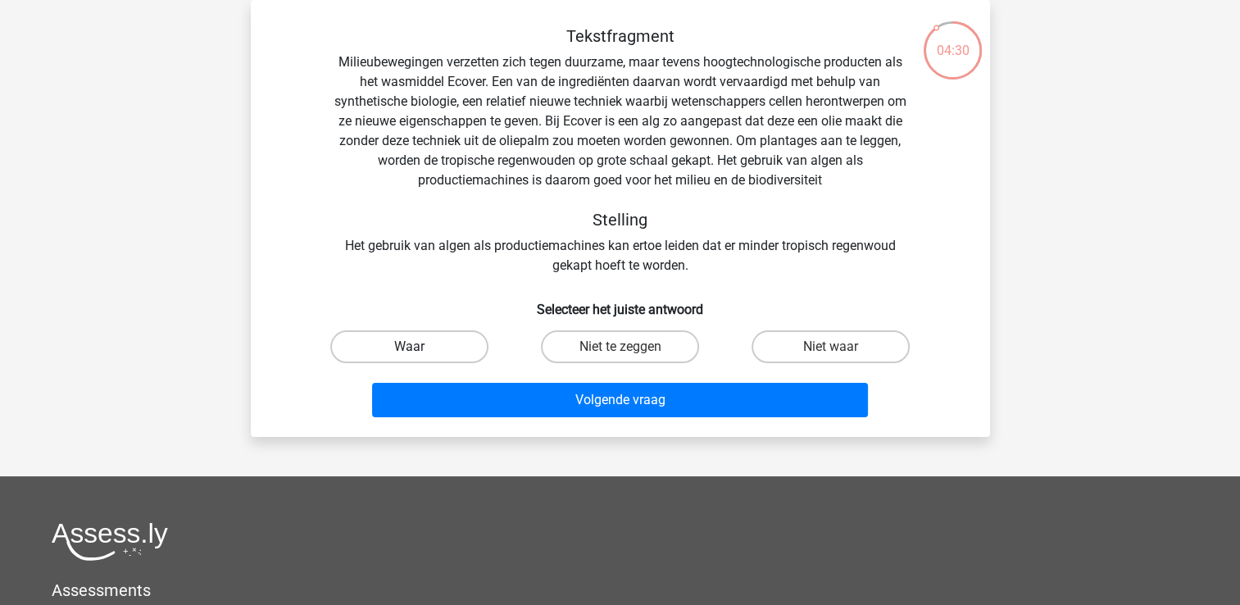
click at [443, 337] on label "Waar" at bounding box center [409, 346] width 158 height 33
click at [420, 347] on input "Waar" at bounding box center [414, 352] width 11 height 11
radio input "true"
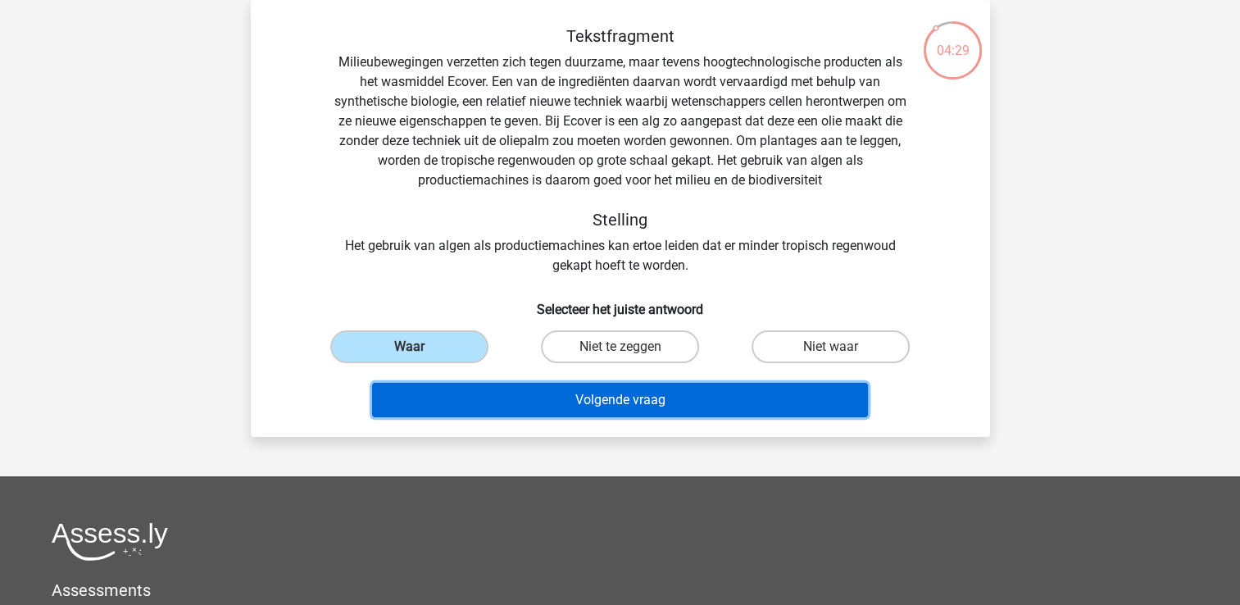
click at [557, 398] on button "Volgende vraag" at bounding box center [620, 400] width 496 height 34
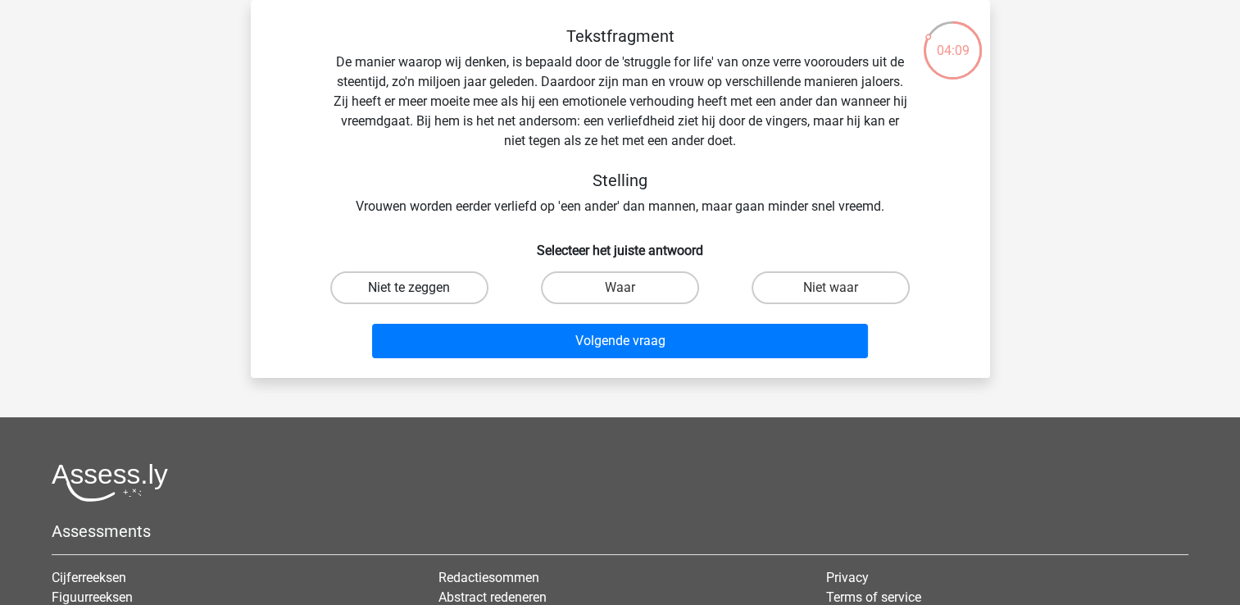
click at [447, 280] on label "Niet te zeggen" at bounding box center [409, 287] width 158 height 33
click at [420, 288] on input "Niet te zeggen" at bounding box center [414, 293] width 11 height 11
radio input "true"
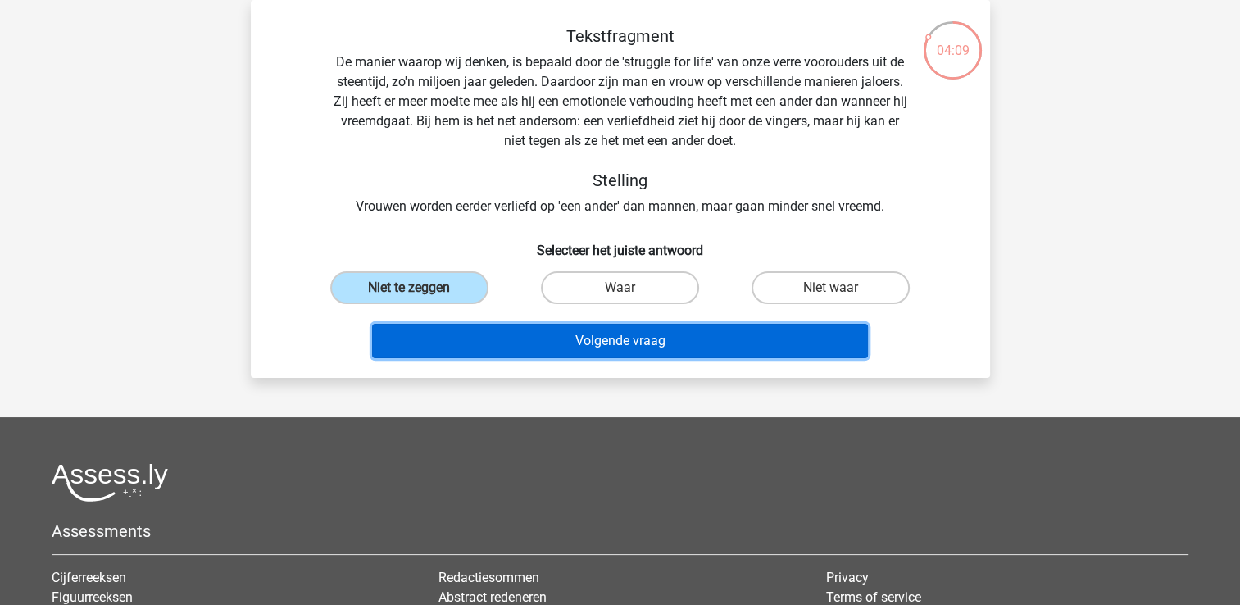
click at [540, 339] on button "Volgende vraag" at bounding box center [620, 341] width 496 height 34
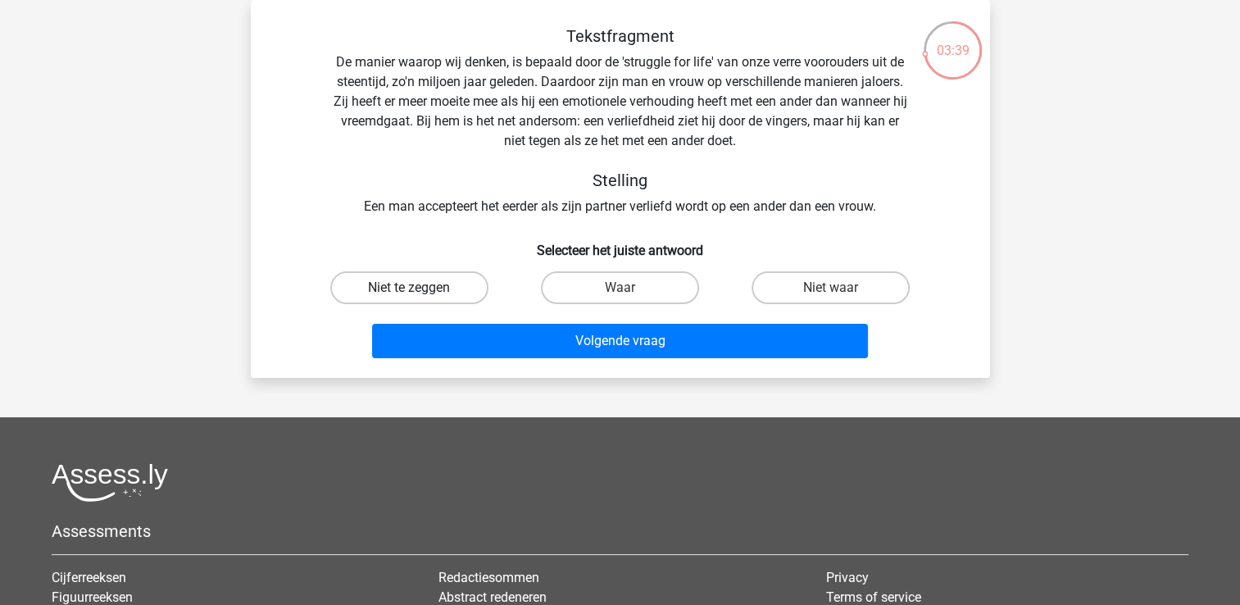
click at [454, 290] on label "Niet te zeggen" at bounding box center [409, 287] width 158 height 33
click at [420, 290] on input "Niet te zeggen" at bounding box center [414, 293] width 11 height 11
radio input "true"
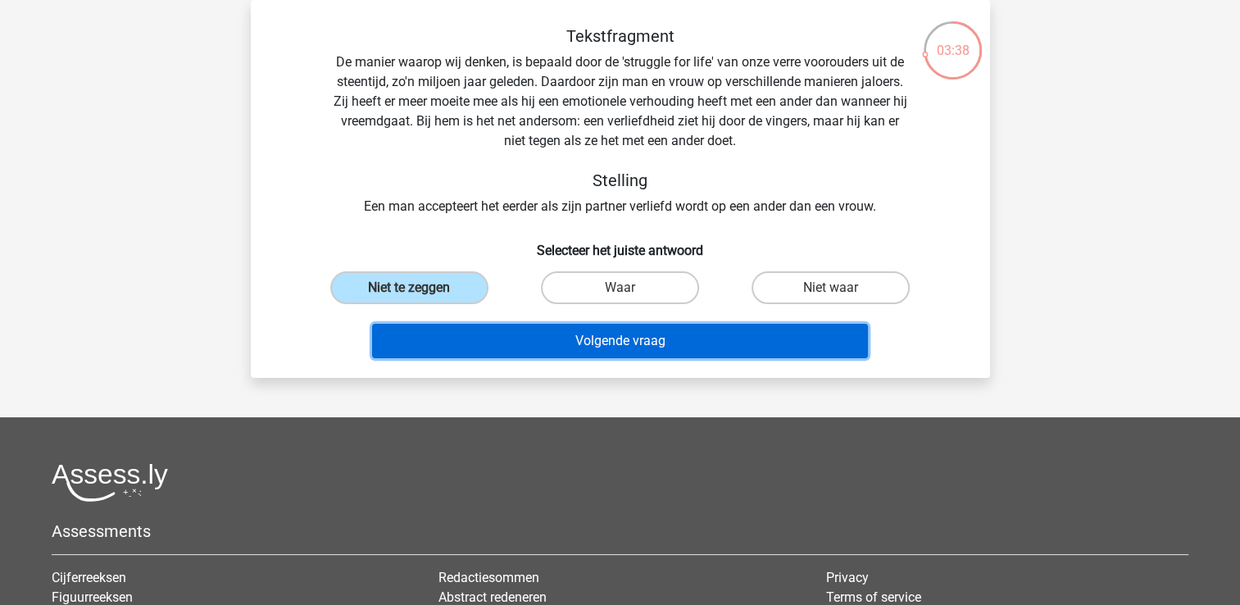
click at [548, 338] on button "Volgende vraag" at bounding box center [620, 341] width 496 height 34
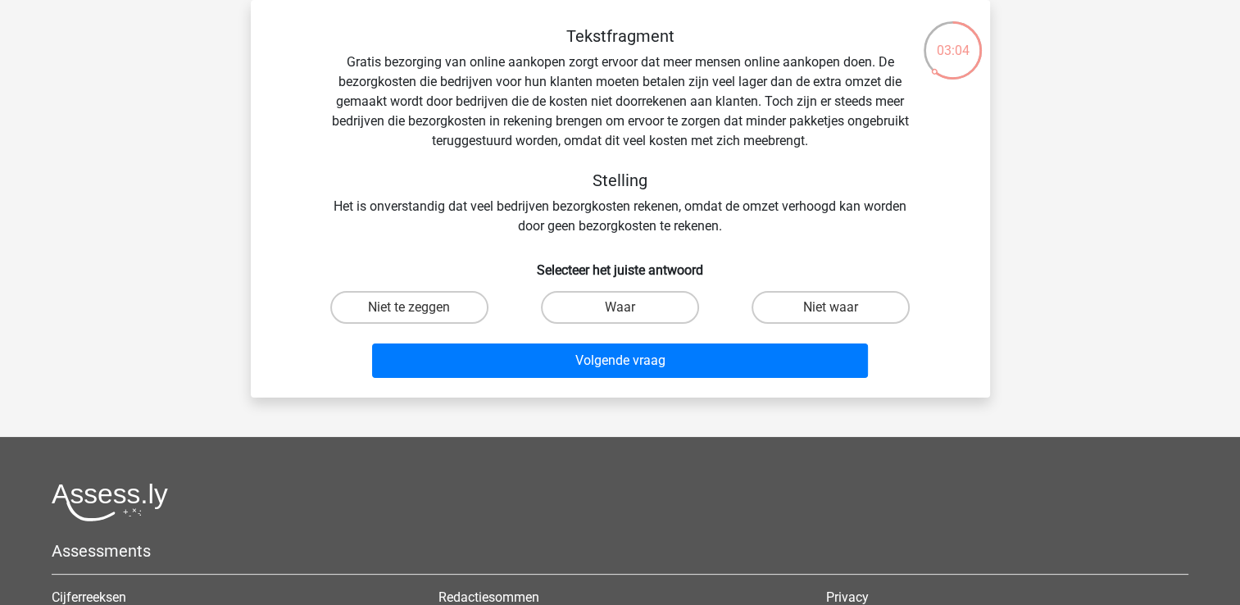
click at [409, 309] on input "Niet te zeggen" at bounding box center [414, 312] width 11 height 11
radio input "true"
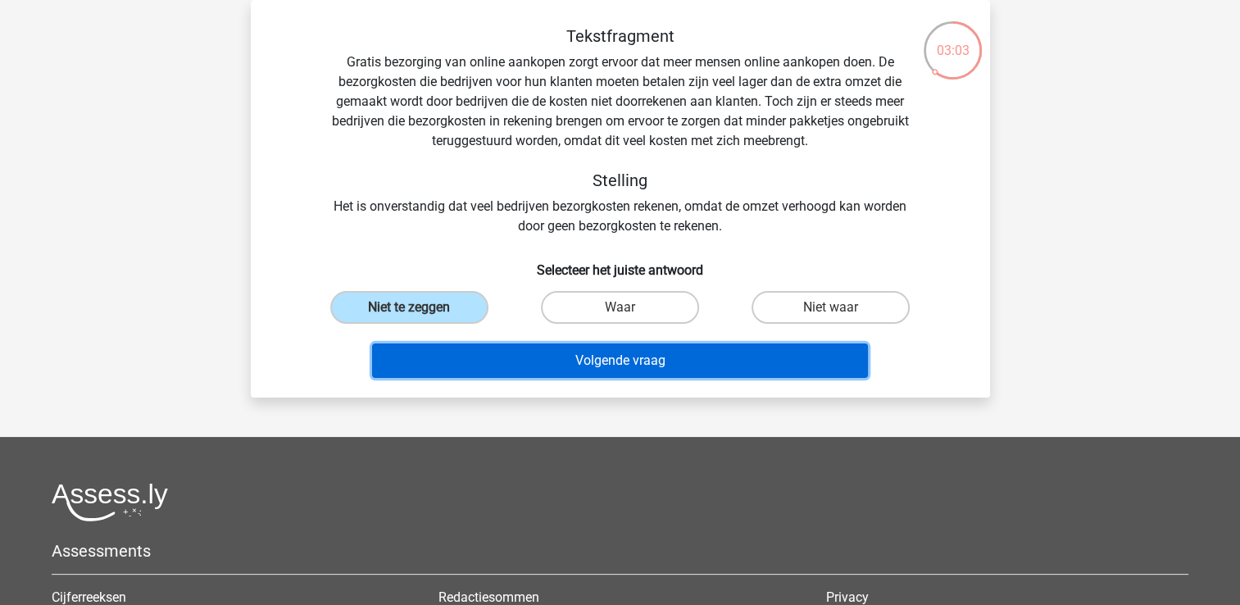
click at [598, 369] on button "Volgende vraag" at bounding box center [620, 360] width 496 height 34
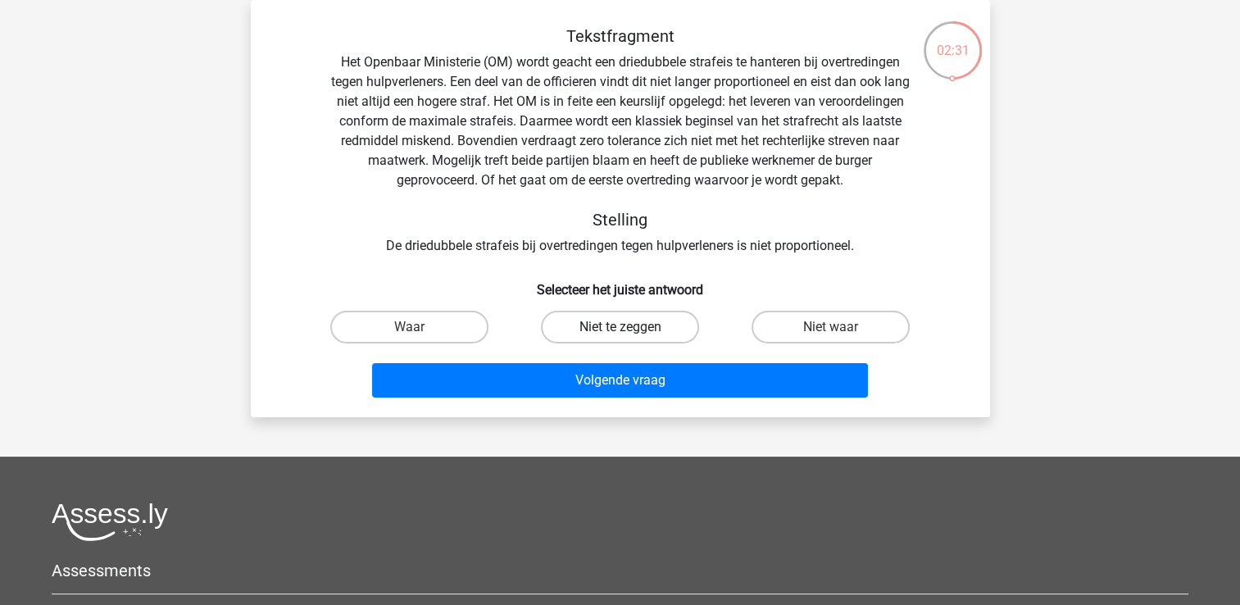
click at [600, 324] on label "Niet te zeggen" at bounding box center [620, 327] width 158 height 33
click at [620, 327] on input "Niet te zeggen" at bounding box center [625, 332] width 11 height 11
radio input "true"
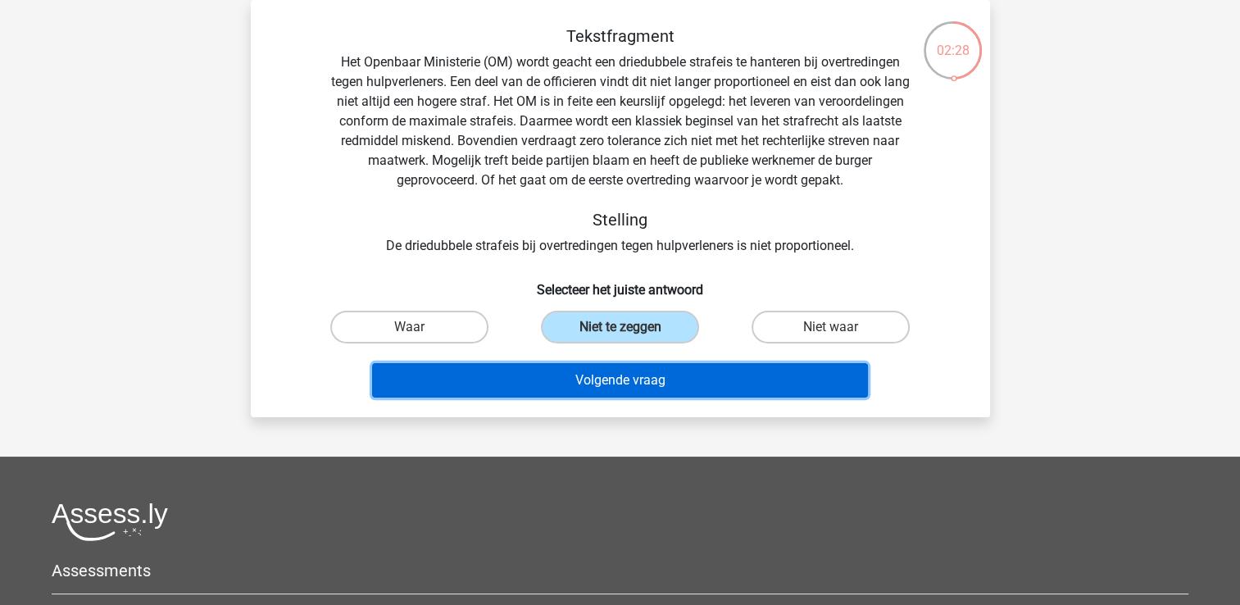
click at [625, 380] on button "Volgende vraag" at bounding box center [620, 380] width 496 height 34
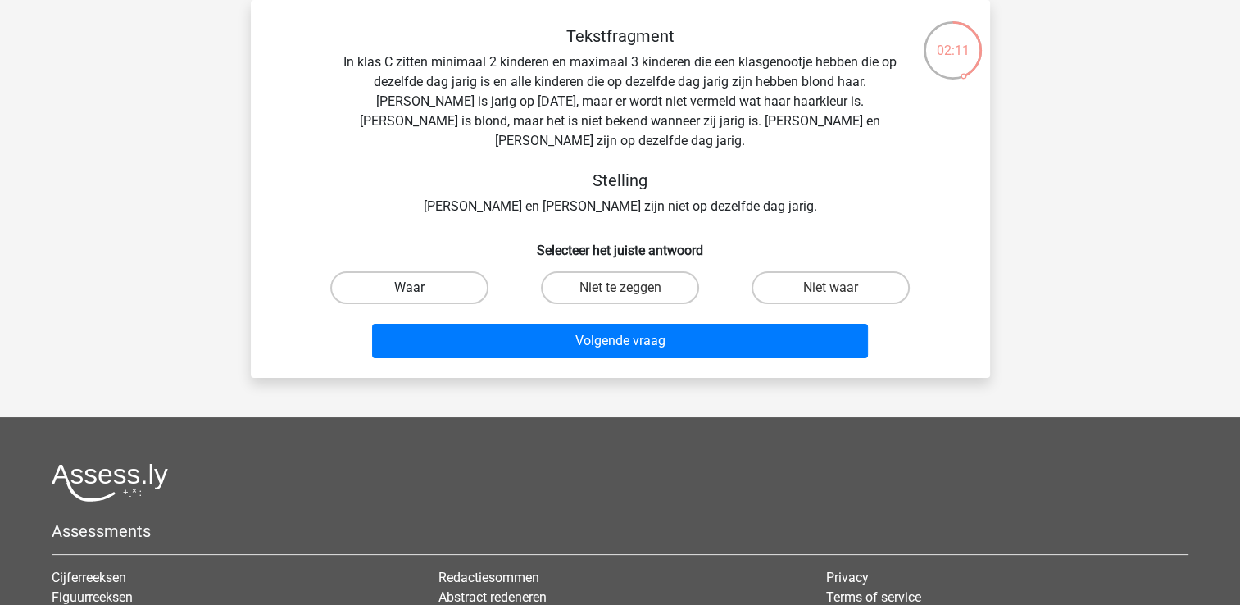
click at [454, 271] on label "Waar" at bounding box center [409, 287] width 158 height 33
click at [420, 288] on input "Waar" at bounding box center [414, 293] width 11 height 11
radio input "true"
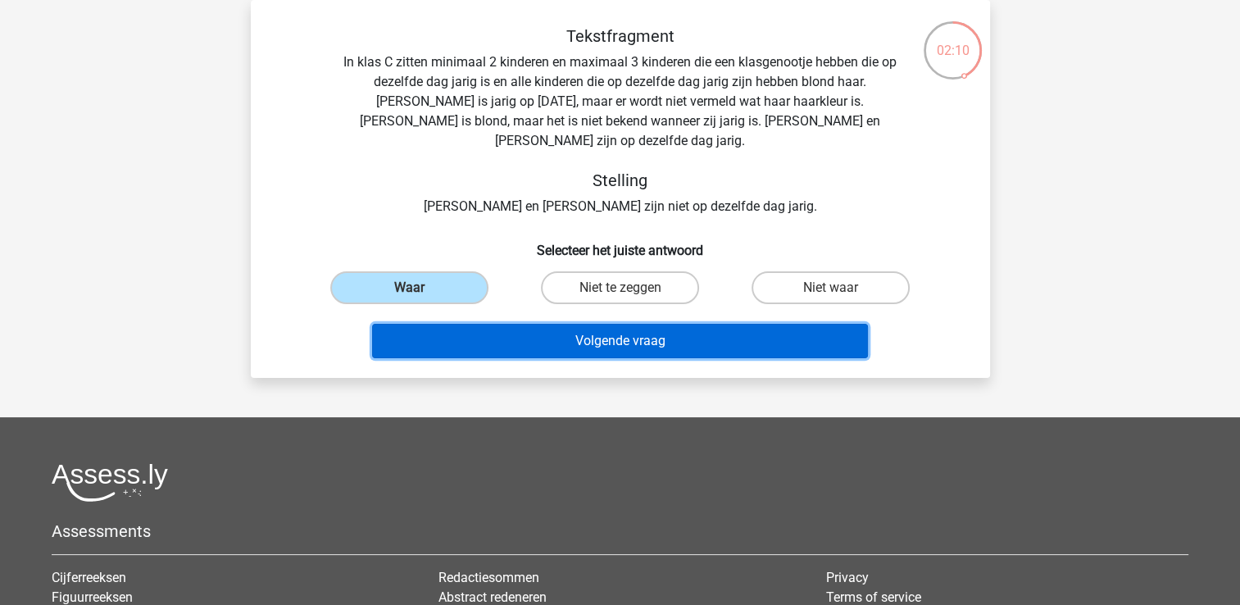
click at [539, 324] on button "Volgende vraag" at bounding box center [620, 341] width 496 height 34
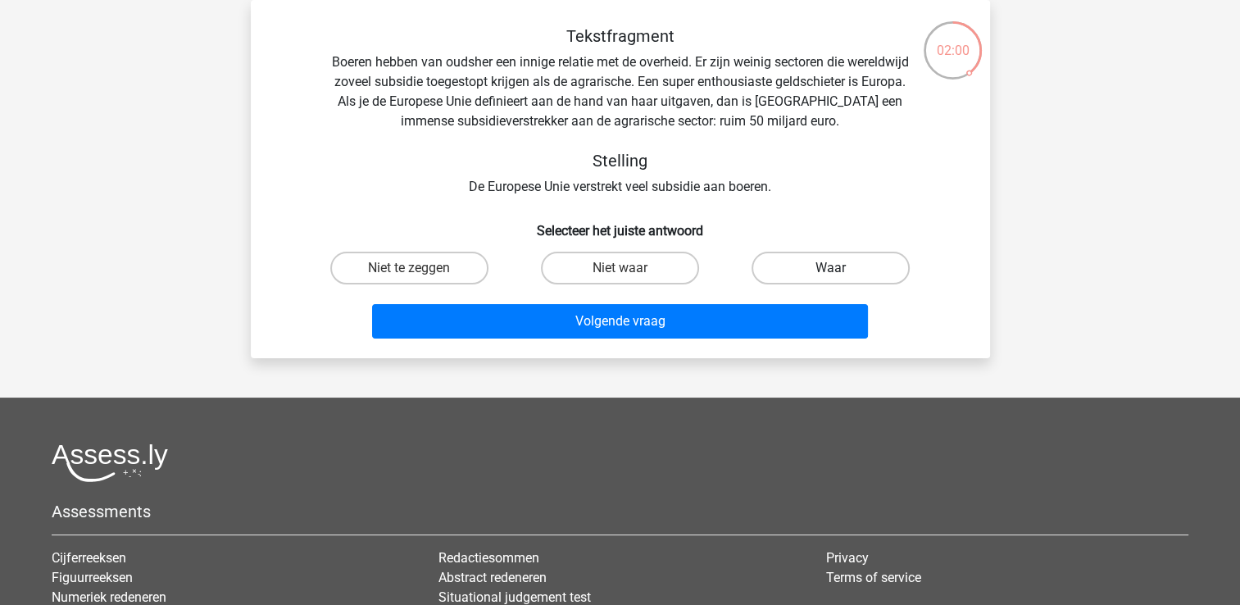
click at [812, 267] on label "Waar" at bounding box center [831, 268] width 158 height 33
click at [831, 268] on input "Waar" at bounding box center [836, 273] width 11 height 11
radio input "true"
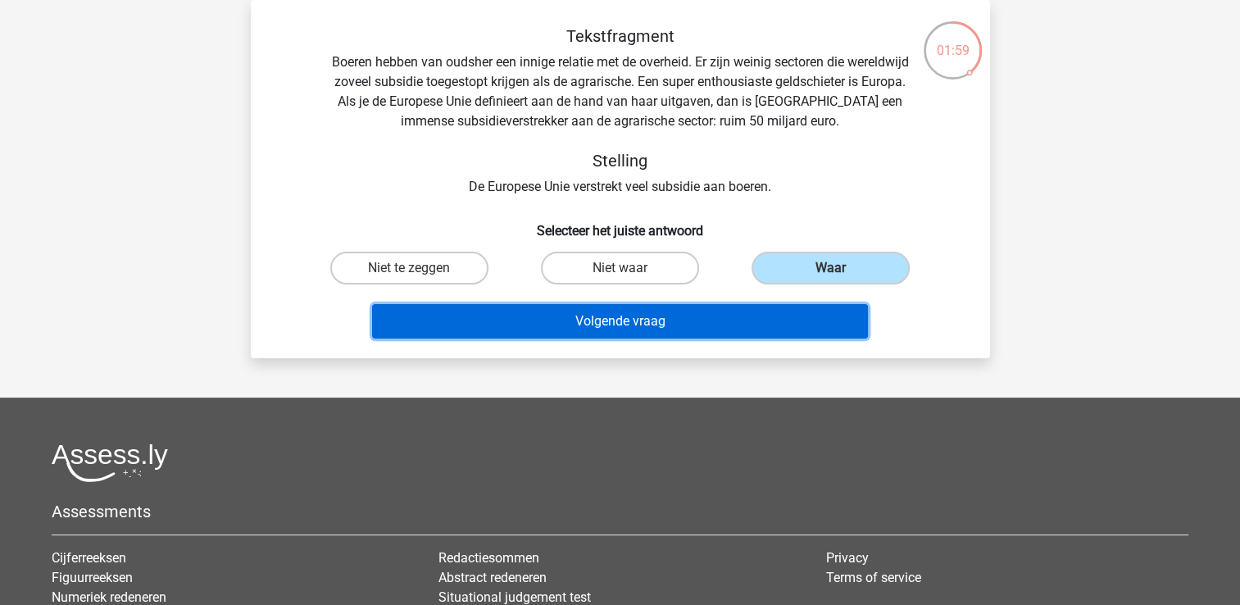
click at [646, 330] on button "Volgende vraag" at bounding box center [620, 321] width 496 height 34
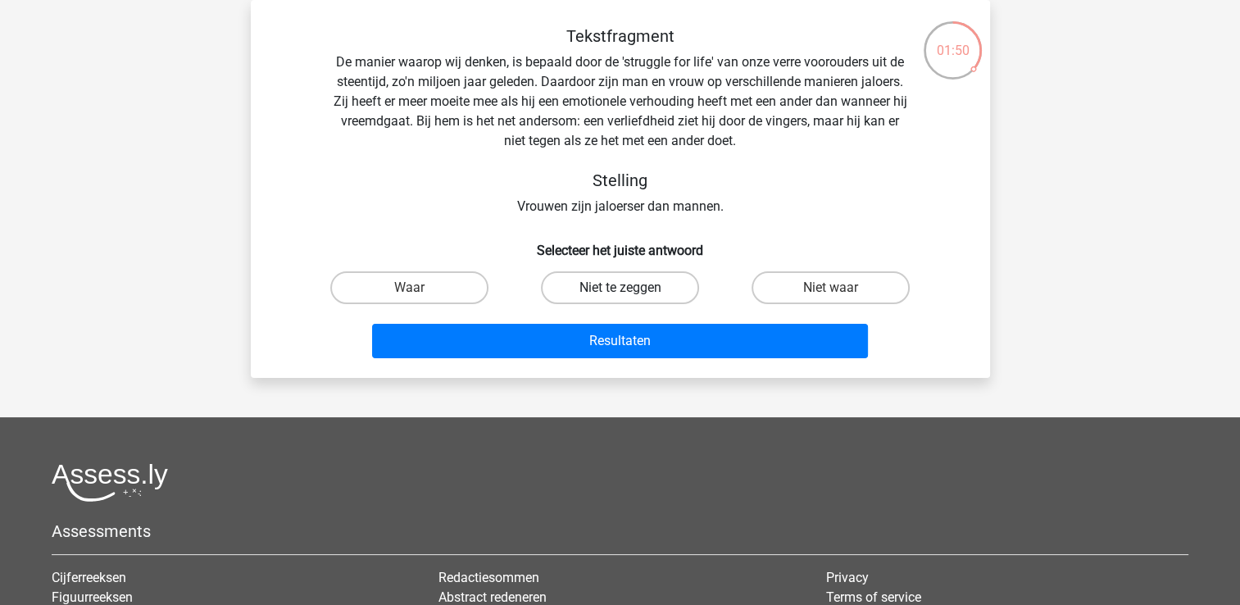
click at [580, 284] on label "Niet te zeggen" at bounding box center [620, 287] width 158 height 33
click at [620, 288] on input "Niet te zeggen" at bounding box center [625, 293] width 11 height 11
radio input "true"
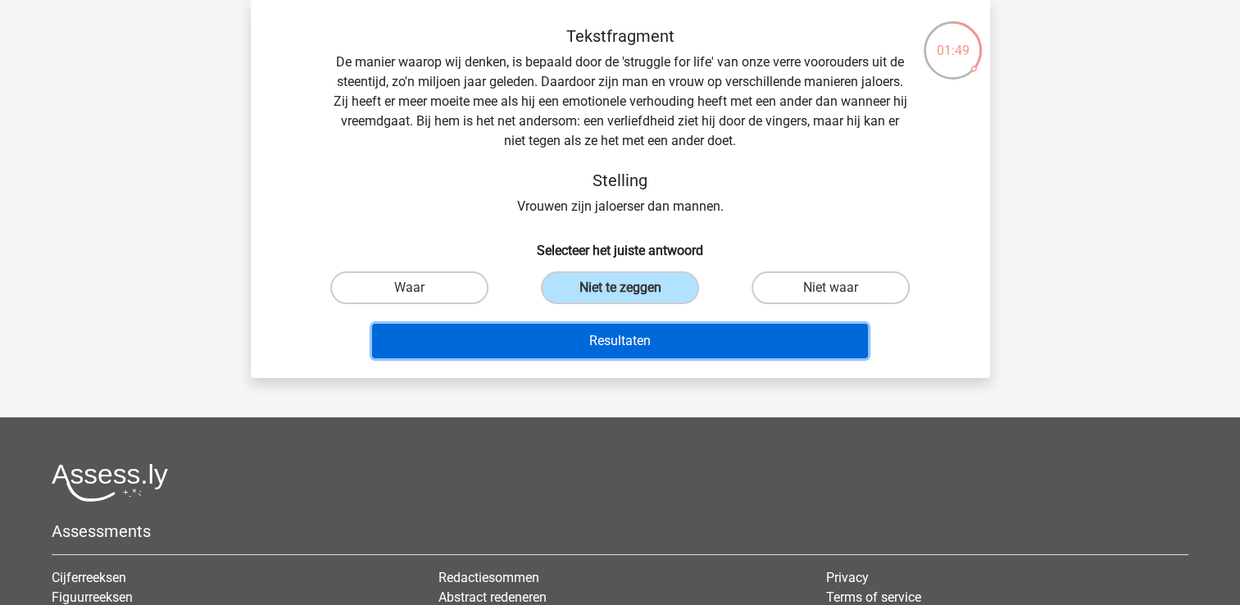
click at [610, 337] on button "Resultaten" at bounding box center [620, 341] width 496 height 34
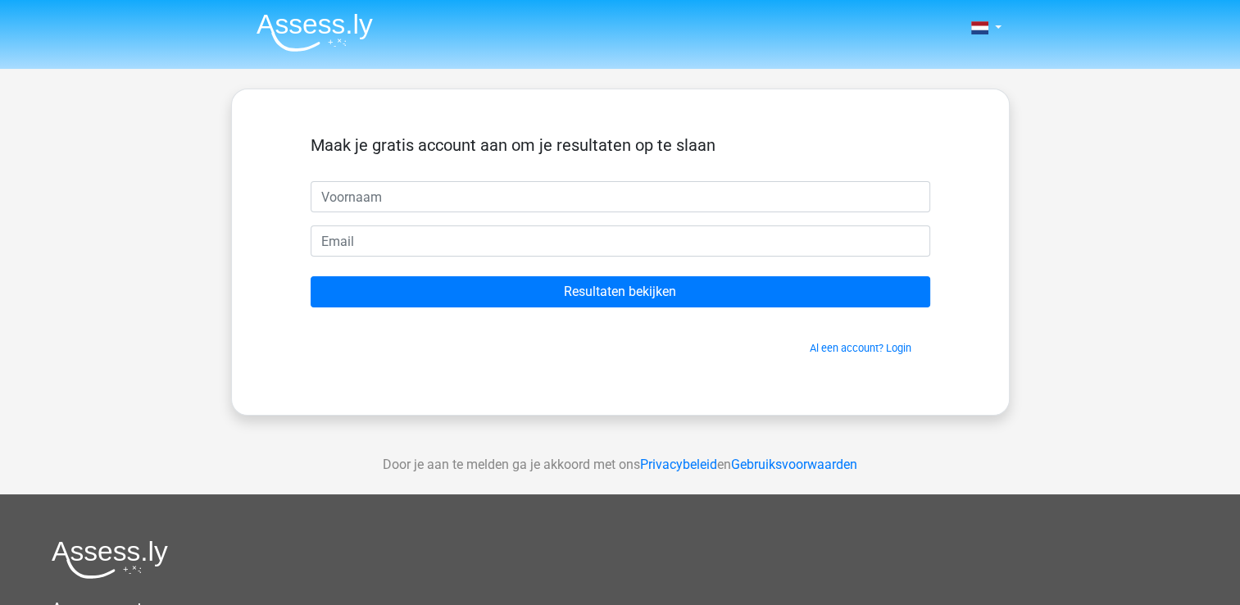
click at [407, 203] on input "text" at bounding box center [621, 196] width 620 height 31
click at [830, 349] on link "Al een account? Login" at bounding box center [861, 348] width 102 height 12
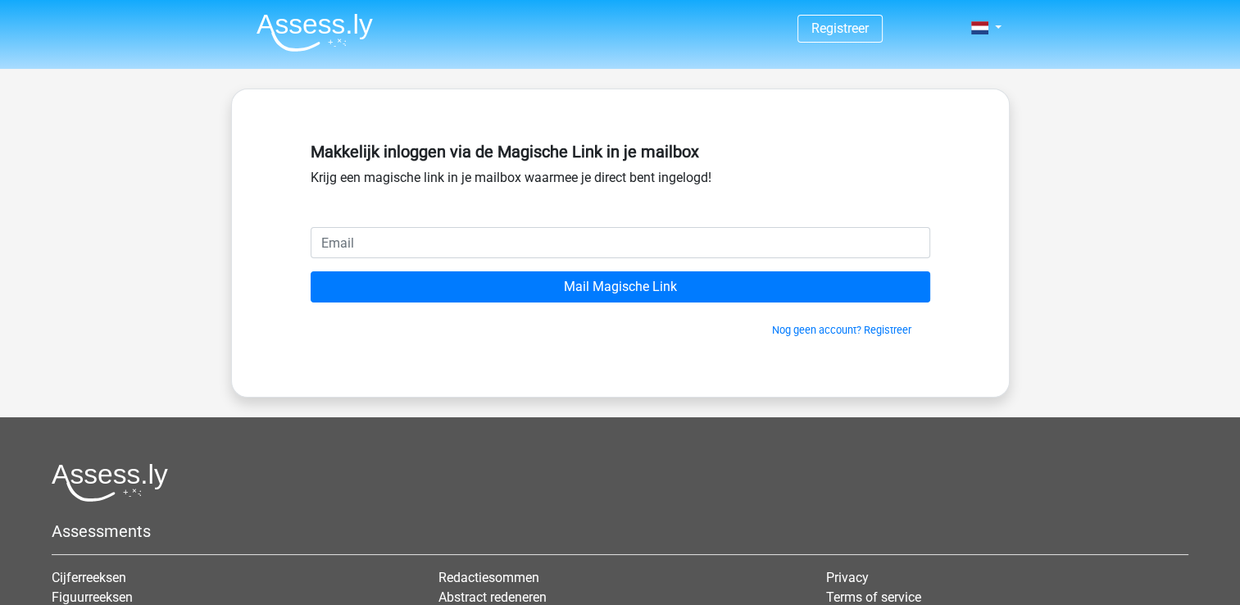
click at [344, 228] on input "email" at bounding box center [621, 242] width 620 height 31
type input "[EMAIL_ADDRESS][DOMAIN_NAME]"
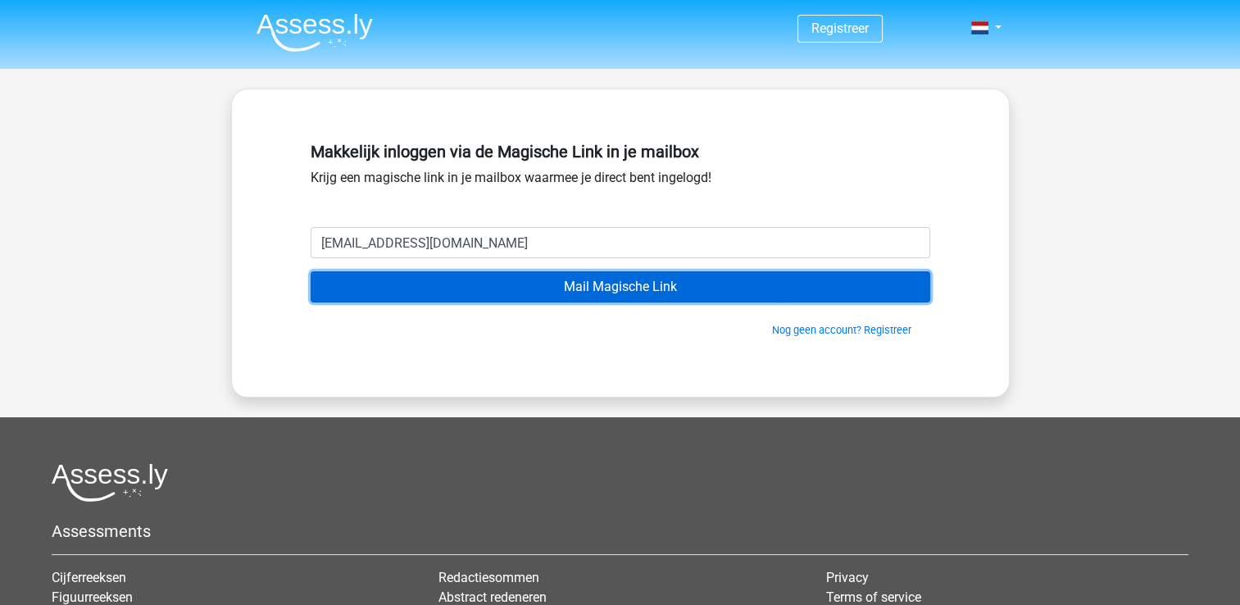
click at [567, 280] on input "Mail Magische Link" at bounding box center [621, 286] width 620 height 31
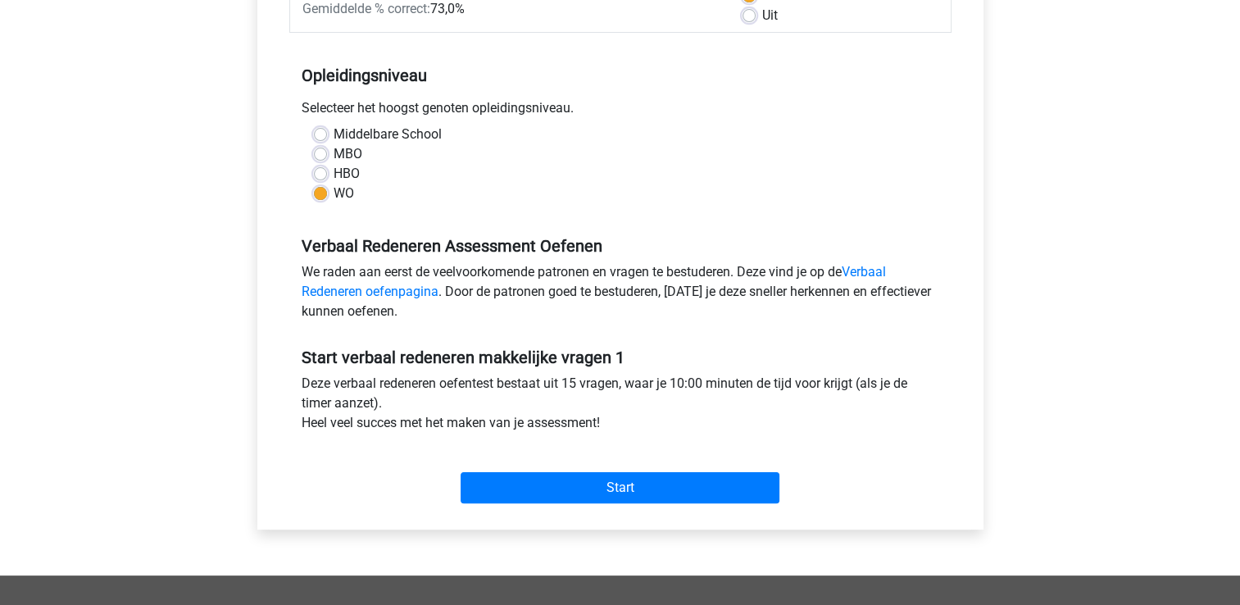
scroll to position [410, 0]
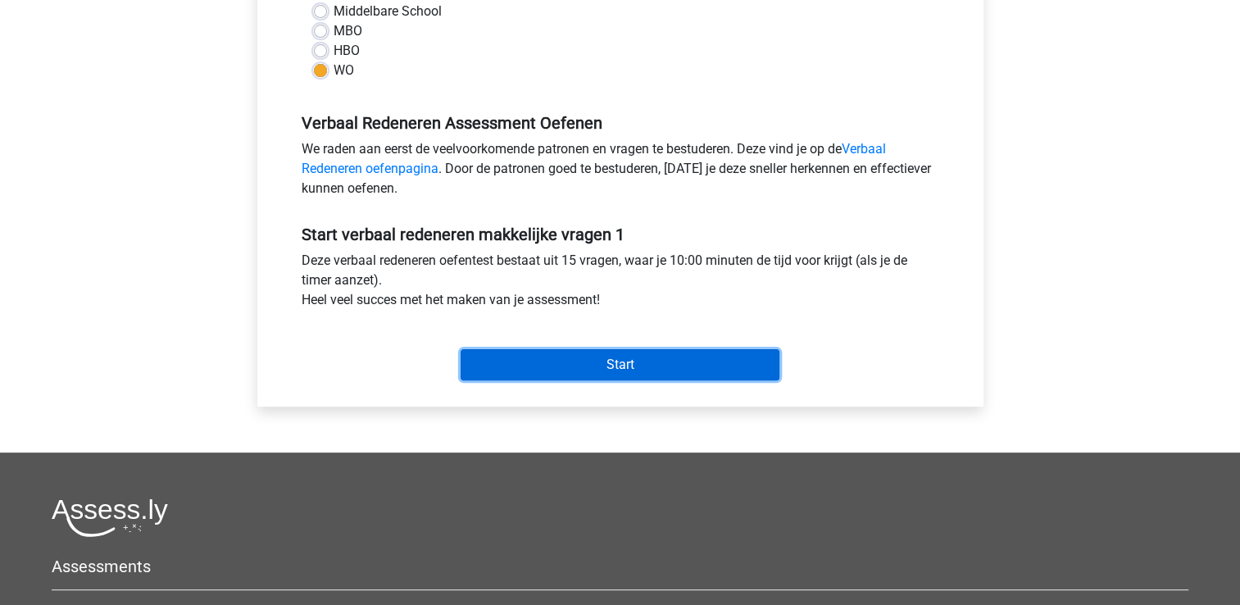
click at [554, 362] on input "Start" at bounding box center [620, 364] width 319 height 31
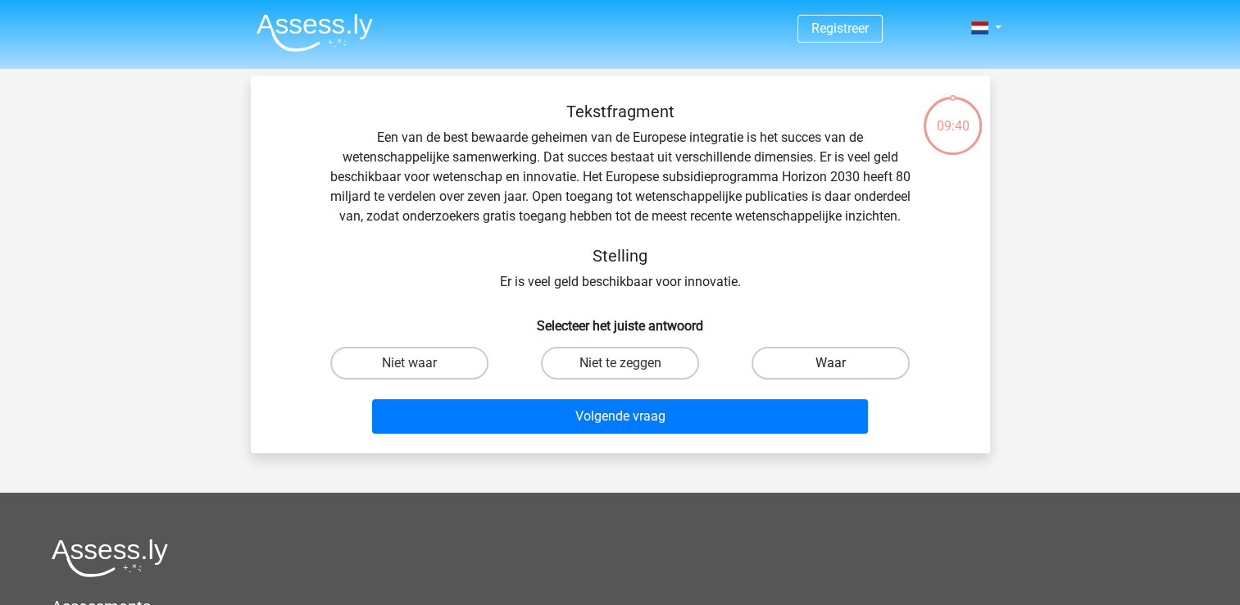
click at [838, 380] on label "Waar" at bounding box center [831, 363] width 158 height 33
click at [838, 374] on input "Waar" at bounding box center [836, 368] width 11 height 11
radio input "true"
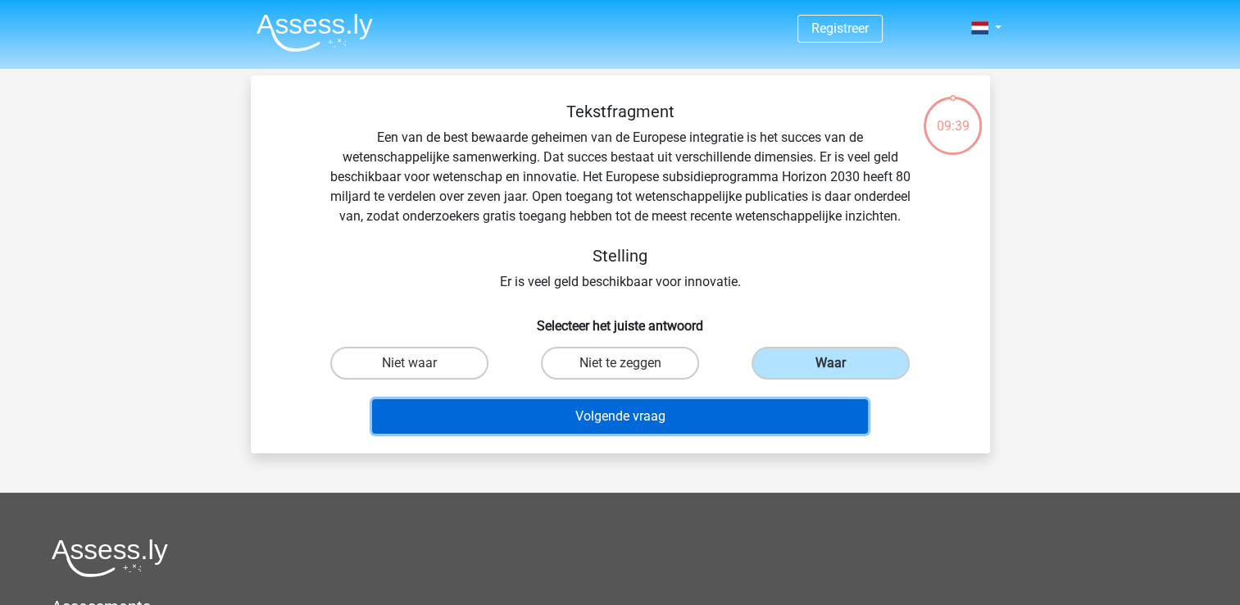
click at [714, 434] on button "Volgende vraag" at bounding box center [620, 416] width 496 height 34
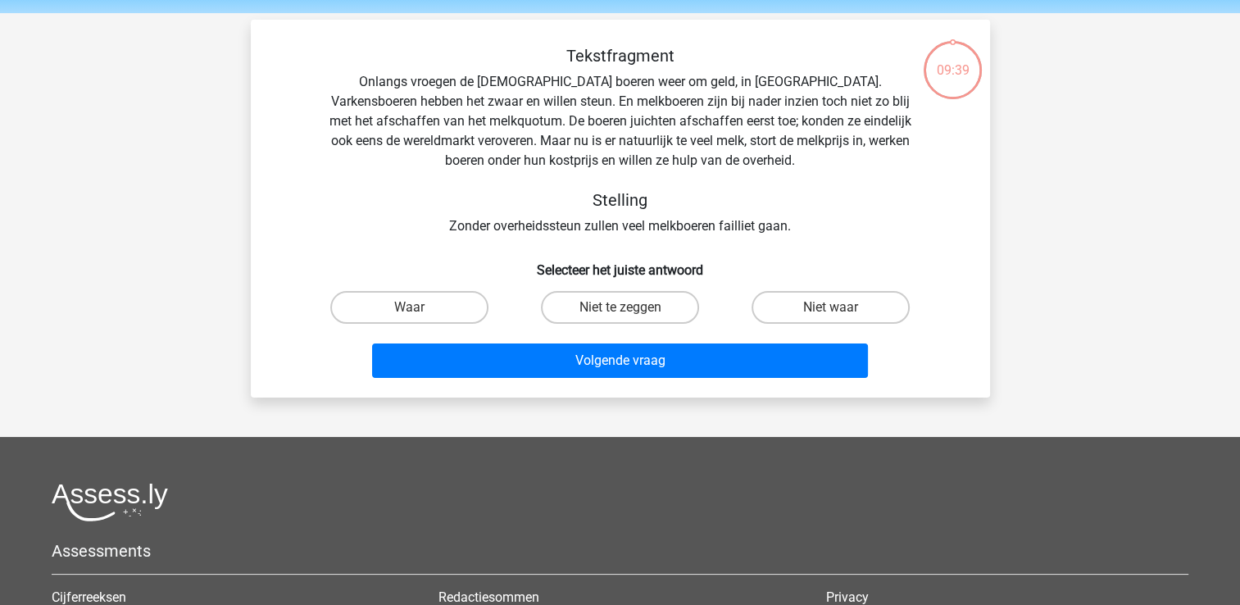
scroll to position [75, 0]
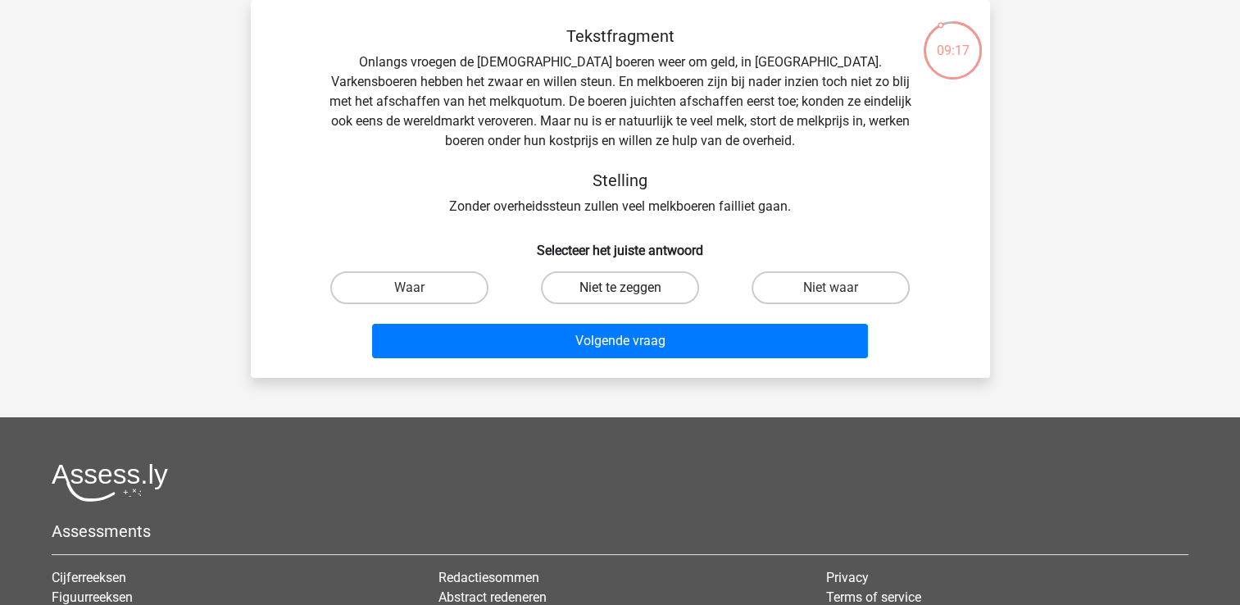
click at [631, 289] on label "Niet te zeggen" at bounding box center [620, 287] width 158 height 33
click at [630, 289] on input "Niet te zeggen" at bounding box center [625, 293] width 11 height 11
radio input "true"
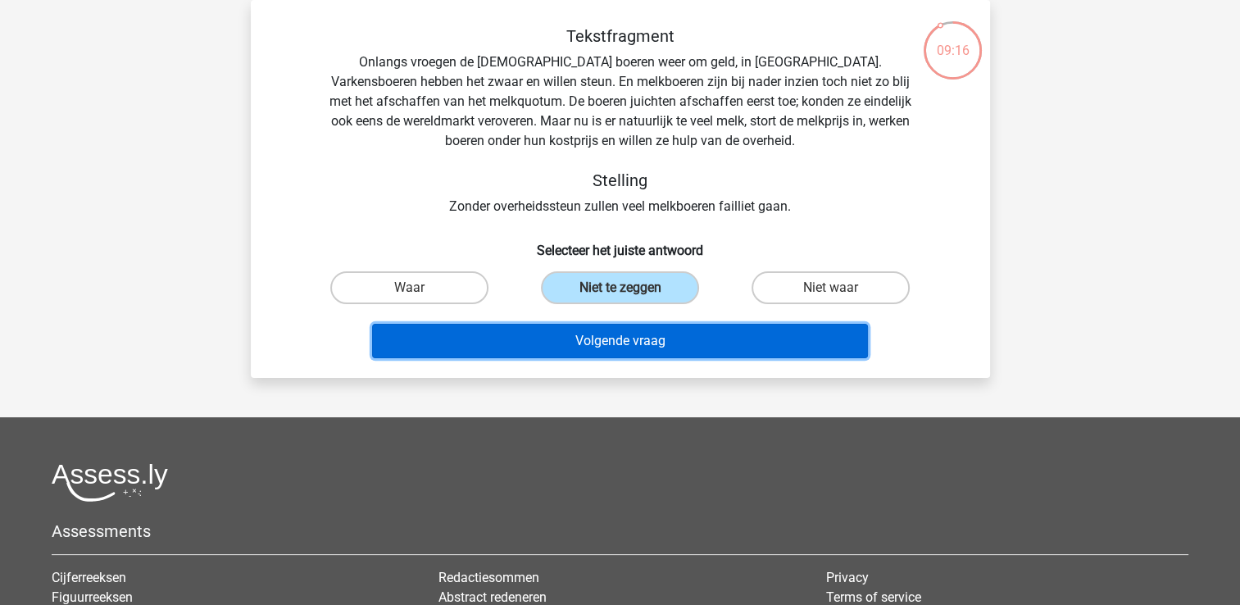
click at [631, 339] on button "Volgende vraag" at bounding box center [620, 341] width 496 height 34
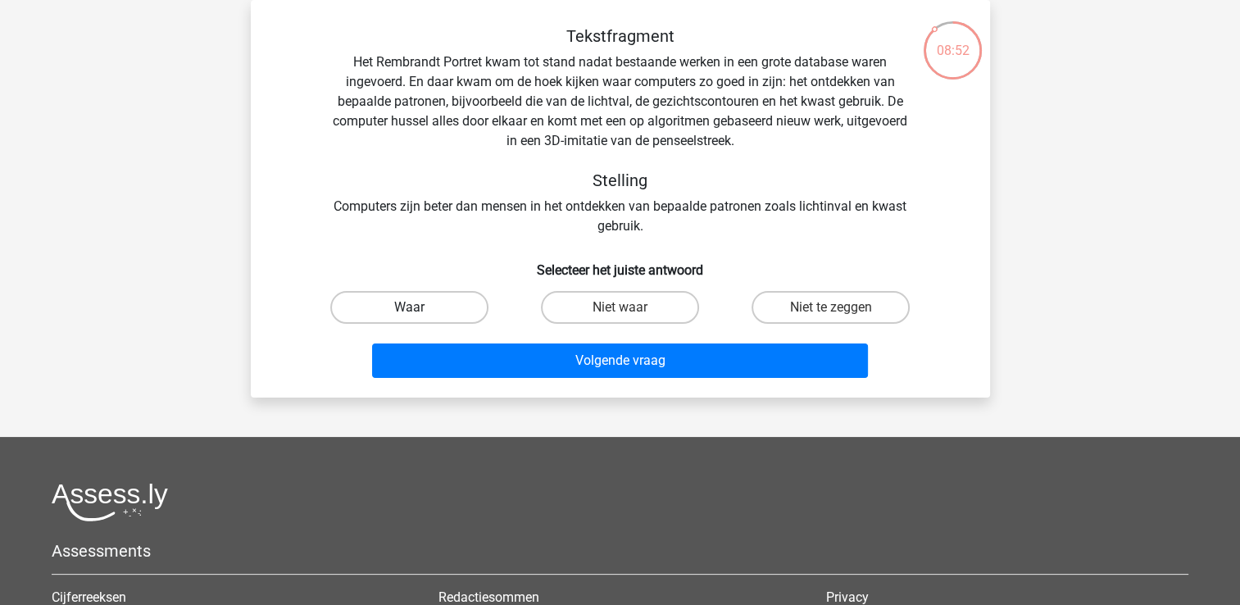
click at [456, 311] on label "Waar" at bounding box center [409, 307] width 158 height 33
click at [420, 311] on input "Waar" at bounding box center [414, 312] width 11 height 11
radio input "true"
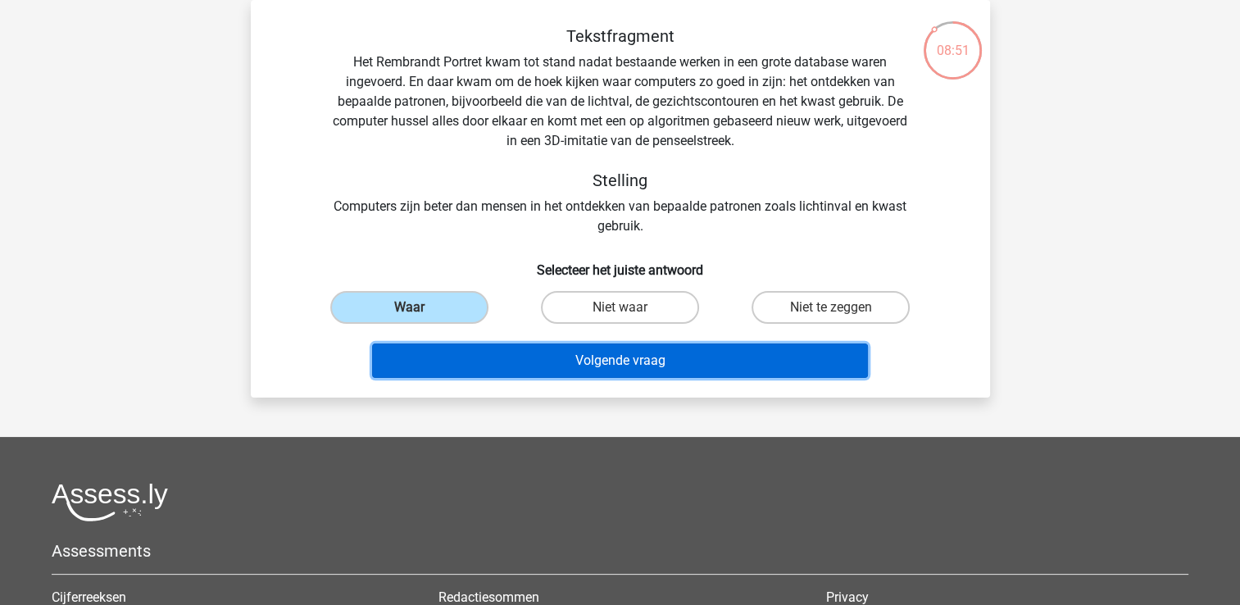
click at [525, 353] on button "Volgende vraag" at bounding box center [620, 360] width 496 height 34
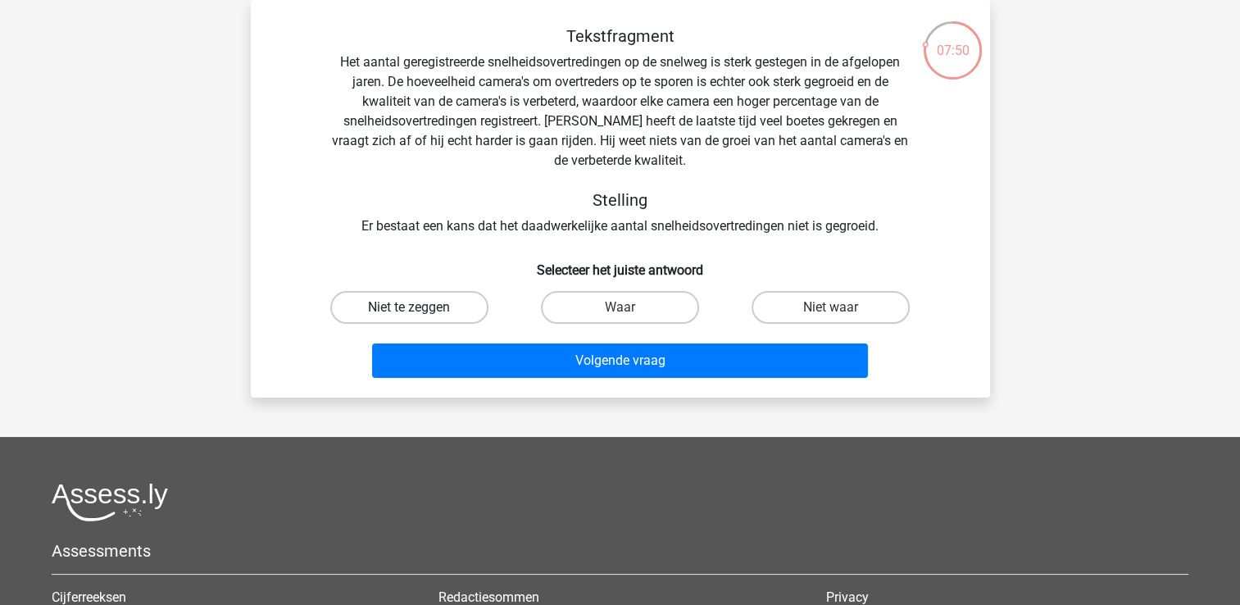
click at [445, 309] on label "Niet te zeggen" at bounding box center [409, 307] width 158 height 33
click at [420, 309] on input "Niet te zeggen" at bounding box center [414, 312] width 11 height 11
radio input "true"
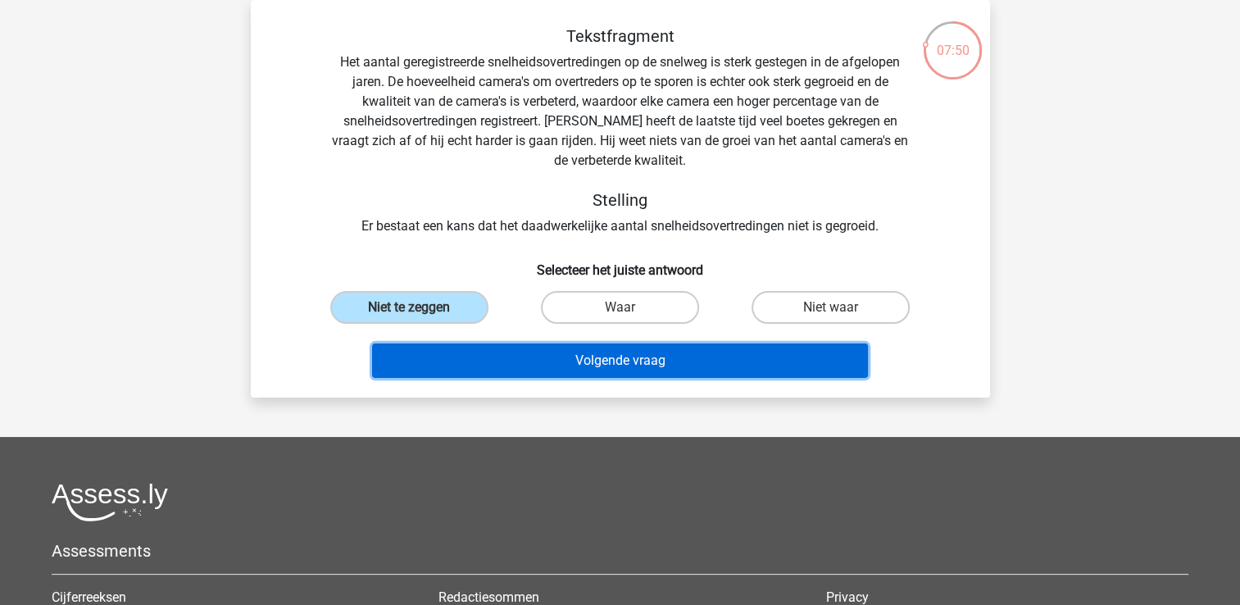
click at [534, 352] on button "Volgende vraag" at bounding box center [620, 360] width 496 height 34
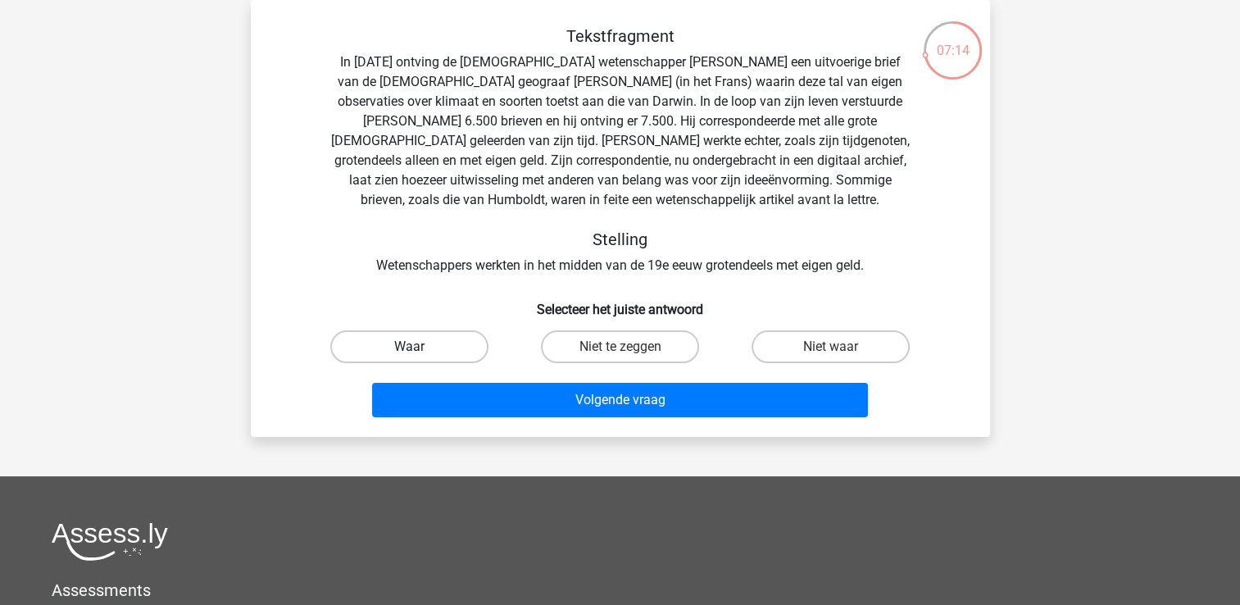
click at [422, 346] on label "Waar" at bounding box center [409, 346] width 158 height 33
click at [420, 347] on input "Waar" at bounding box center [414, 352] width 11 height 11
radio input "true"
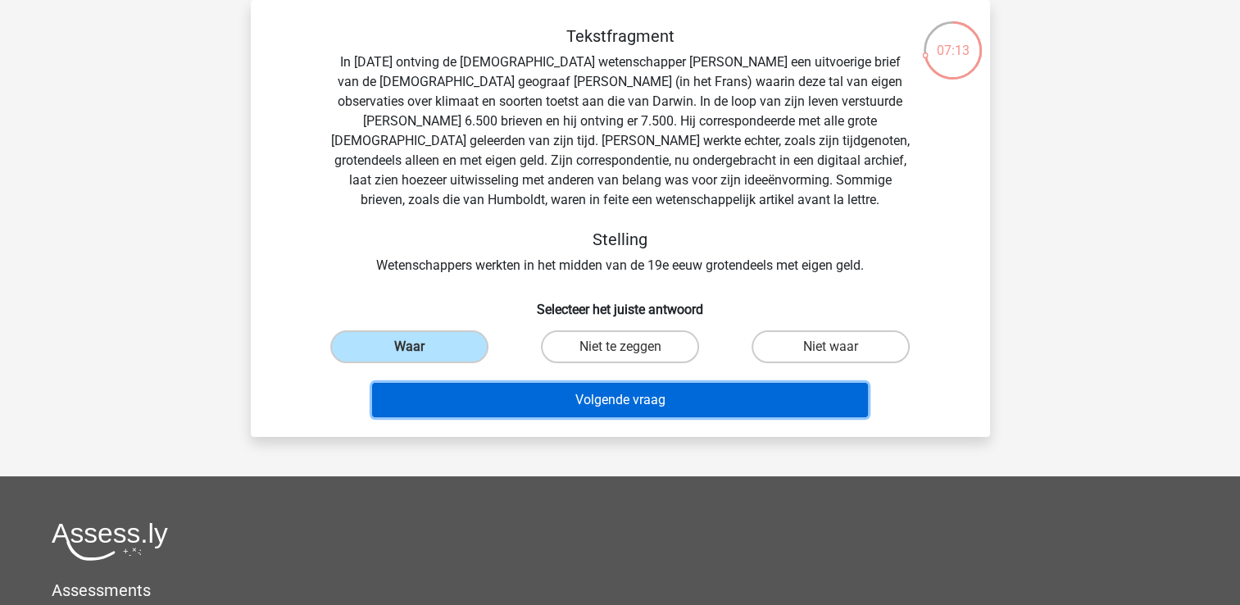
click at [566, 406] on button "Volgende vraag" at bounding box center [620, 400] width 496 height 34
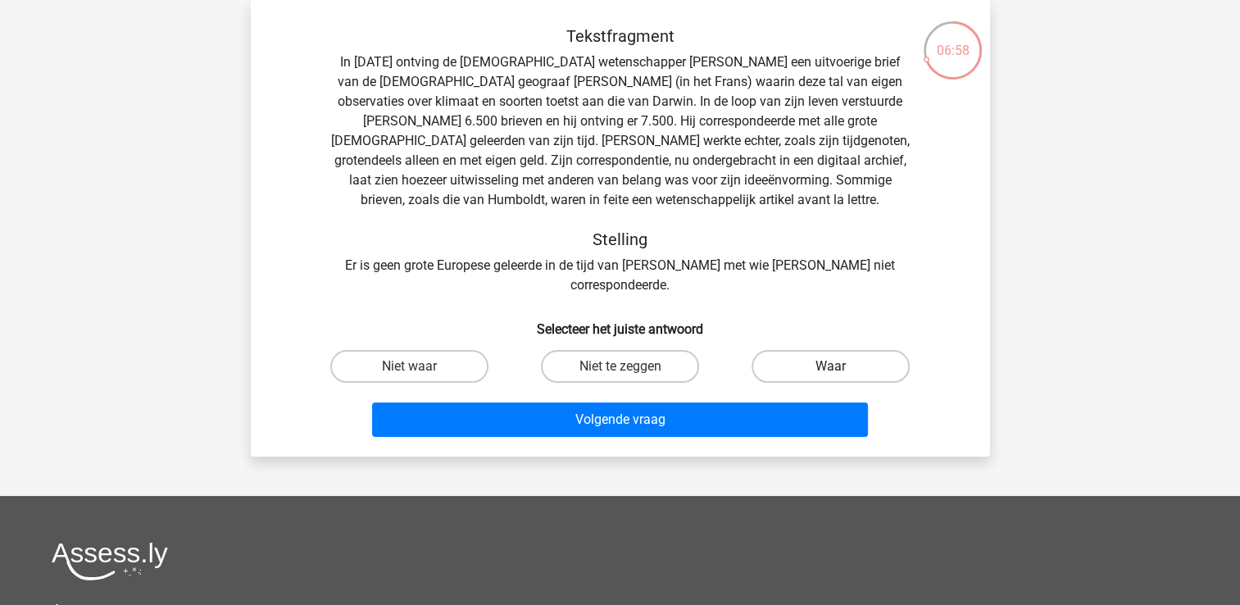
click at [794, 350] on label "Waar" at bounding box center [831, 366] width 158 height 33
click at [831, 366] on input "Waar" at bounding box center [836, 371] width 11 height 11
radio input "true"
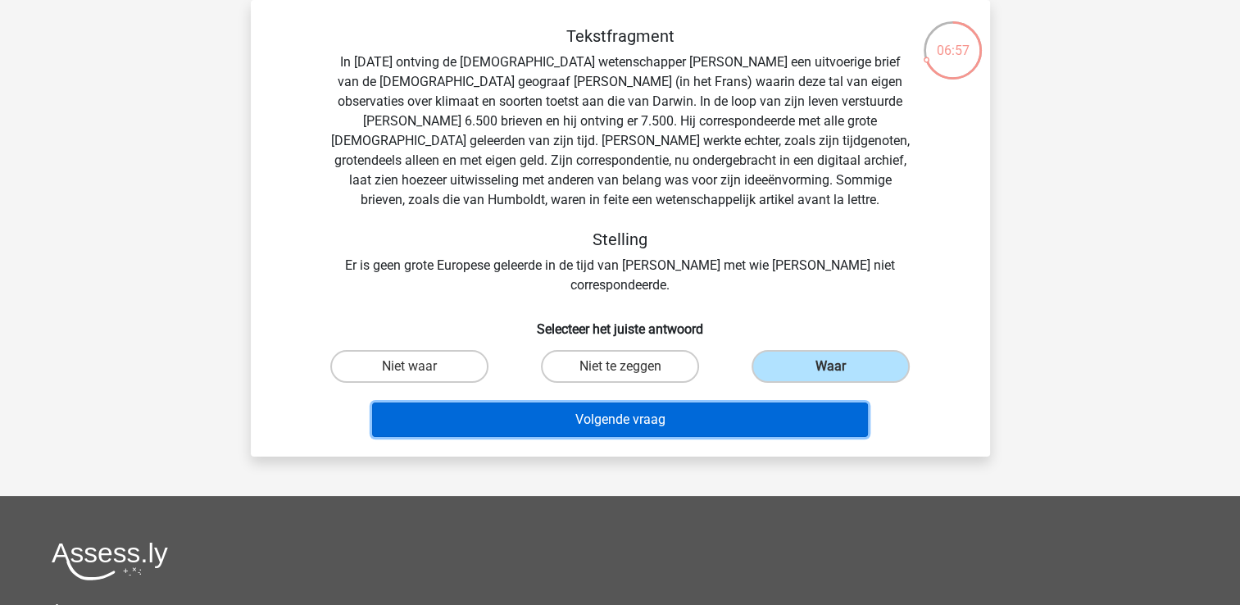
click at [679, 402] on button "Volgende vraag" at bounding box center [620, 419] width 496 height 34
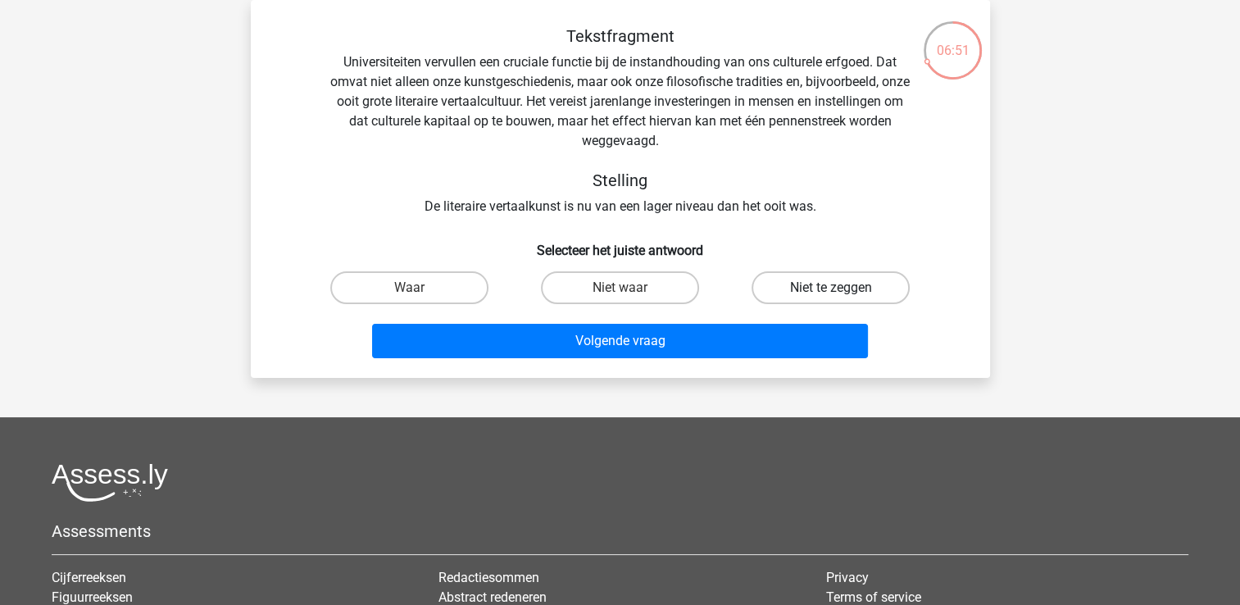
click at [812, 293] on label "Niet te zeggen" at bounding box center [831, 287] width 158 height 33
click at [831, 293] on input "Niet te zeggen" at bounding box center [836, 293] width 11 height 11
radio input "true"
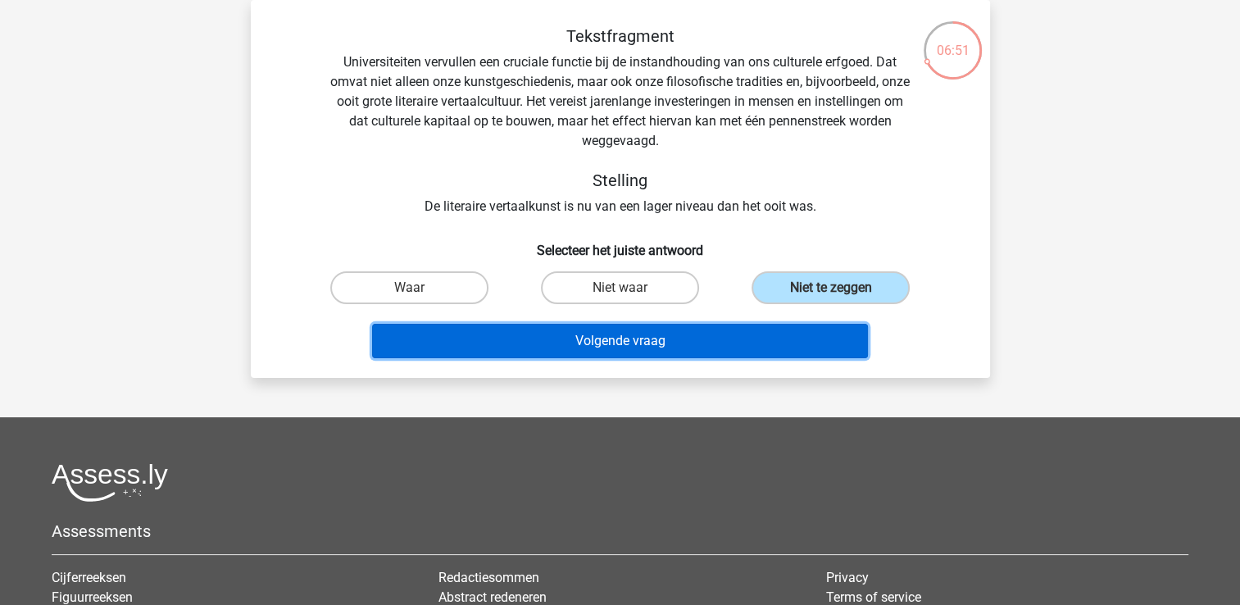
click at [682, 339] on button "Volgende vraag" at bounding box center [620, 341] width 496 height 34
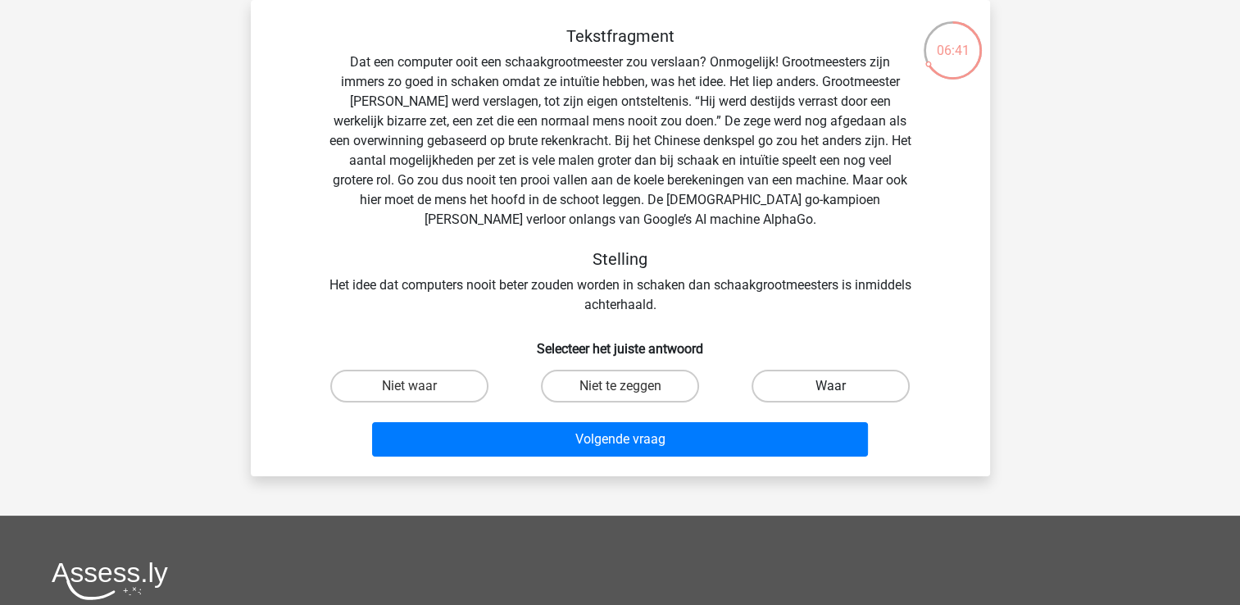
drag, startPoint x: 830, startPoint y: 382, endPoint x: 817, endPoint y: 389, distance: 13.9
click at [826, 382] on label "Waar" at bounding box center [831, 386] width 158 height 33
click at [831, 386] on input "Waar" at bounding box center [836, 391] width 11 height 11
radio input "true"
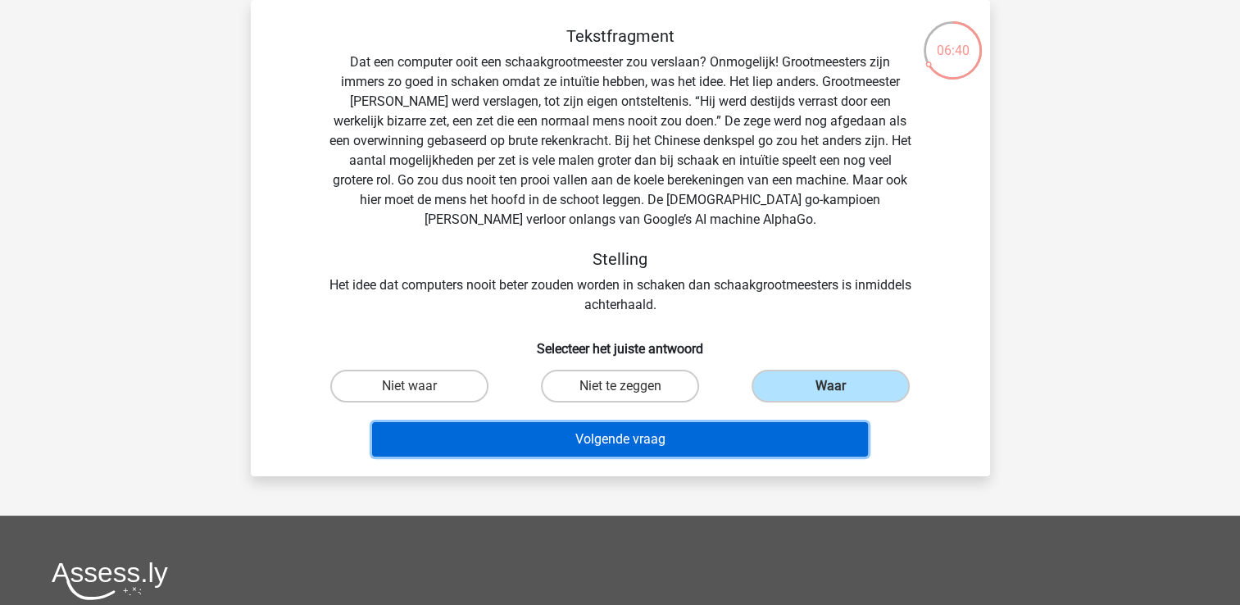
click at [631, 448] on button "Volgende vraag" at bounding box center [620, 439] width 496 height 34
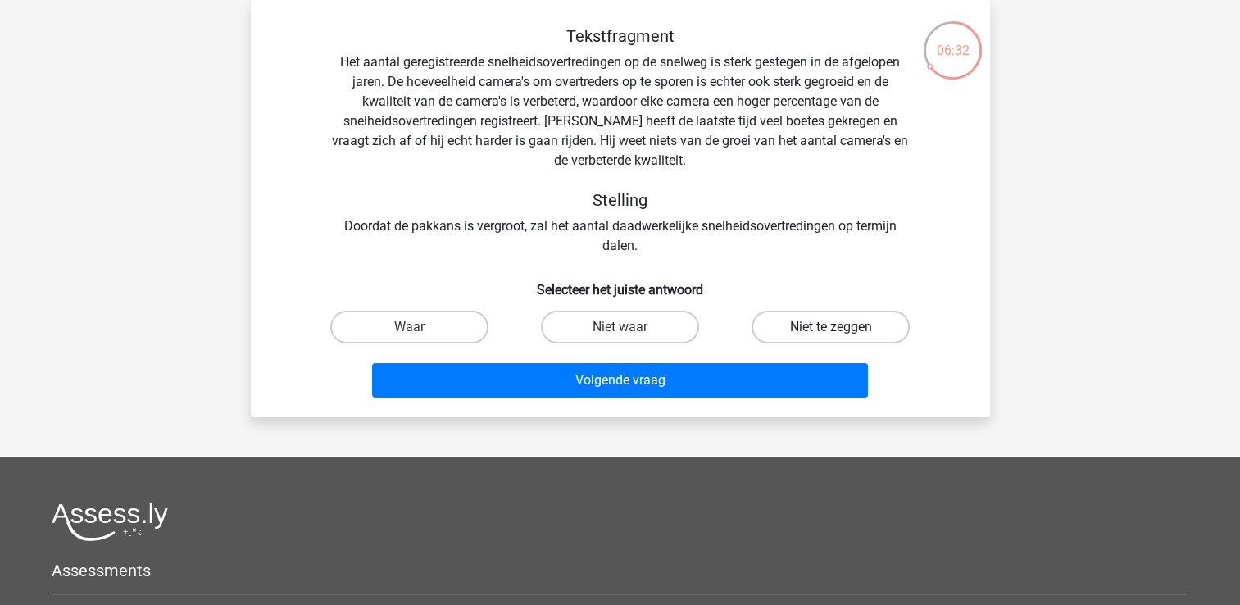
click at [785, 329] on label "Niet te zeggen" at bounding box center [831, 327] width 158 height 33
click at [831, 329] on input "Niet te zeggen" at bounding box center [836, 332] width 11 height 11
radio input "true"
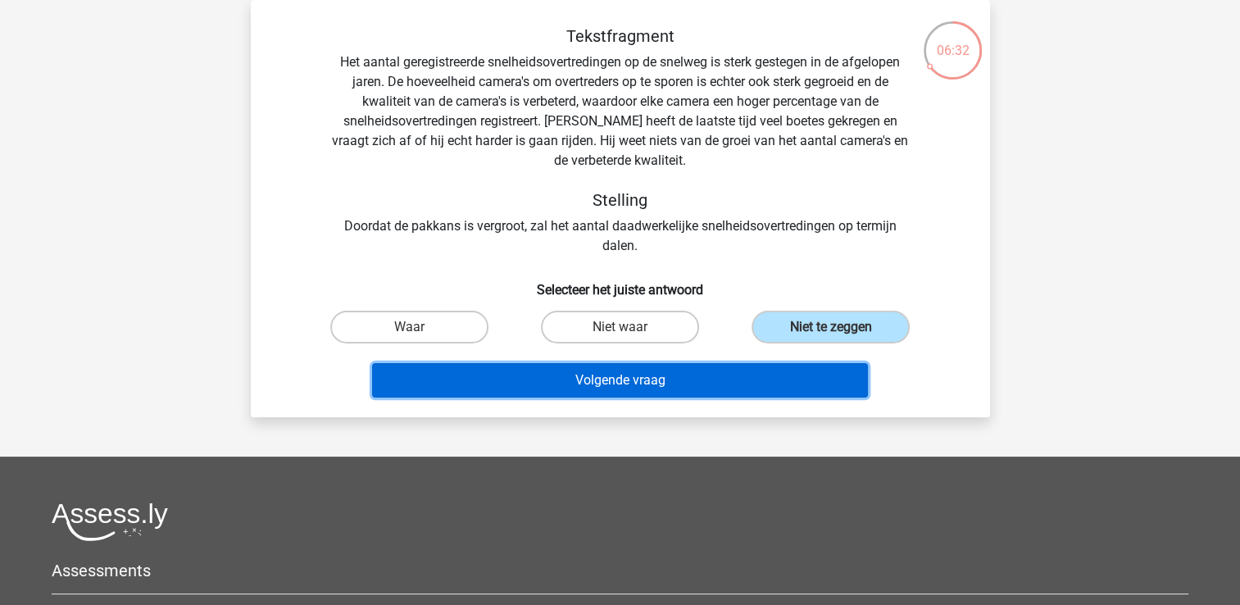
click at [682, 384] on button "Volgende vraag" at bounding box center [620, 380] width 496 height 34
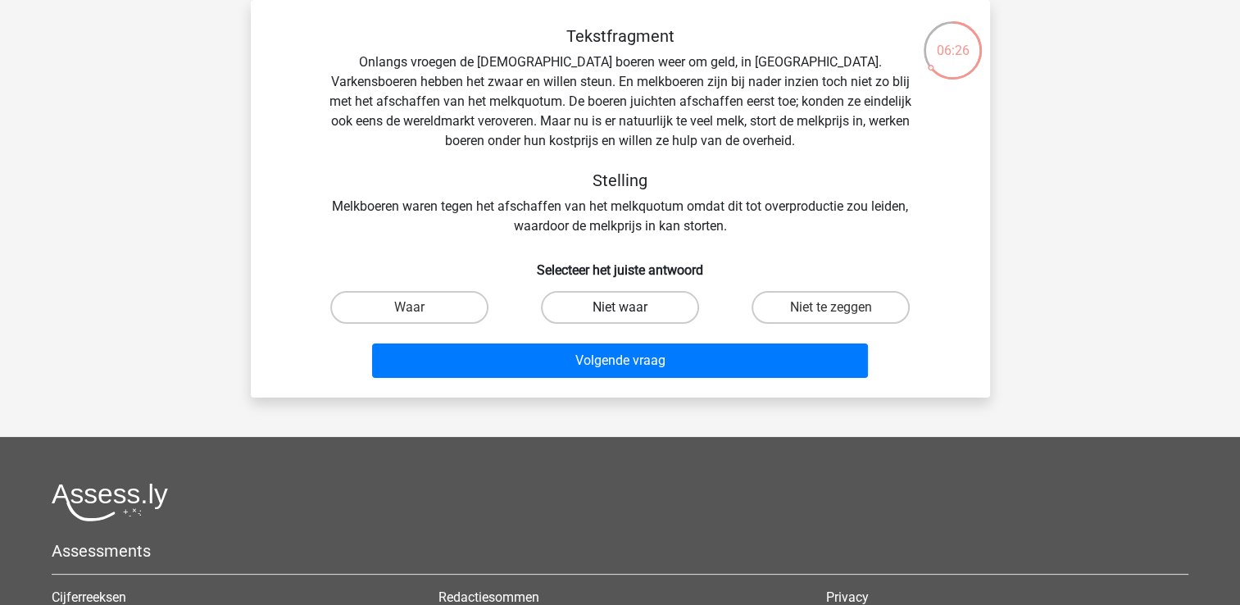
click at [585, 304] on label "Niet waar" at bounding box center [620, 307] width 158 height 33
click at [620, 307] on input "Niet waar" at bounding box center [625, 312] width 11 height 11
radio input "true"
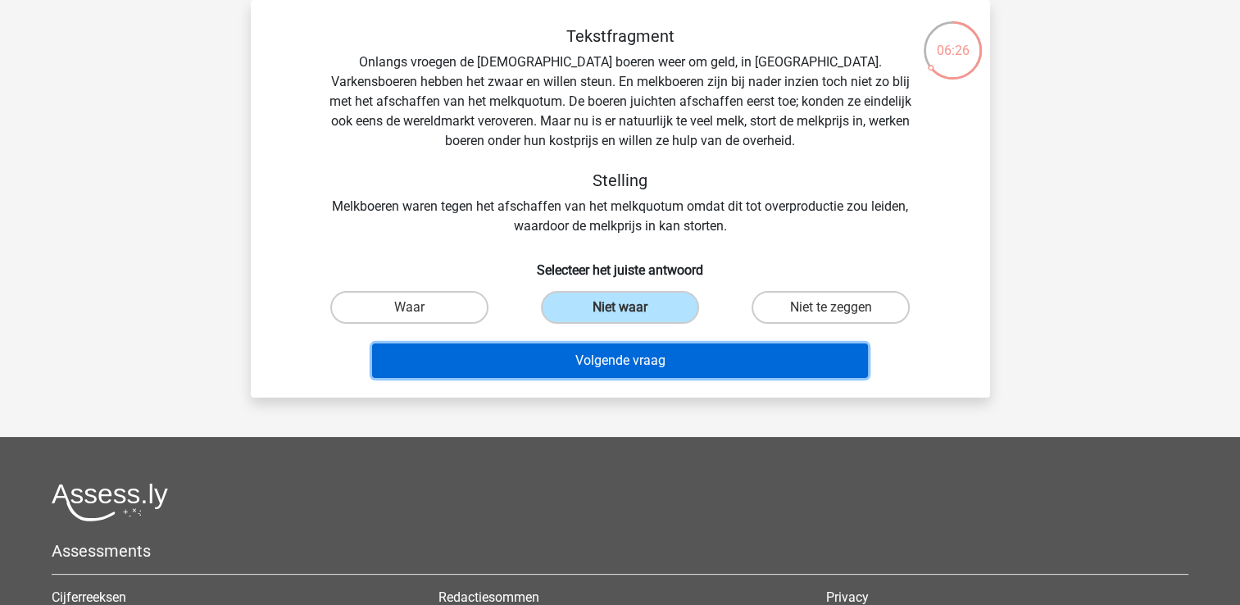
click at [598, 349] on button "Volgende vraag" at bounding box center [620, 360] width 496 height 34
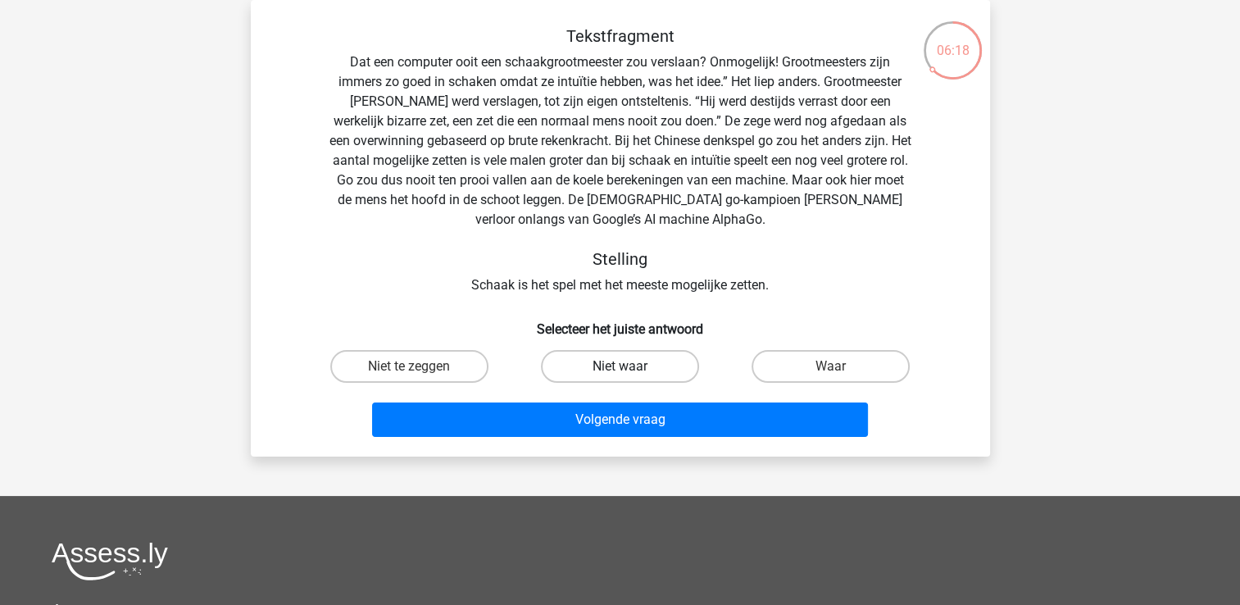
click at [646, 372] on label "Niet waar" at bounding box center [620, 366] width 158 height 33
click at [630, 372] on input "Niet waar" at bounding box center [625, 371] width 11 height 11
radio input "true"
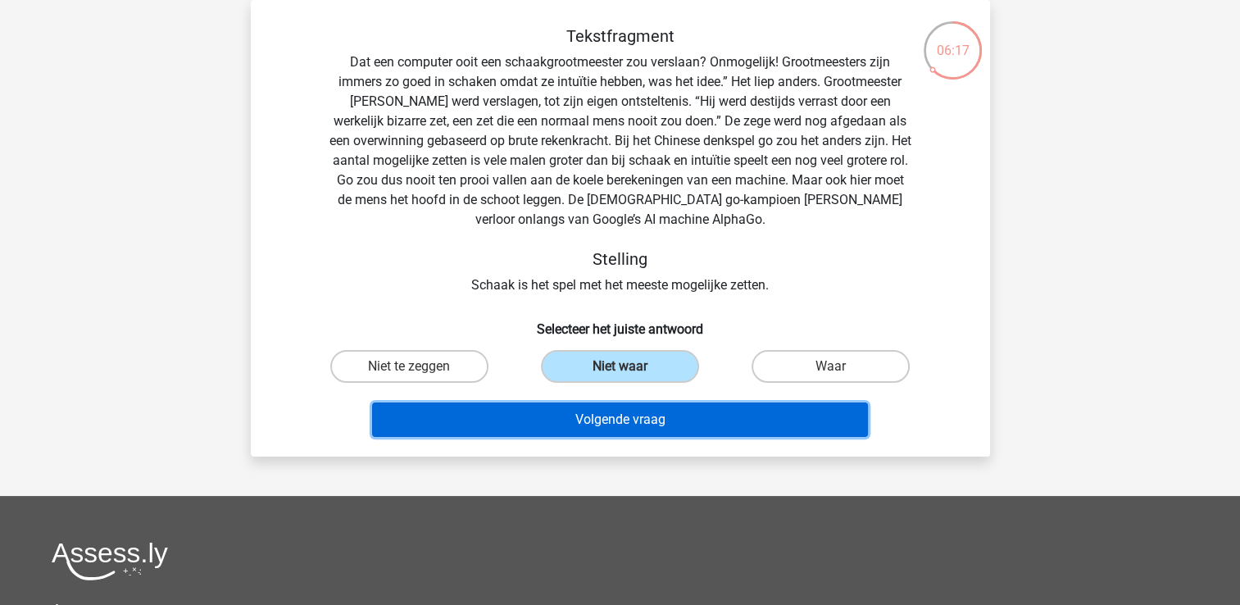
click at [631, 421] on button "Volgende vraag" at bounding box center [620, 419] width 496 height 34
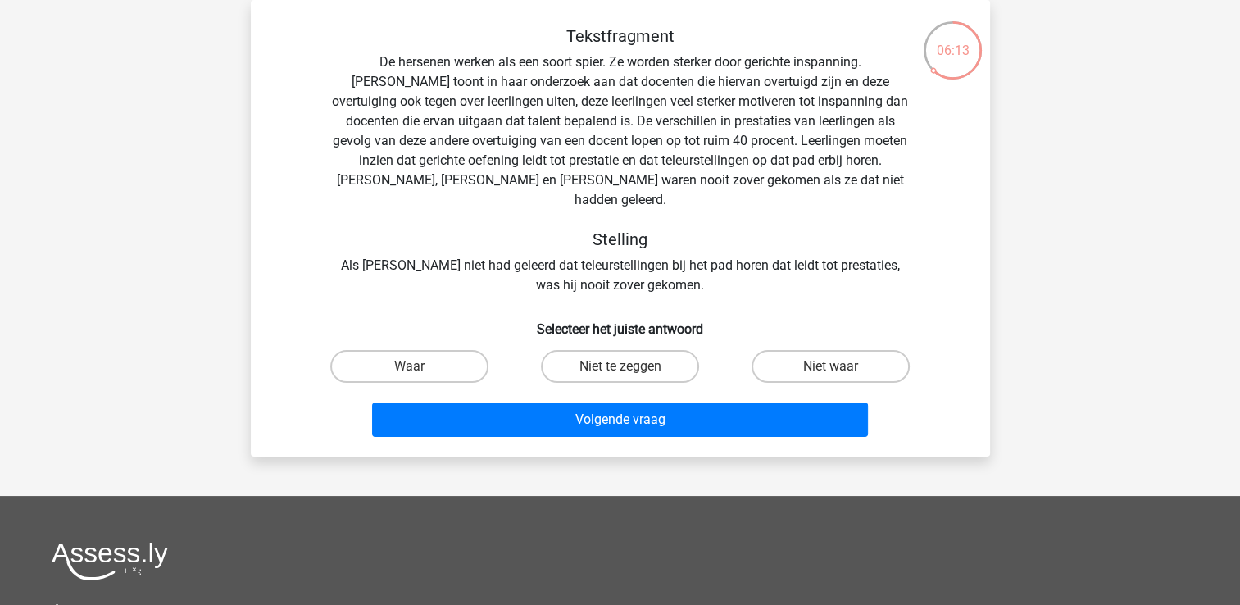
click at [412, 366] on input "Waar" at bounding box center [414, 371] width 11 height 11
radio input "true"
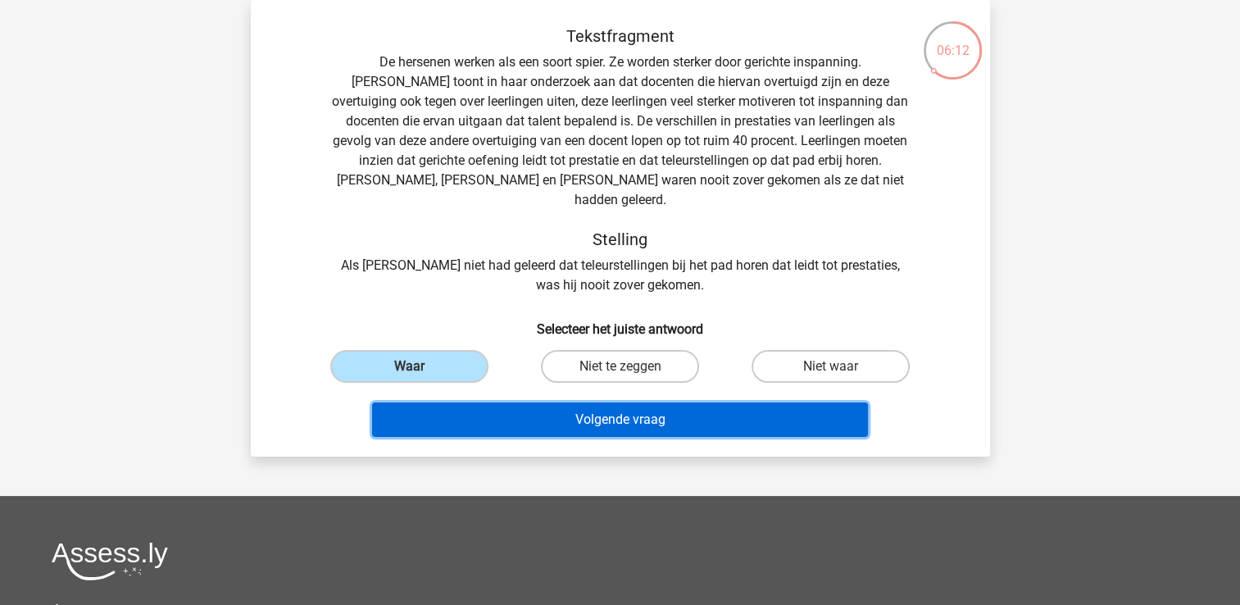
click at [548, 405] on button "Volgende vraag" at bounding box center [620, 419] width 496 height 34
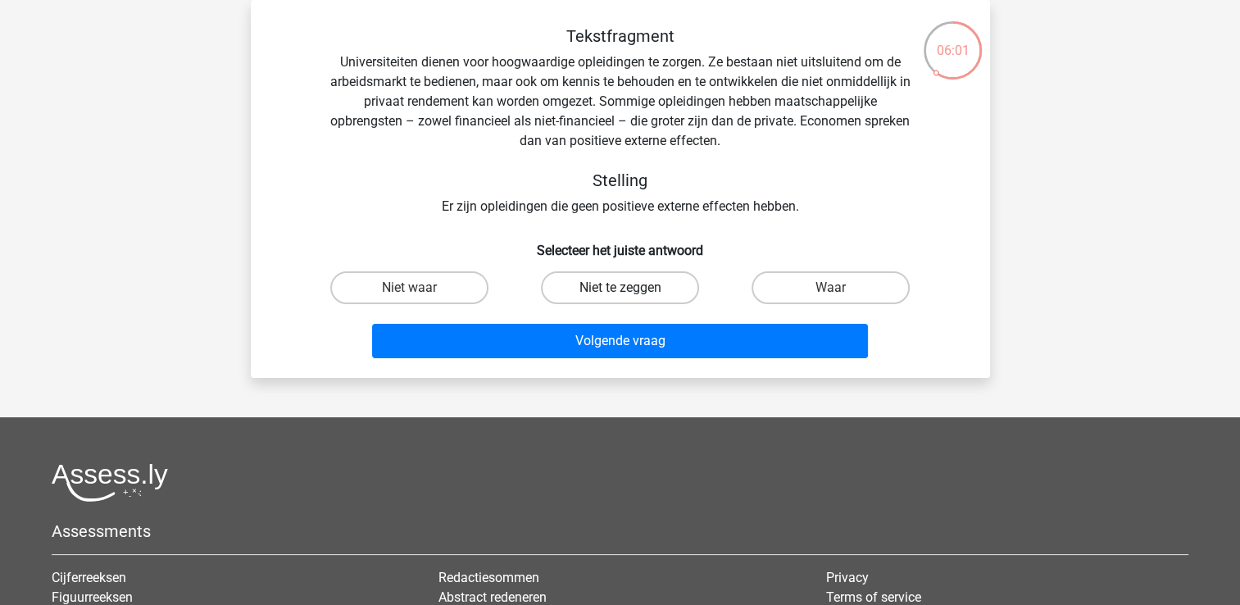
click at [639, 290] on label "Niet te zeggen" at bounding box center [620, 287] width 158 height 33
click at [630, 290] on input "Niet te zeggen" at bounding box center [625, 293] width 11 height 11
radio input "true"
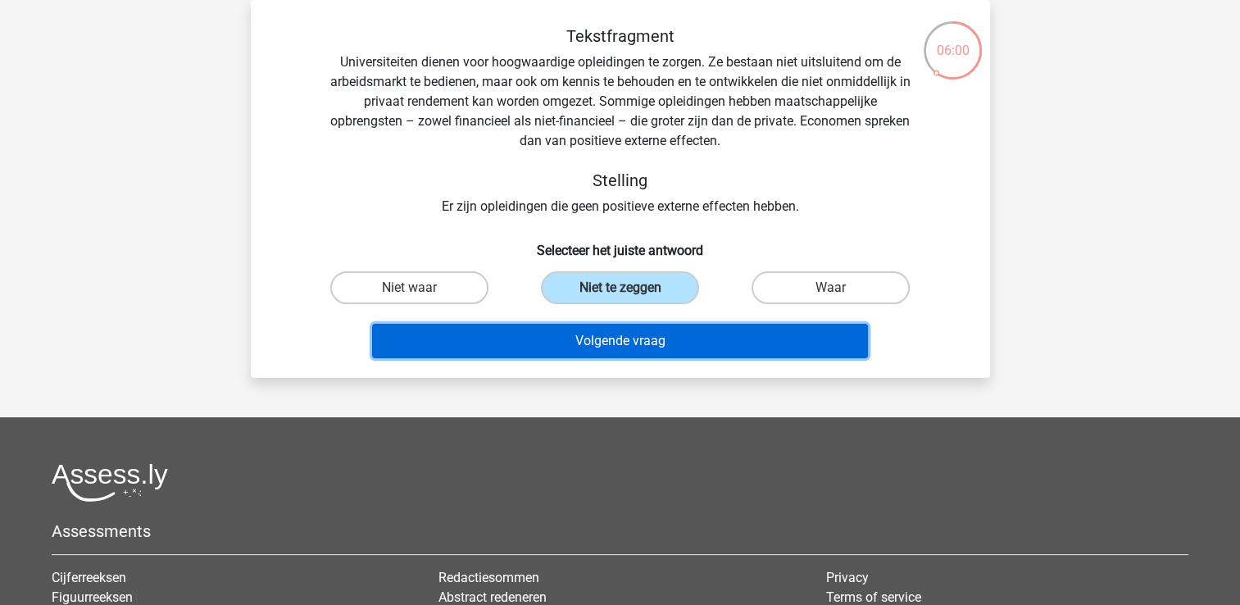
click at [628, 338] on button "Volgende vraag" at bounding box center [620, 341] width 496 height 34
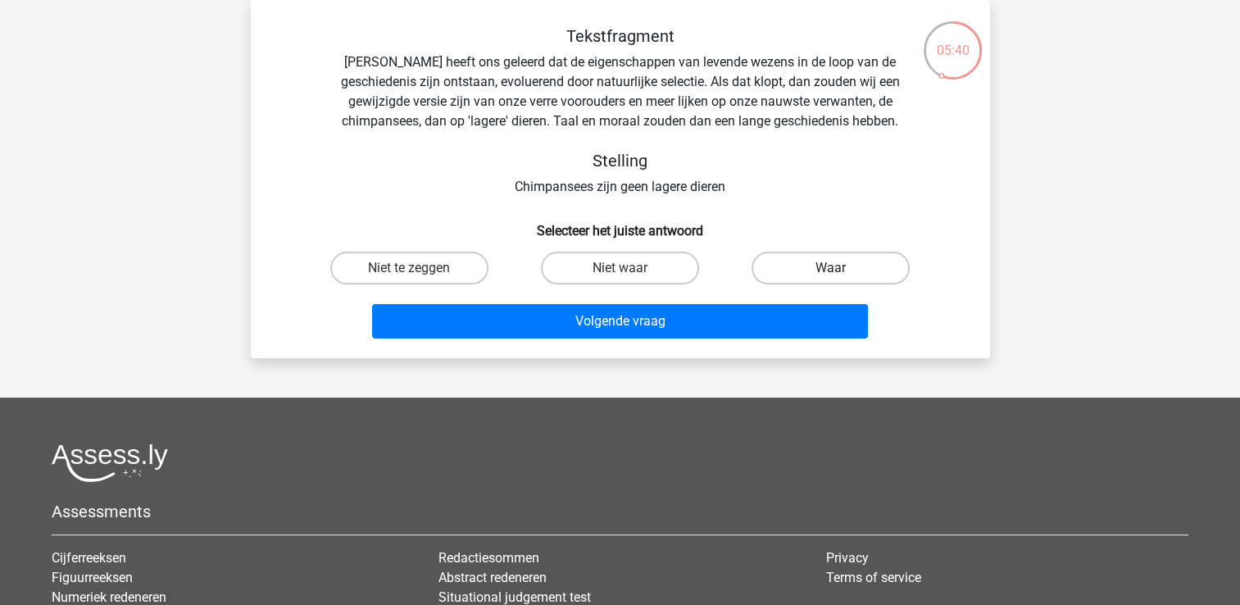
click at [823, 264] on label "Waar" at bounding box center [831, 268] width 158 height 33
click at [831, 268] on input "Waar" at bounding box center [836, 273] width 11 height 11
radio input "true"
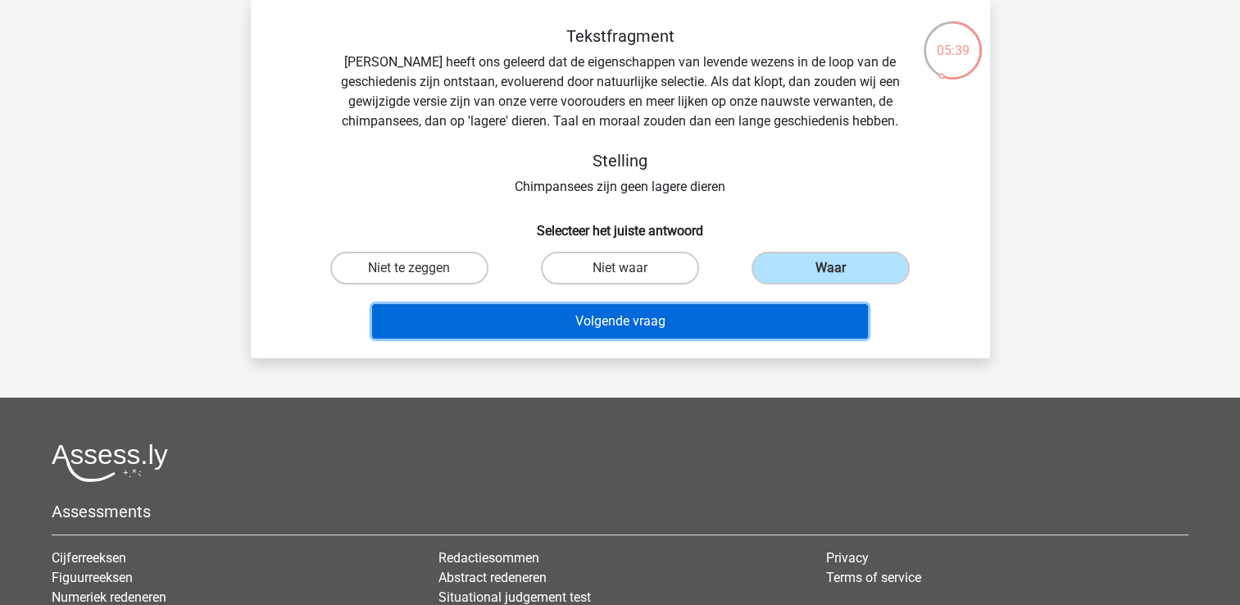
click at [724, 324] on button "Volgende vraag" at bounding box center [620, 321] width 496 height 34
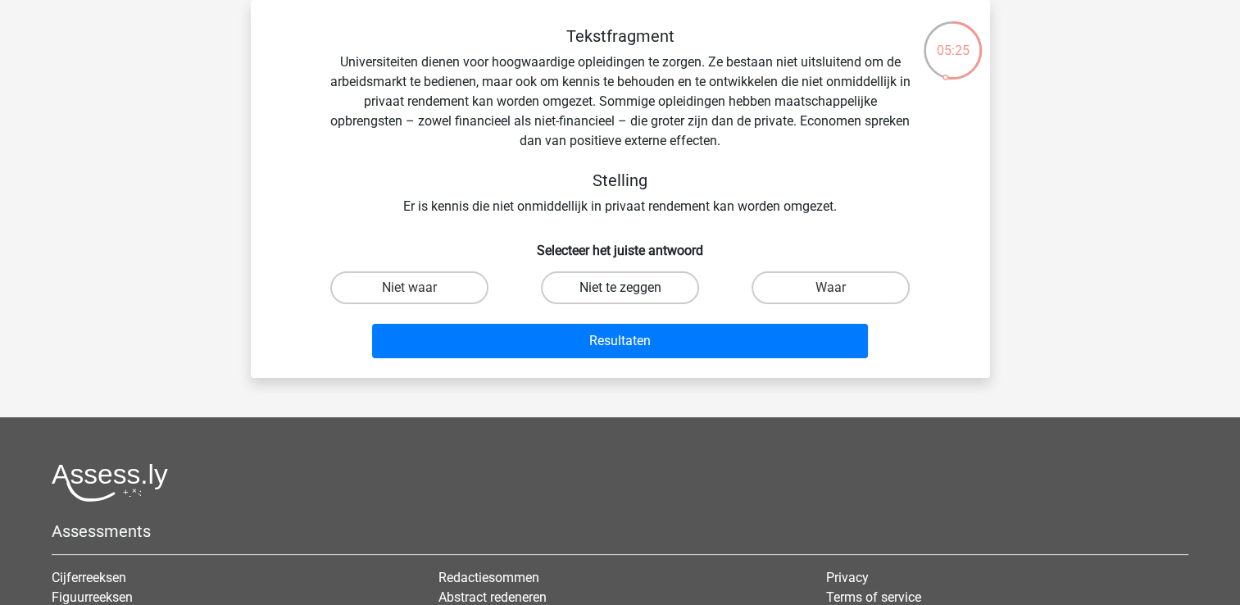
click at [629, 280] on label "Niet te zeggen" at bounding box center [620, 287] width 158 height 33
click at [629, 288] on input "Niet te zeggen" at bounding box center [625, 293] width 11 height 11
radio input "true"
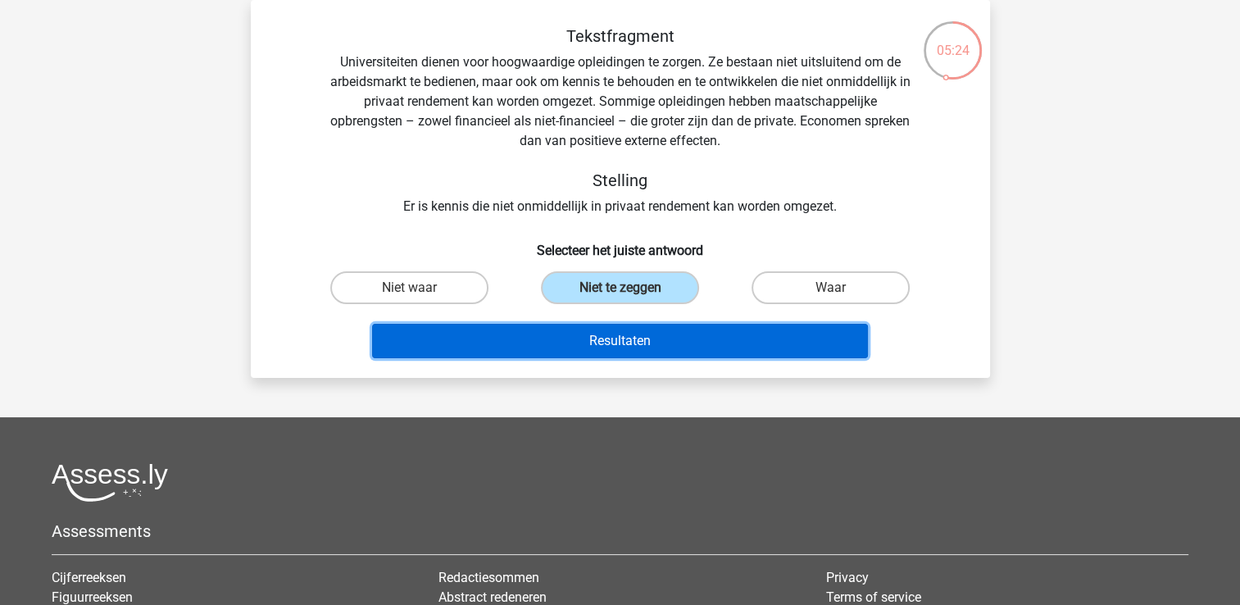
click at [635, 337] on button "Resultaten" at bounding box center [620, 341] width 496 height 34
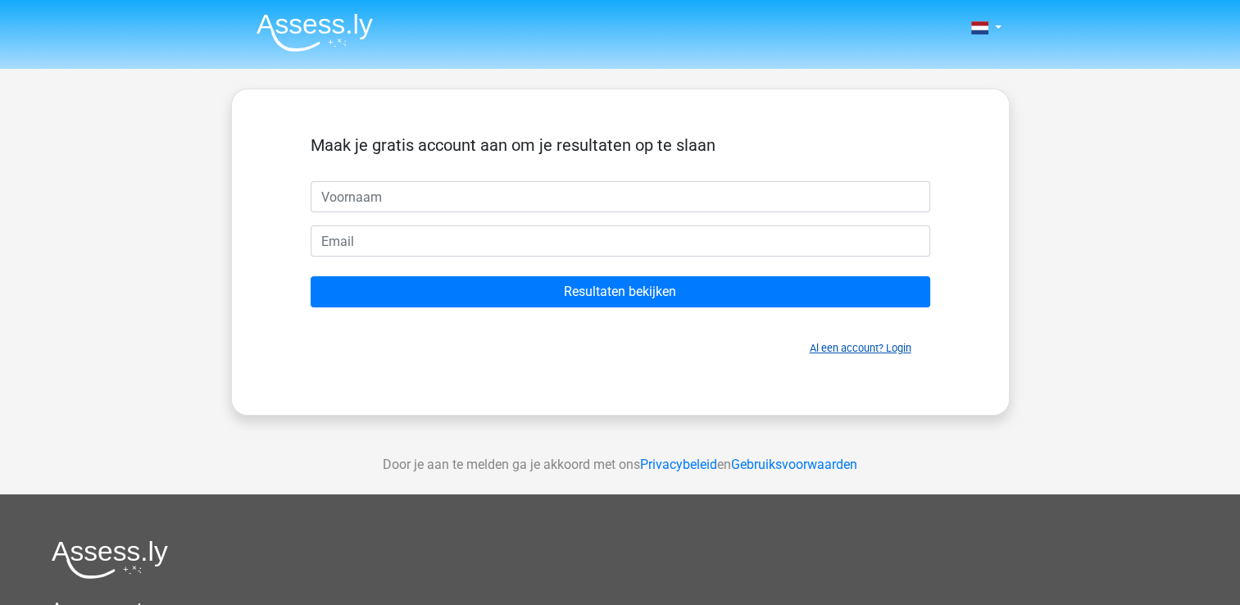
click at [829, 342] on link "Al een account? Login" at bounding box center [861, 348] width 102 height 12
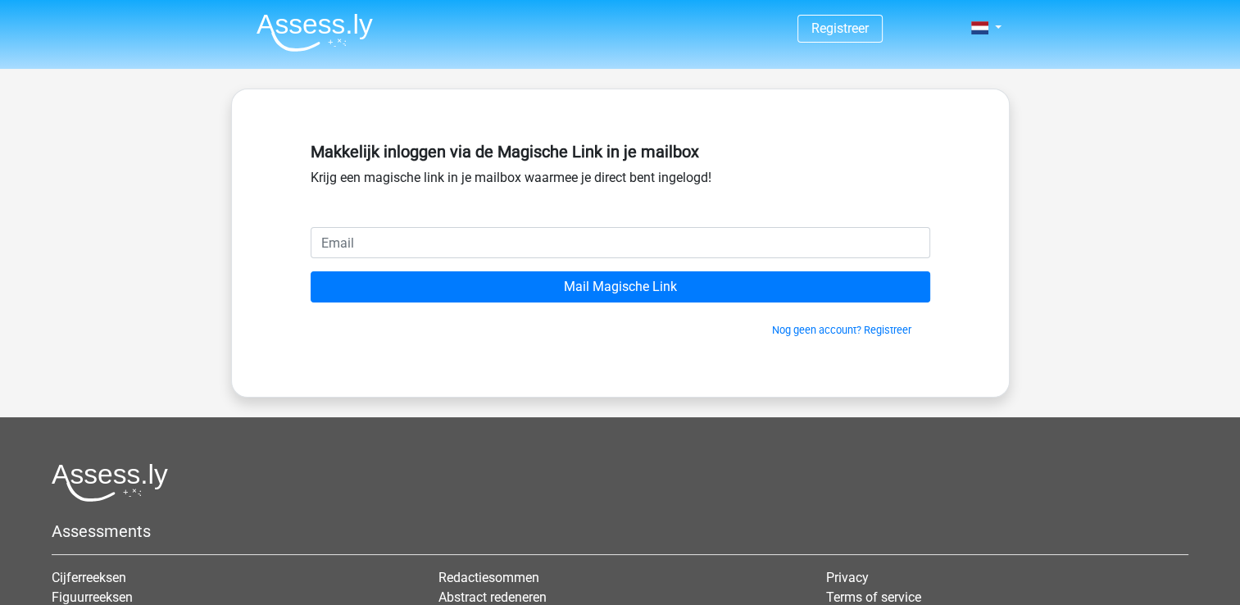
click at [342, 234] on input "email" at bounding box center [621, 242] width 620 height 31
type input "[EMAIL_ADDRESS][DOMAIN_NAME]"
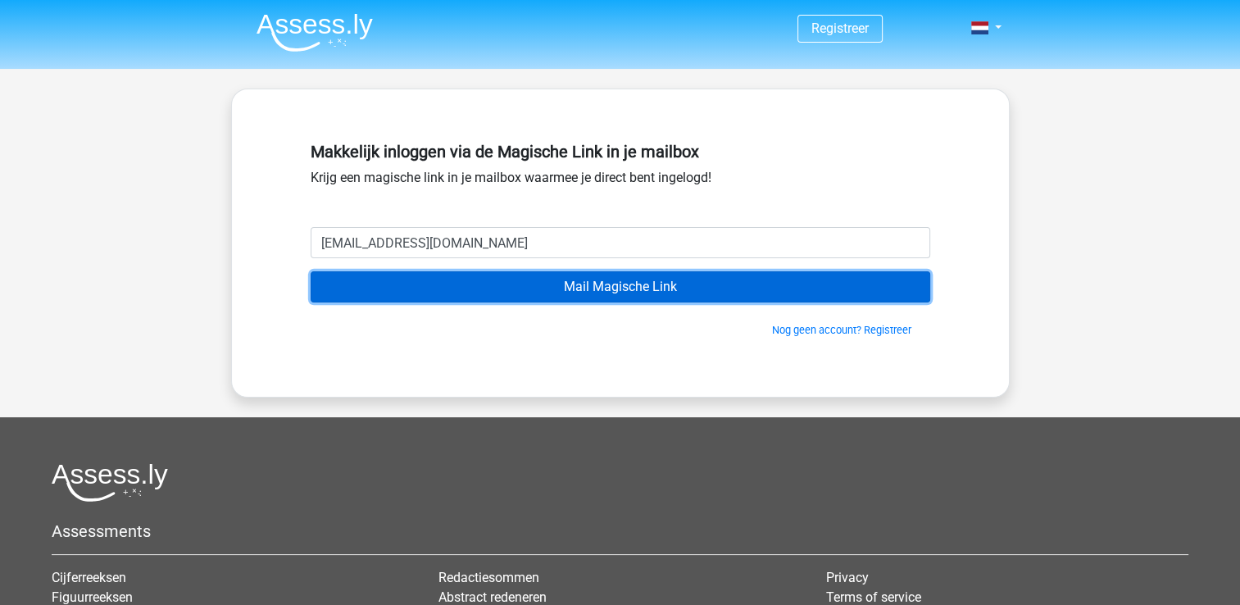
click at [449, 289] on input "Mail Magische Link" at bounding box center [621, 286] width 620 height 31
